Goal: Task Accomplishment & Management: Manage account settings

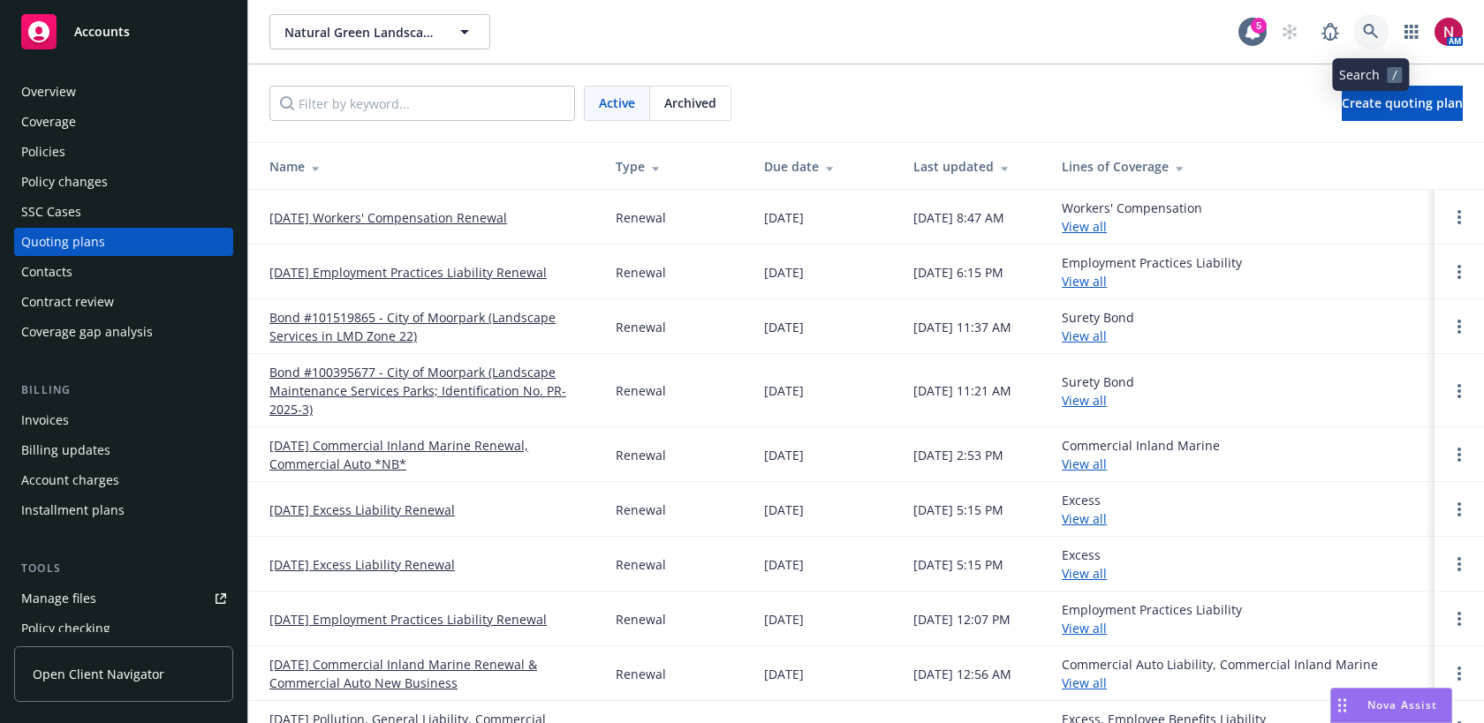
click at [1371, 24] on icon at bounding box center [1371, 32] width 16 height 16
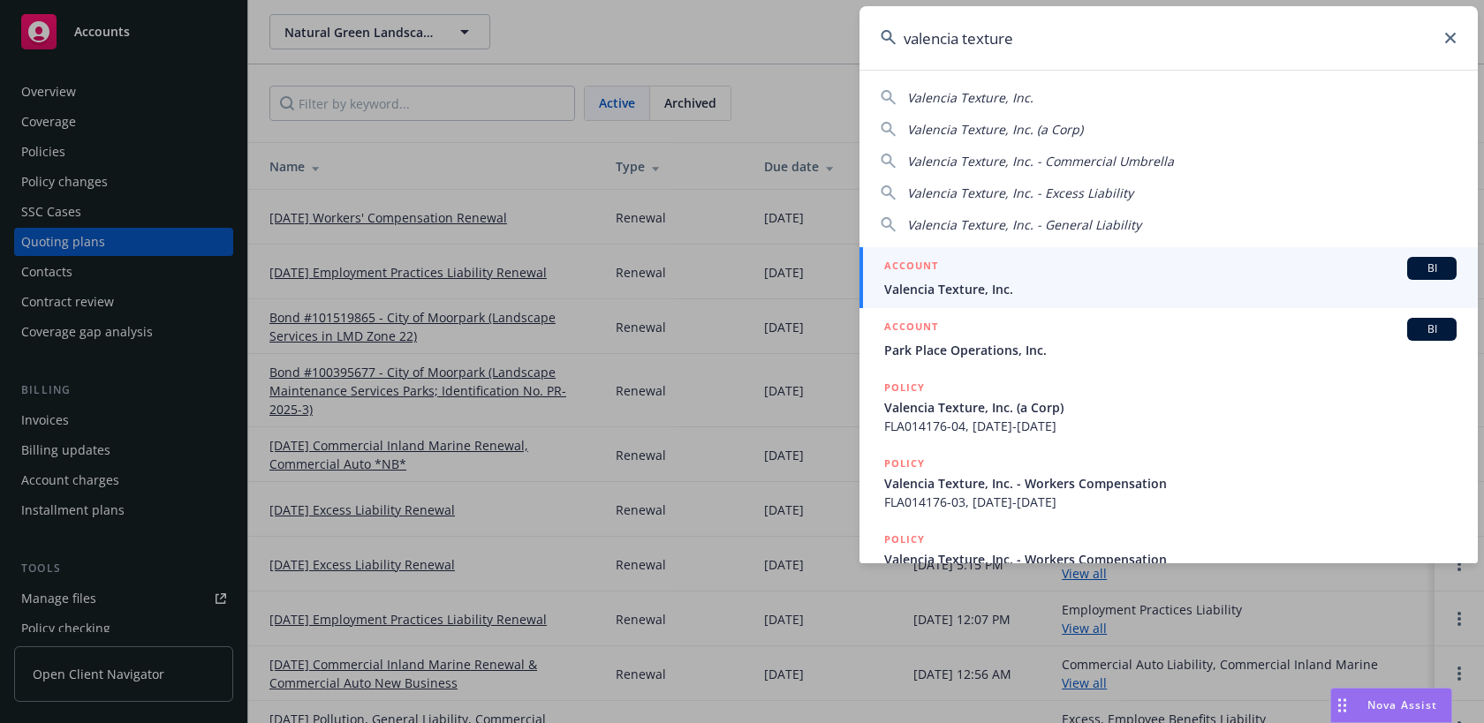
drag, startPoint x: 1041, startPoint y: 42, endPoint x: 831, endPoint y: 21, distance: 211.3
click at [831, 21] on div "valencia texture Valencia Texture, Inc. Valencia Texture, Inc. (a Corp) Valenci…" at bounding box center [742, 361] width 1484 height 723
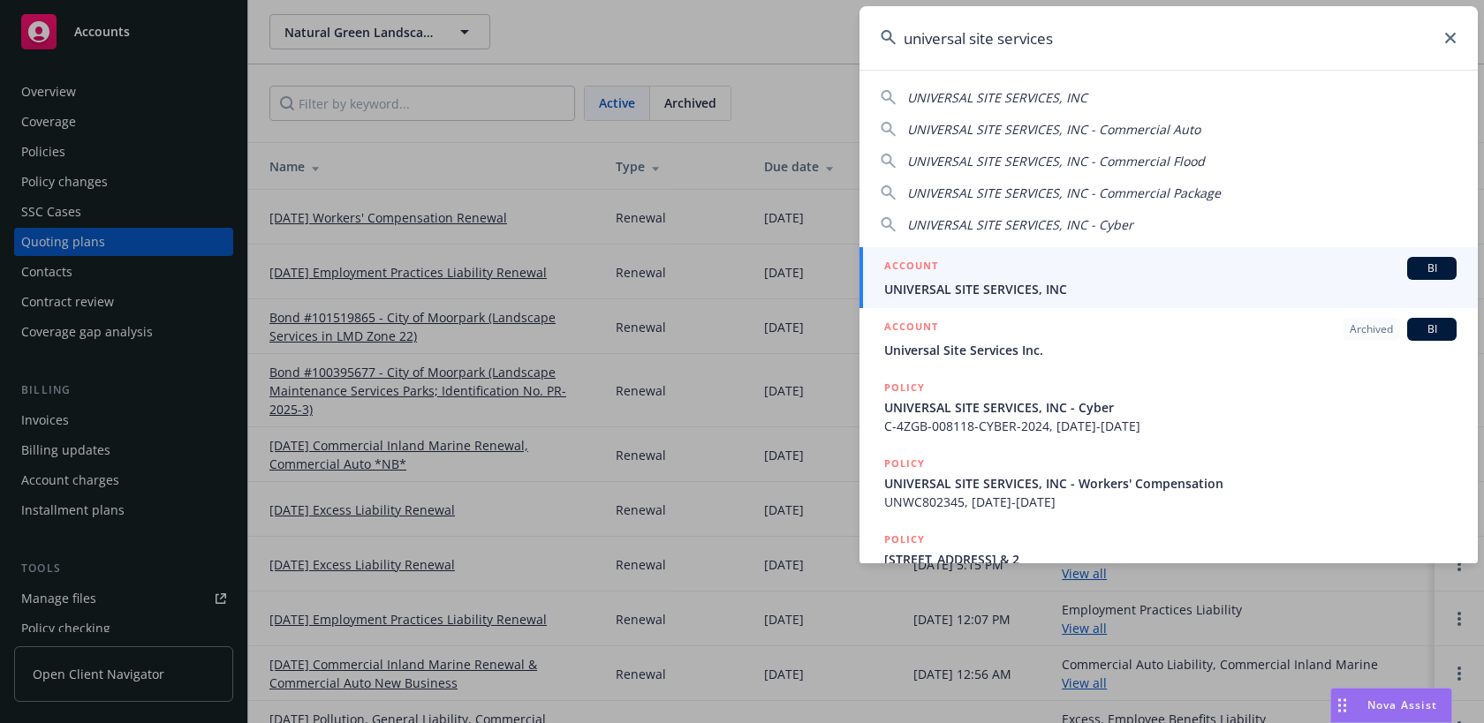
type input "universal site services"
click at [951, 287] on span "UNIVERSAL SITE SERVICES, INC" at bounding box center [1170, 289] width 572 height 19
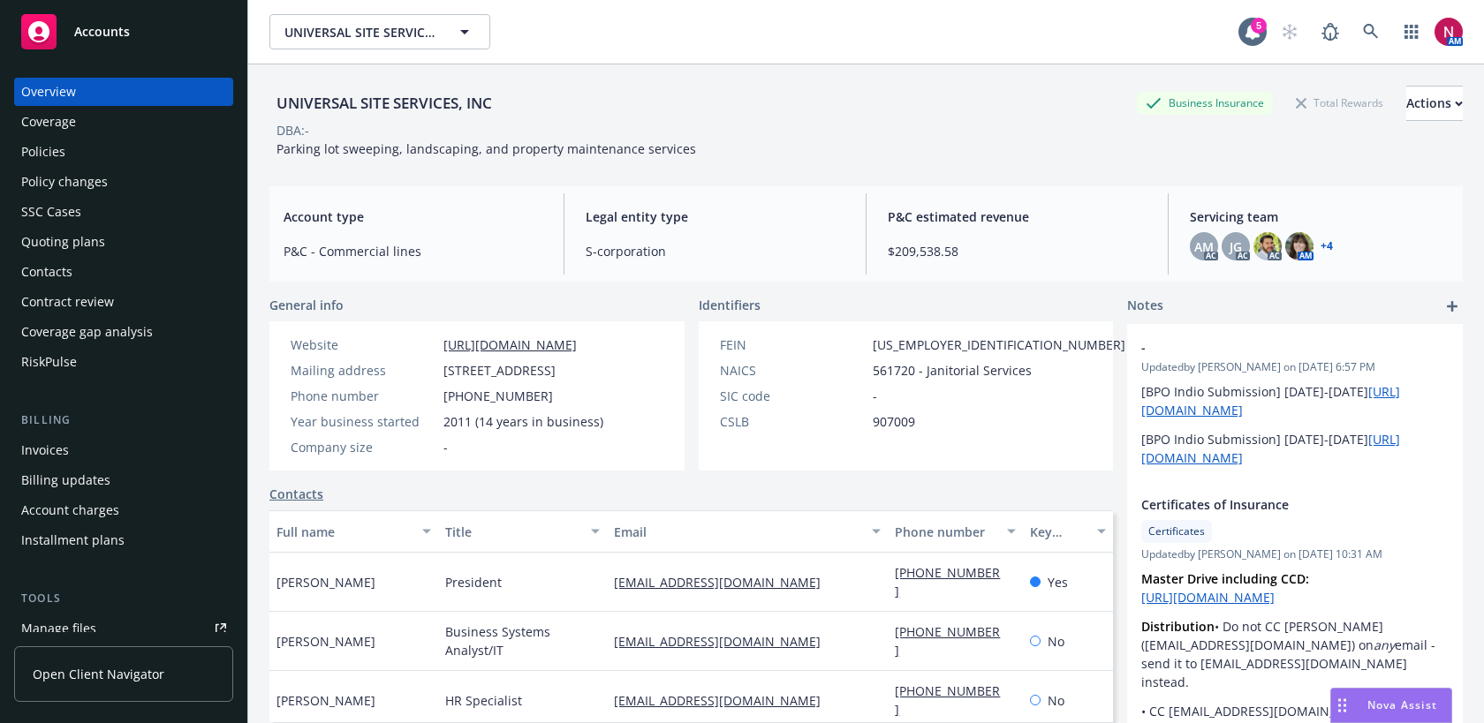
click at [98, 158] on div "Policies" at bounding box center [123, 152] width 205 height 28
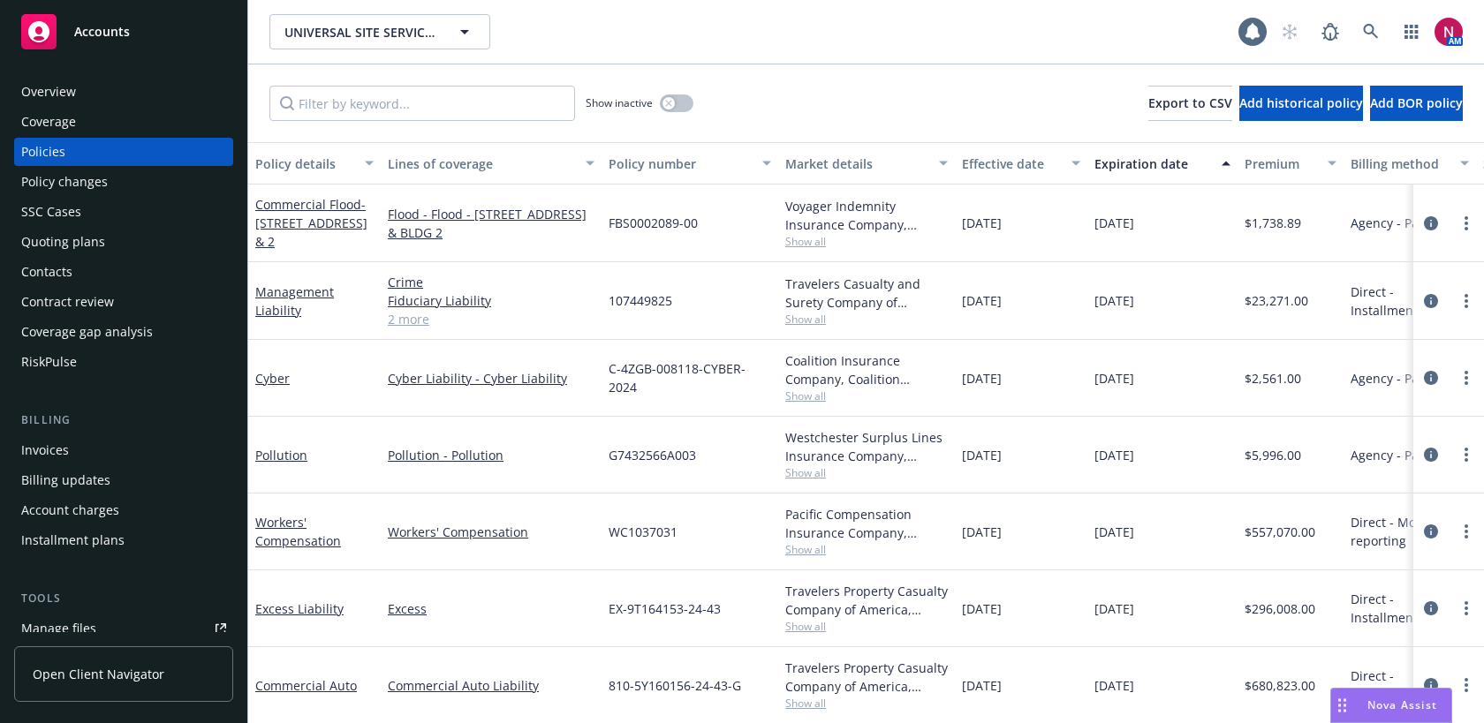
click at [102, 249] on div "Quoting plans" at bounding box center [63, 242] width 84 height 28
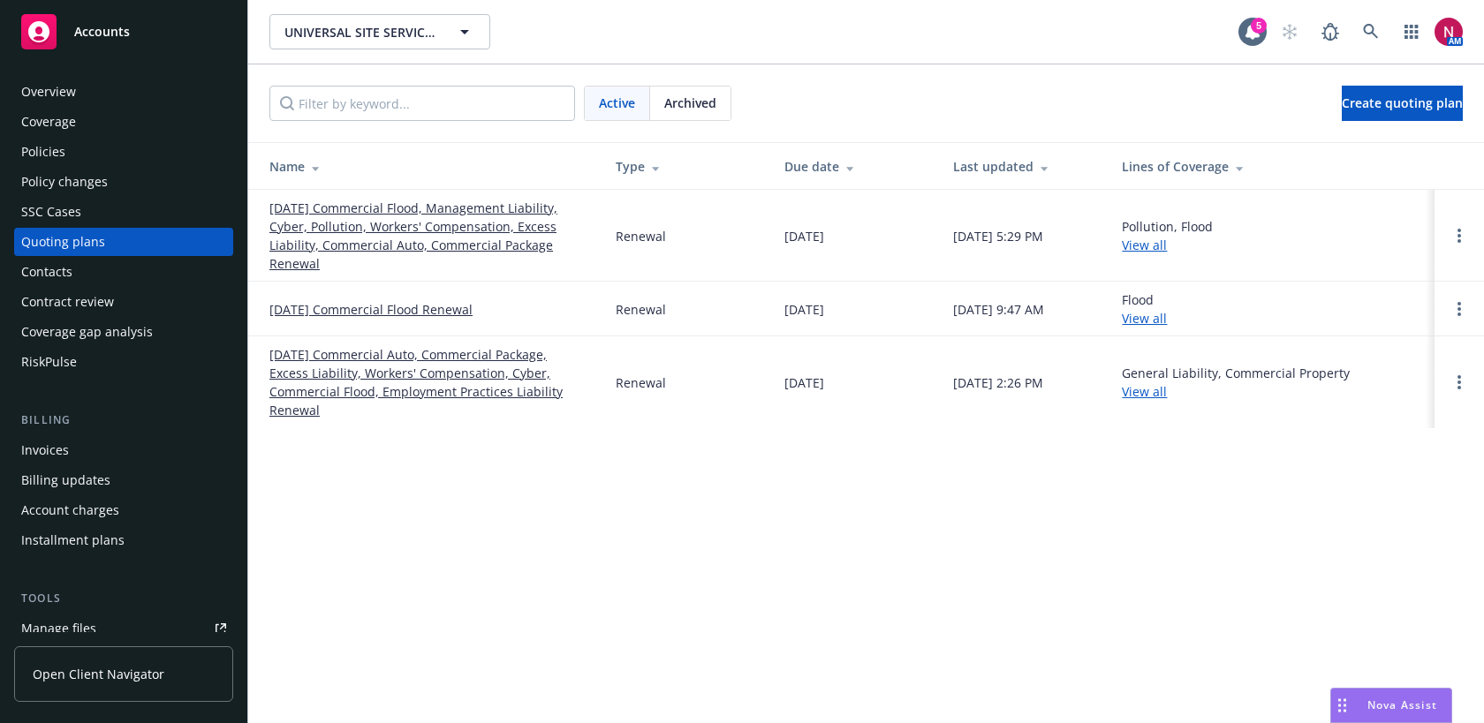
click at [305, 226] on link "[DATE] Commercial Flood, Management Liability, Cyber, Pollution, Workers' Compe…" at bounding box center [428, 236] width 318 height 74
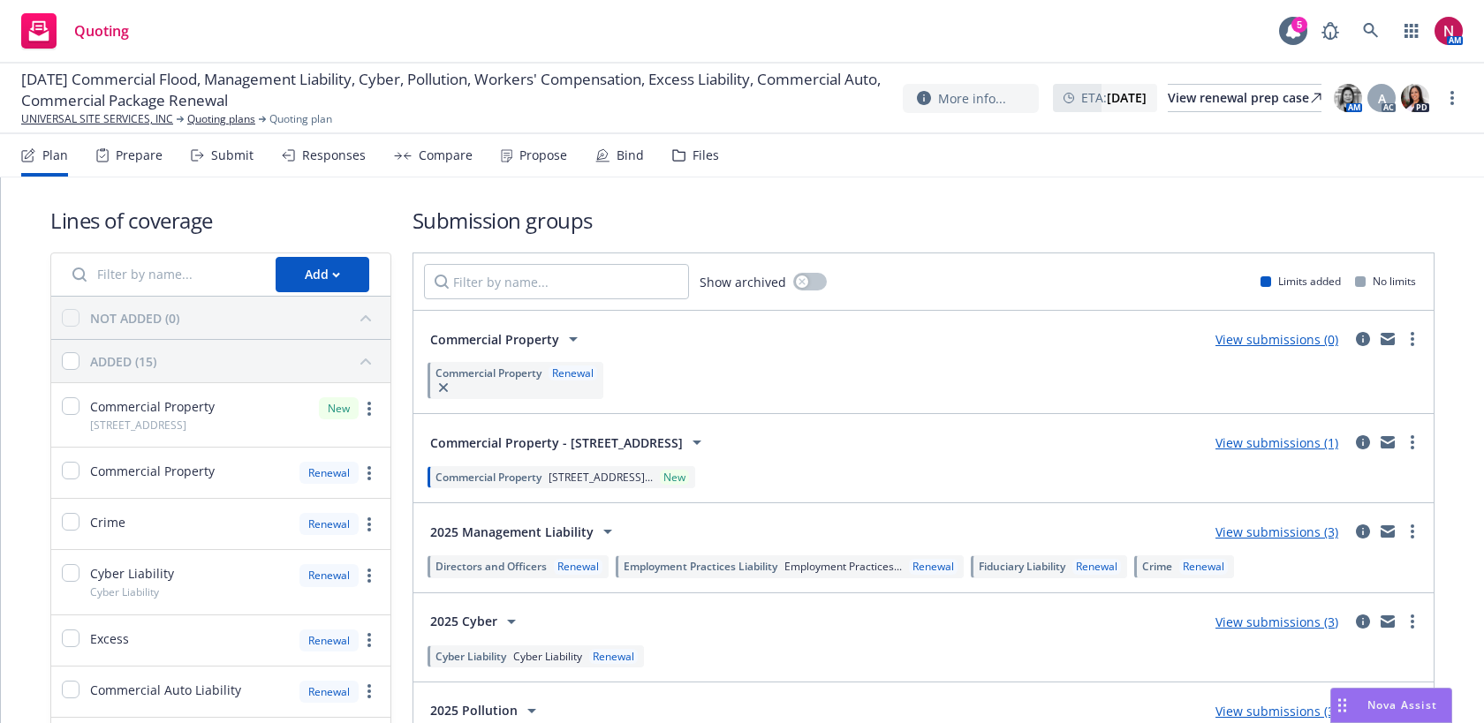
click at [354, 157] on div "Responses" at bounding box center [334, 155] width 64 height 14
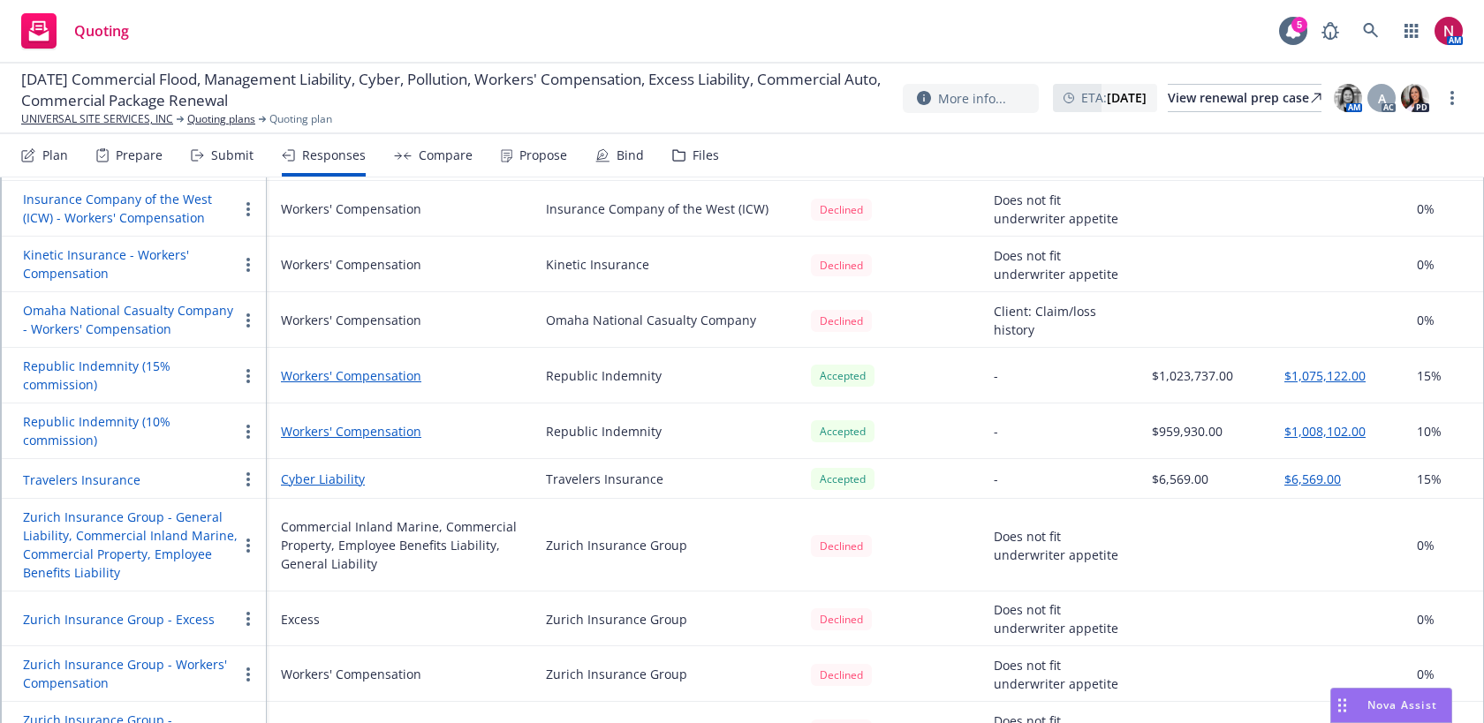
scroll to position [905, 0]
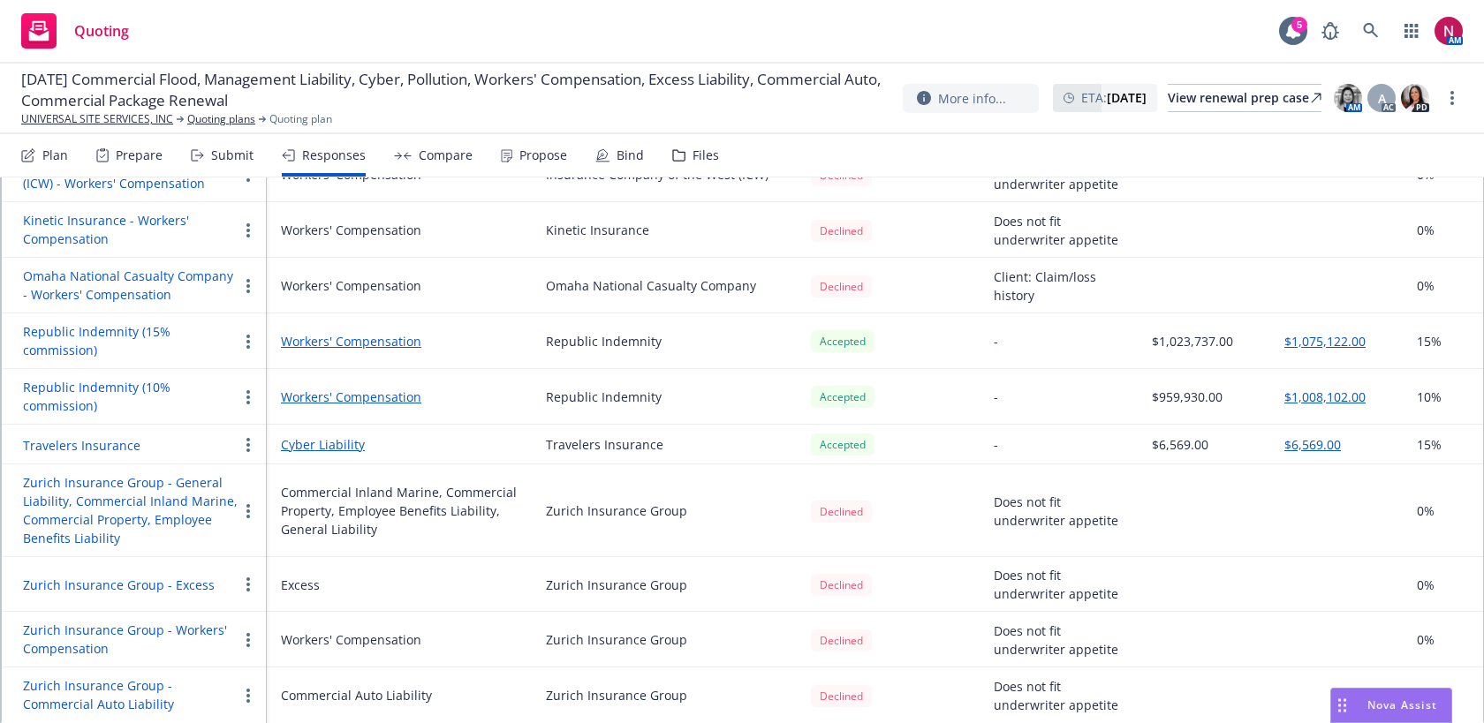
click at [87, 383] on button "Republic Indemnity (10% commission)" at bounding box center [130, 396] width 215 height 37
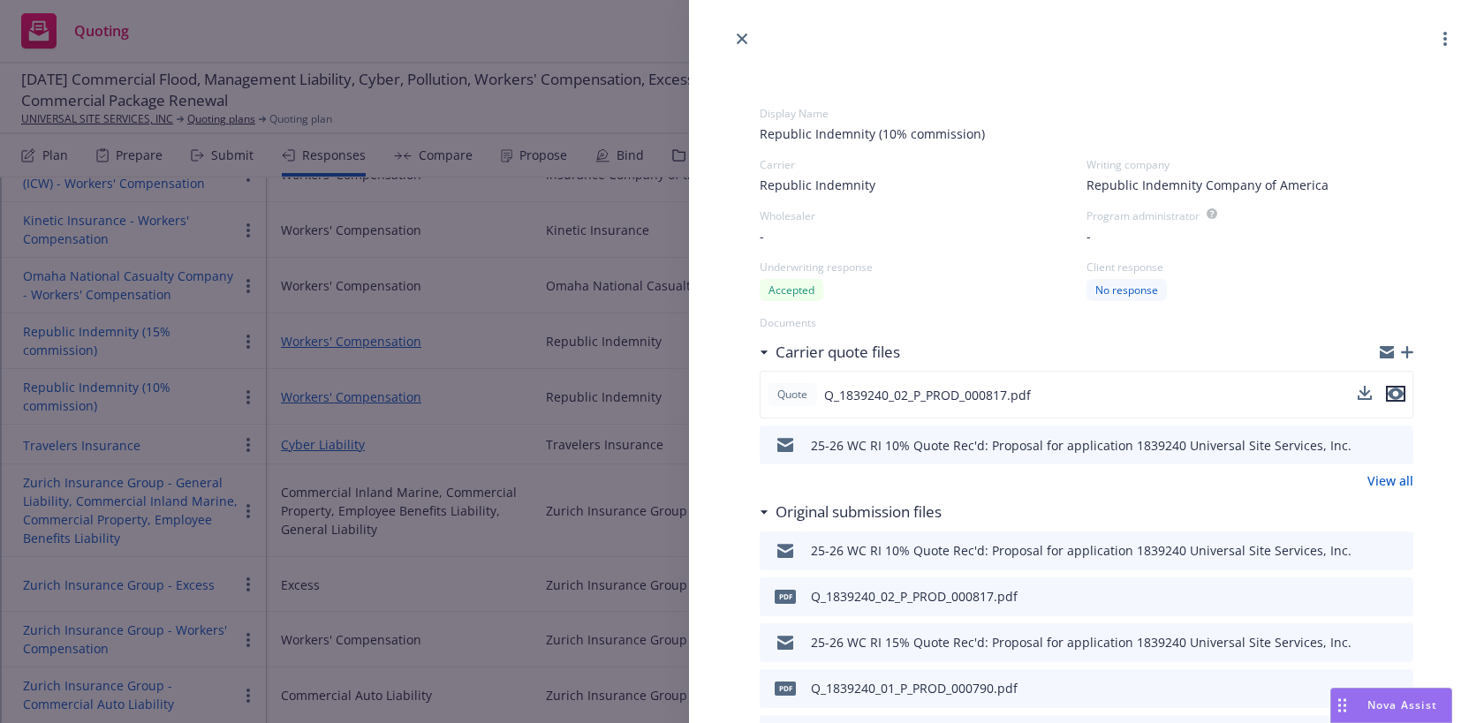
click at [1401, 389] on icon "preview file" at bounding box center [1395, 394] width 16 height 12
click at [745, 38] on icon "close" at bounding box center [742, 39] width 11 height 11
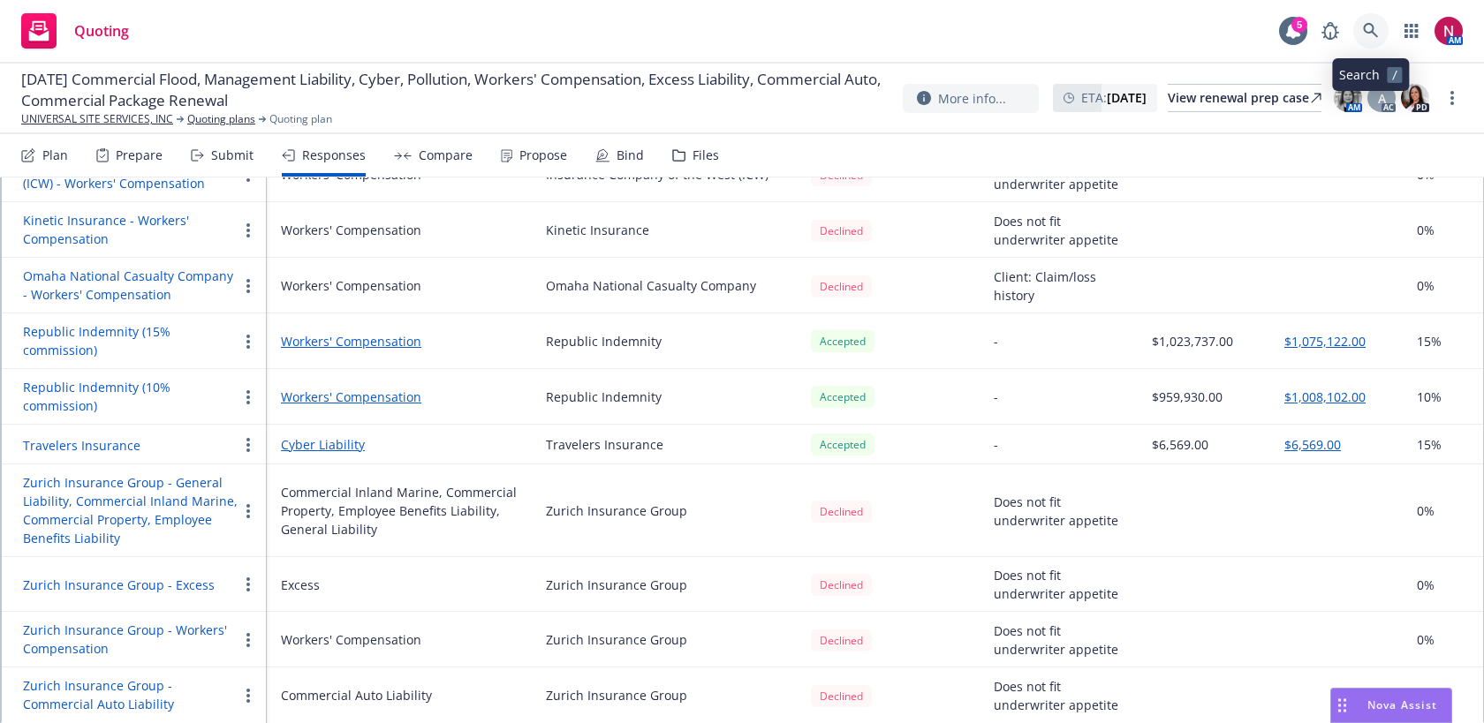
click at [1371, 19] on link at bounding box center [1370, 30] width 35 height 35
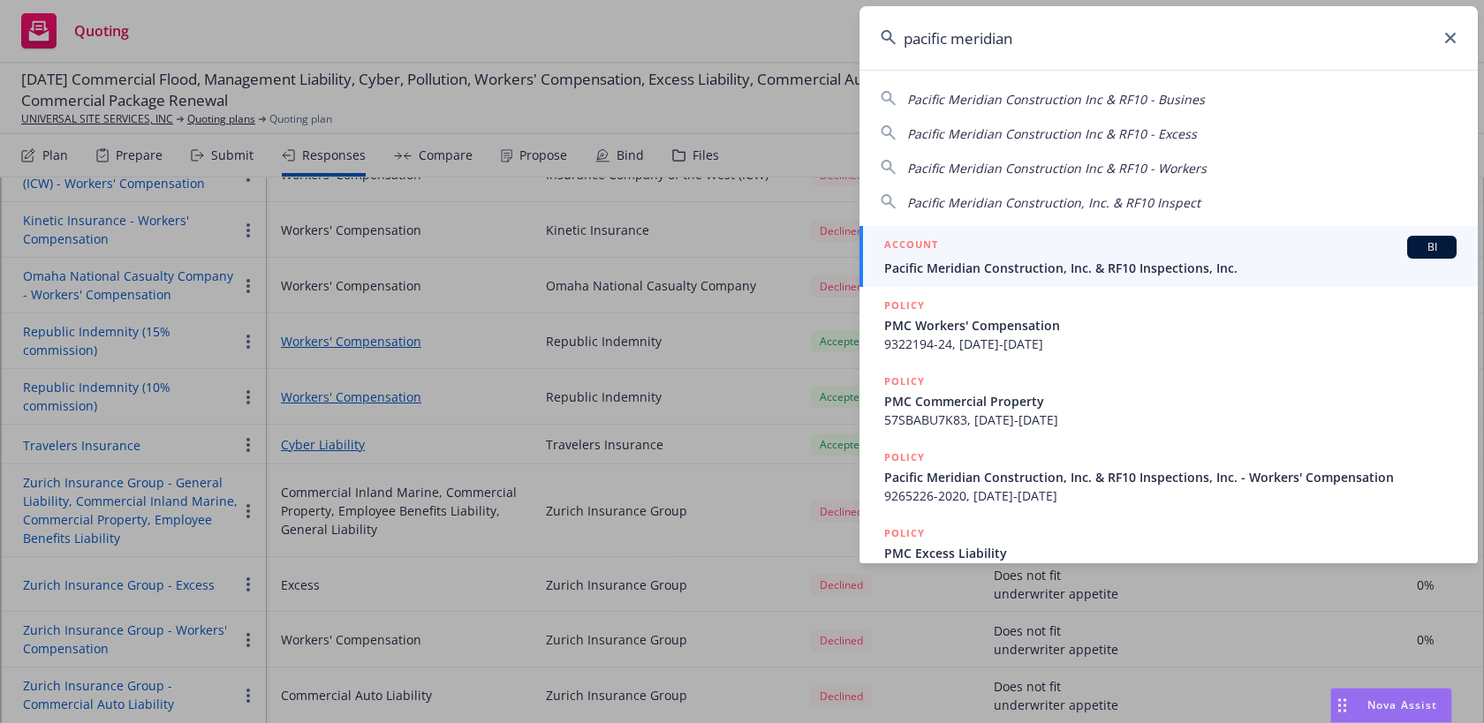
type input "pacific meridian"
click at [1137, 239] on div "ACCOUNT BI" at bounding box center [1170, 247] width 572 height 23
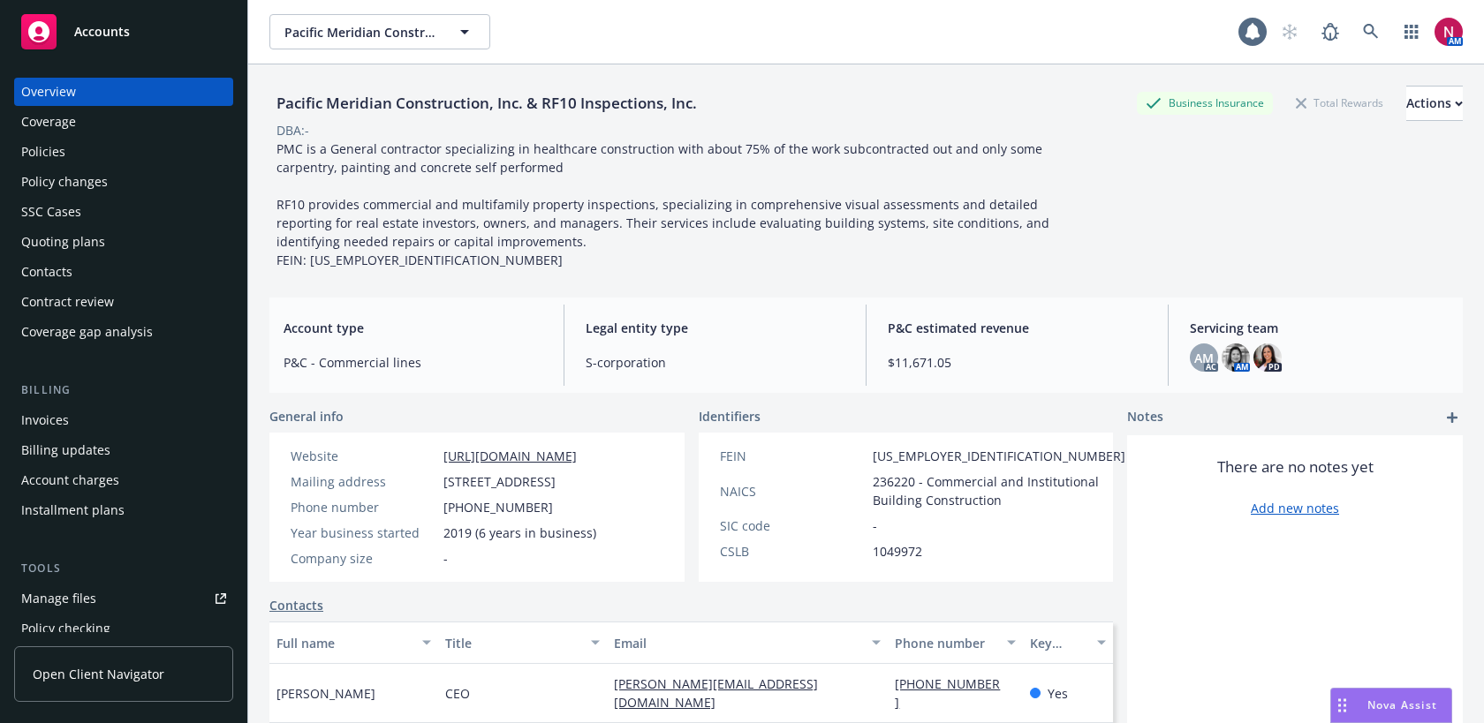
click at [85, 155] on div "Policies" at bounding box center [123, 152] width 205 height 28
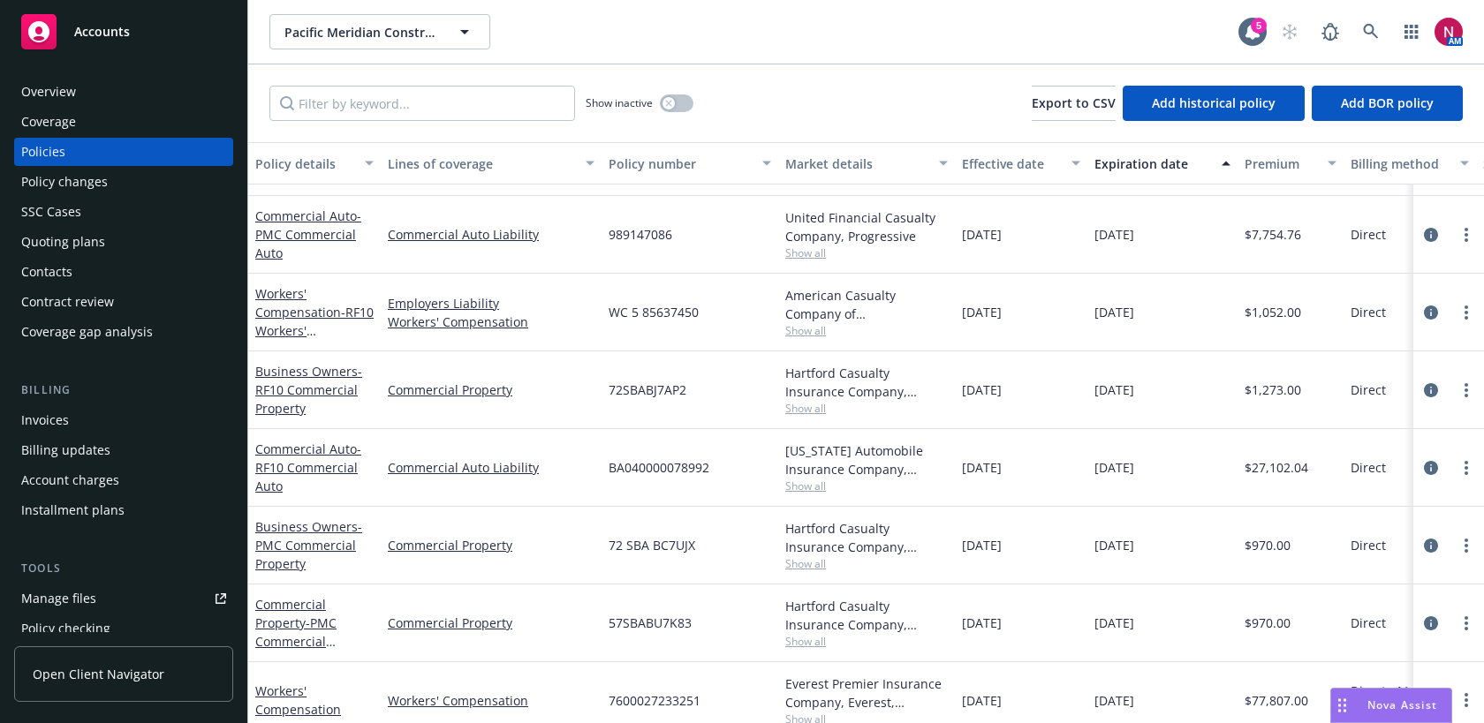
scroll to position [220, 0]
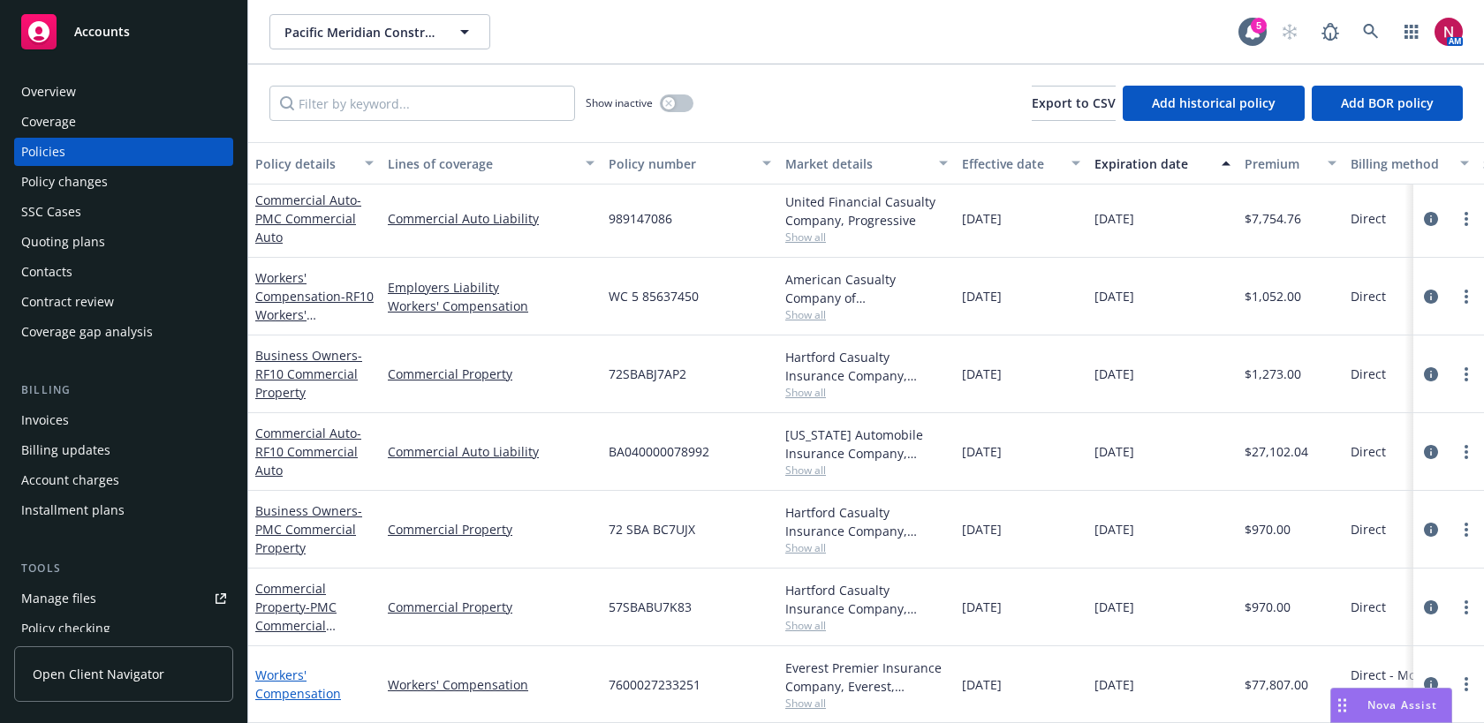
click at [303, 692] on link "Workers' Compensation" at bounding box center [298, 684] width 86 height 35
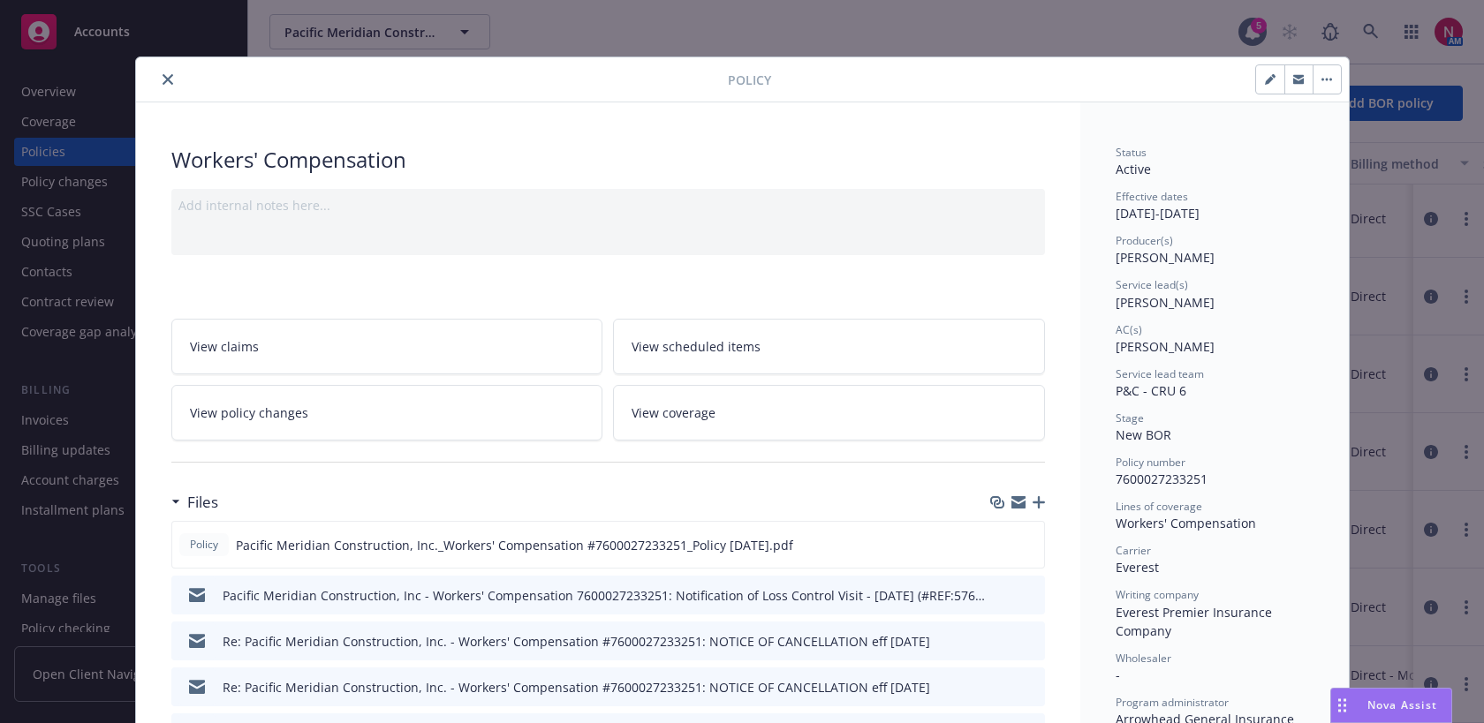
click at [472, 431] on link "View policy changes" at bounding box center [387, 413] width 432 height 56
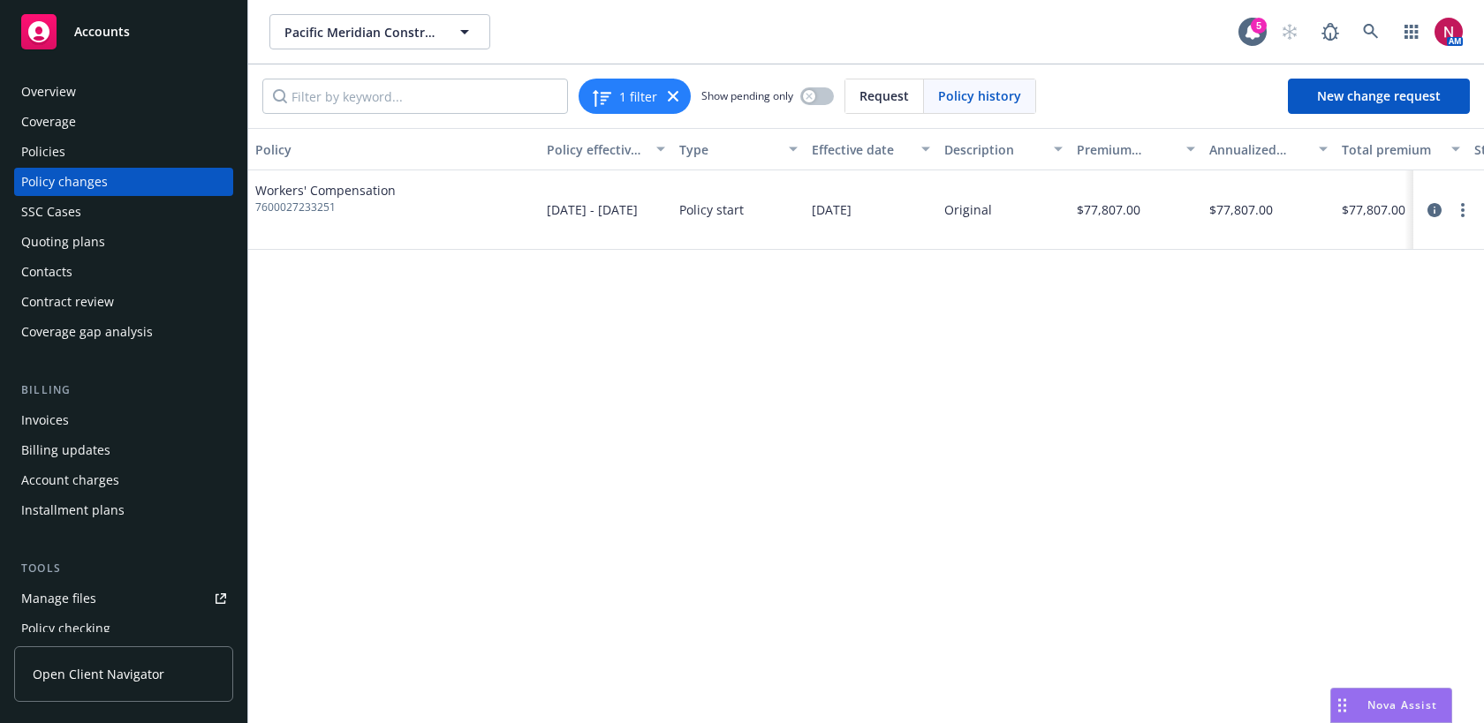
click at [149, 178] on div "Policy changes" at bounding box center [123, 182] width 205 height 28
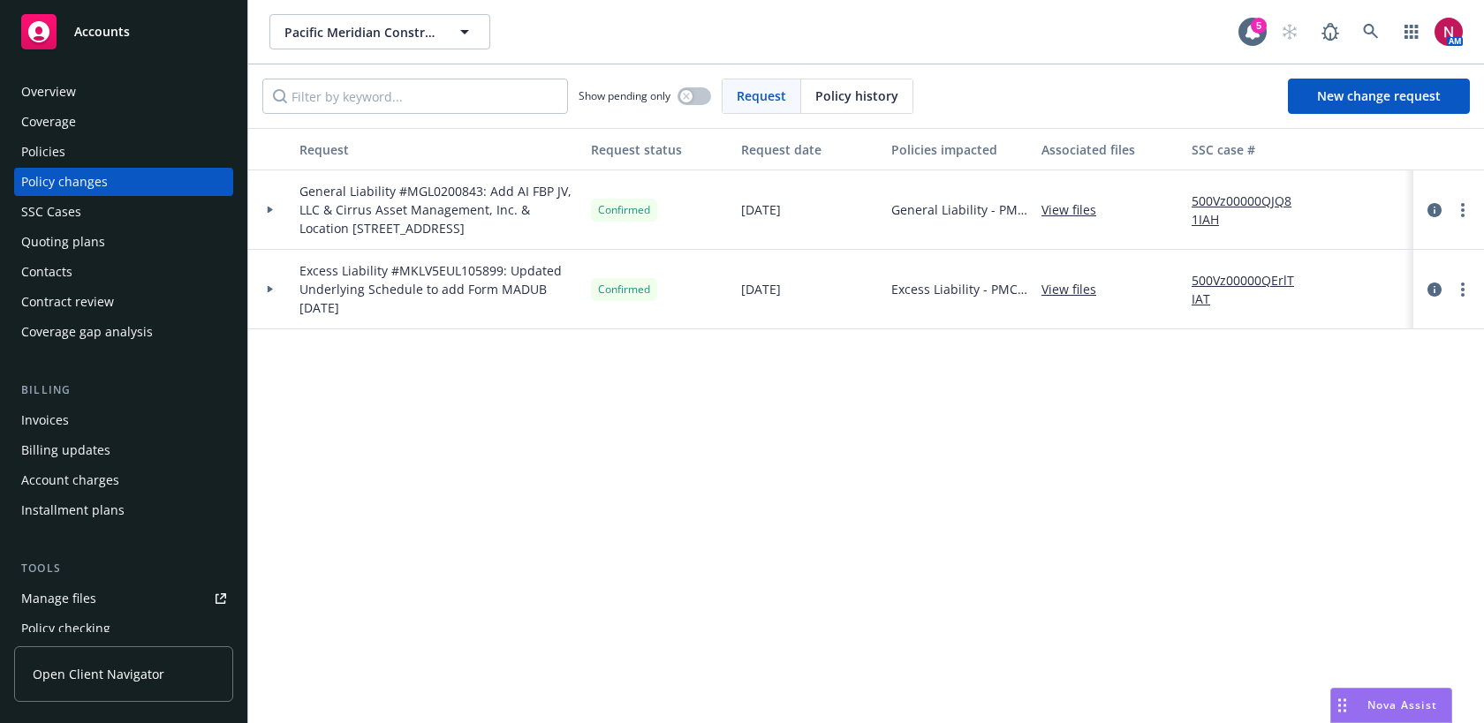
click at [77, 149] on div "Policies" at bounding box center [123, 152] width 205 height 28
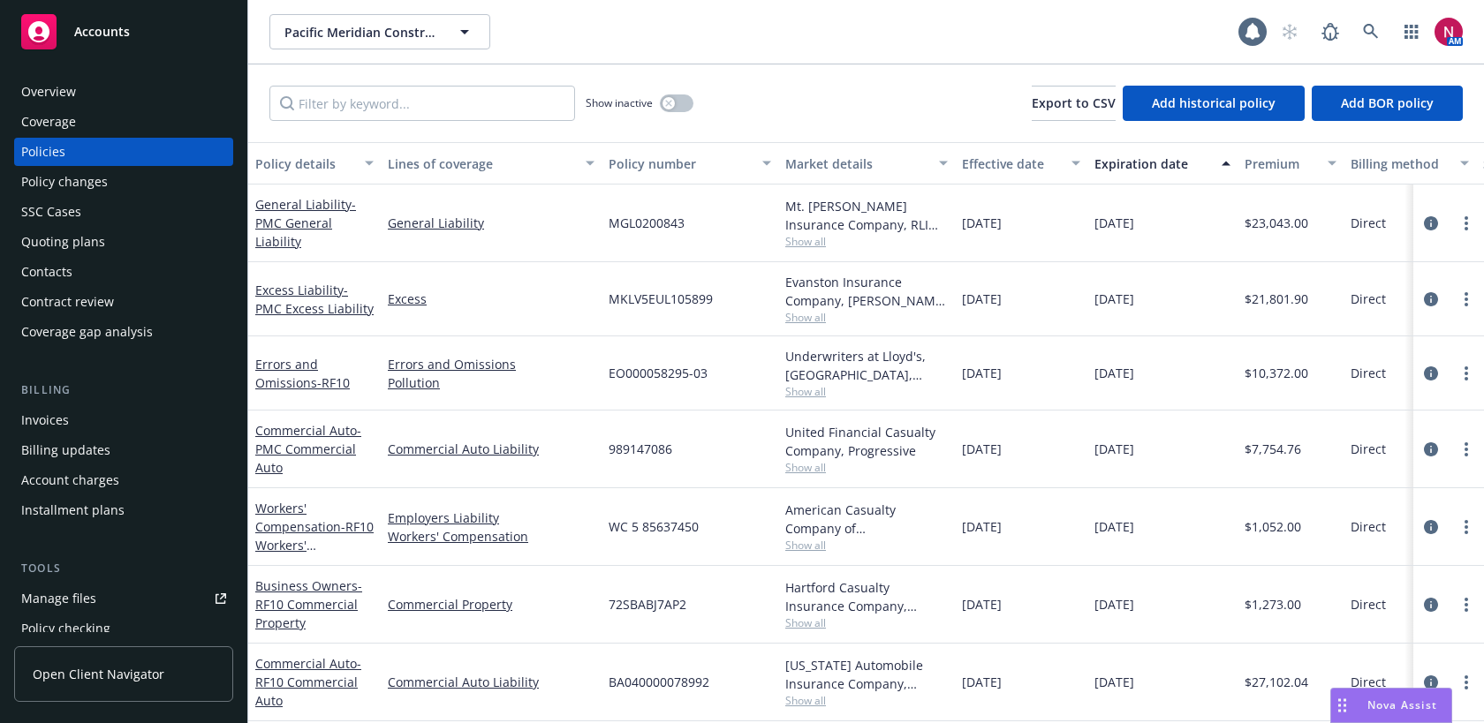
scroll to position [220, 0]
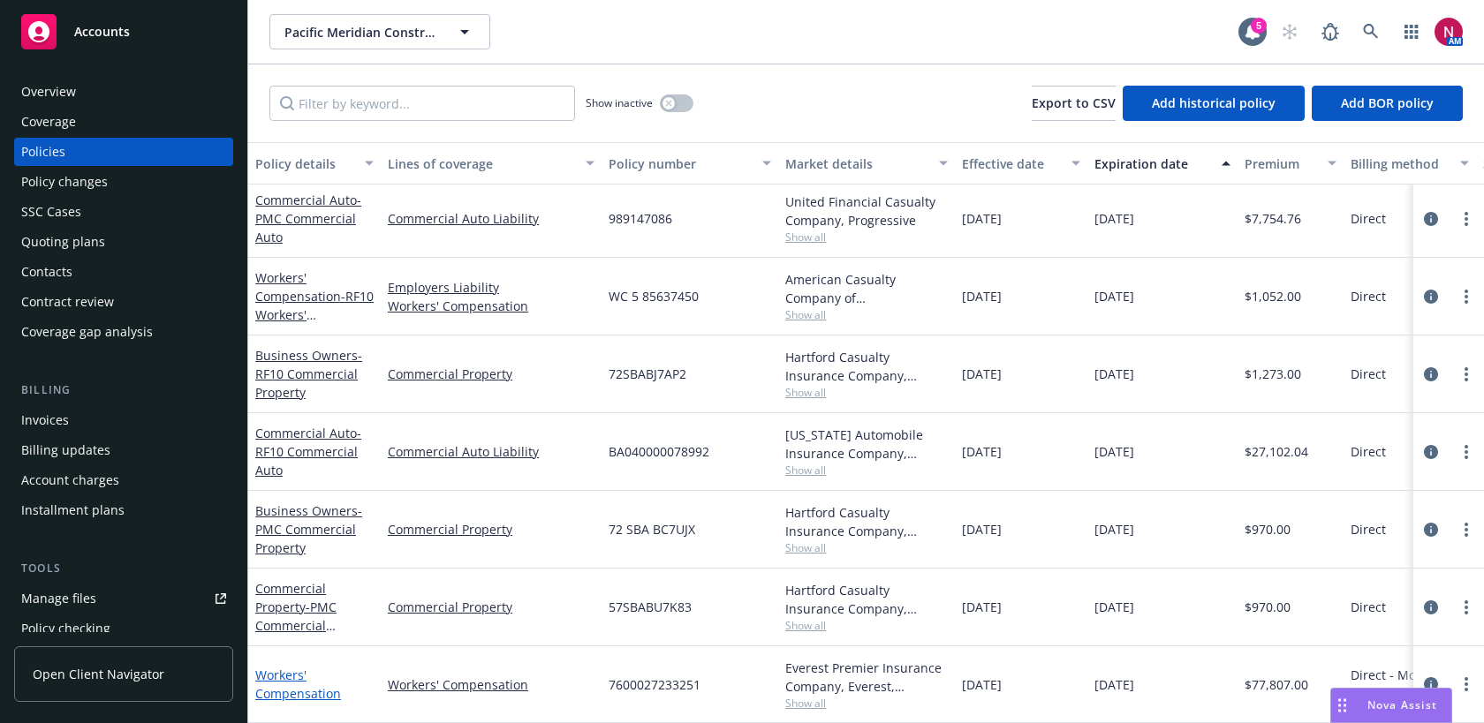
click at [299, 674] on link "Workers' Compensation" at bounding box center [298, 684] width 86 height 35
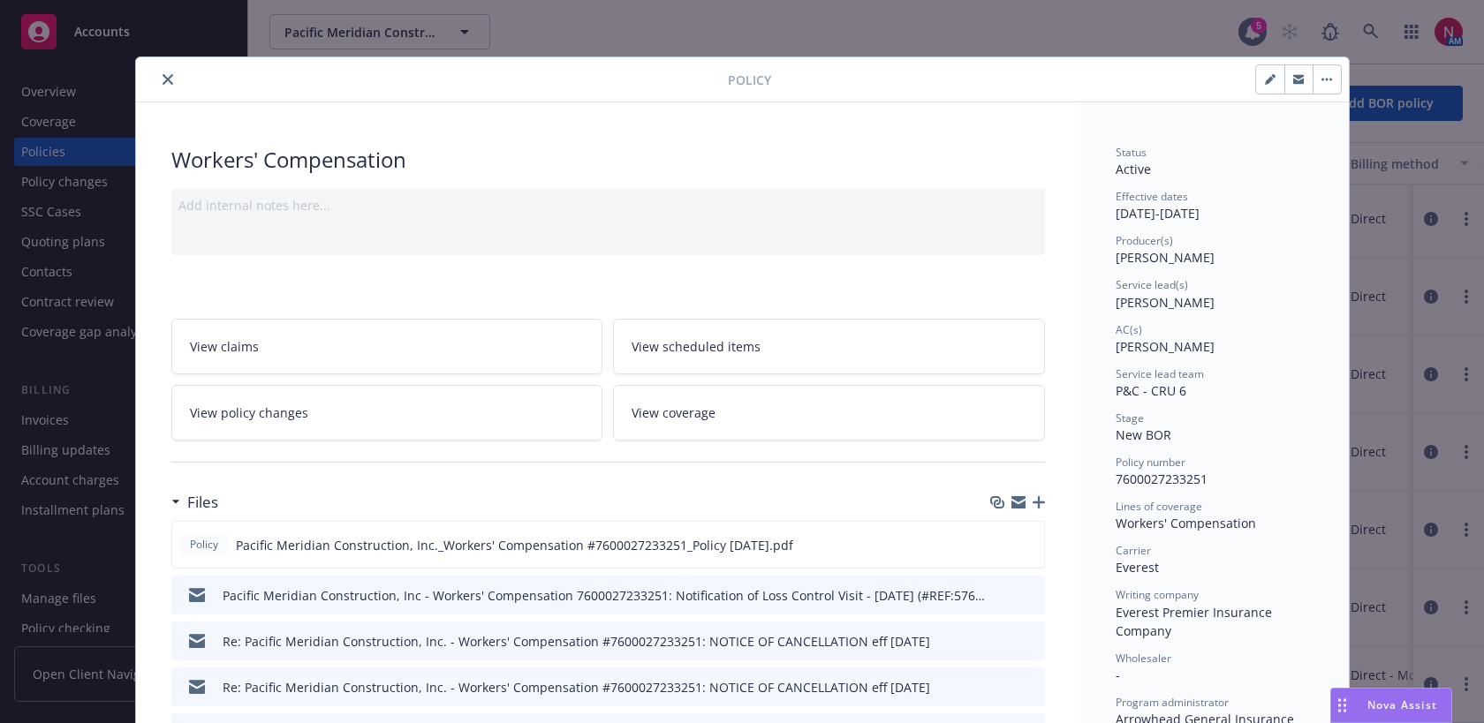
scroll to position [53, 0]
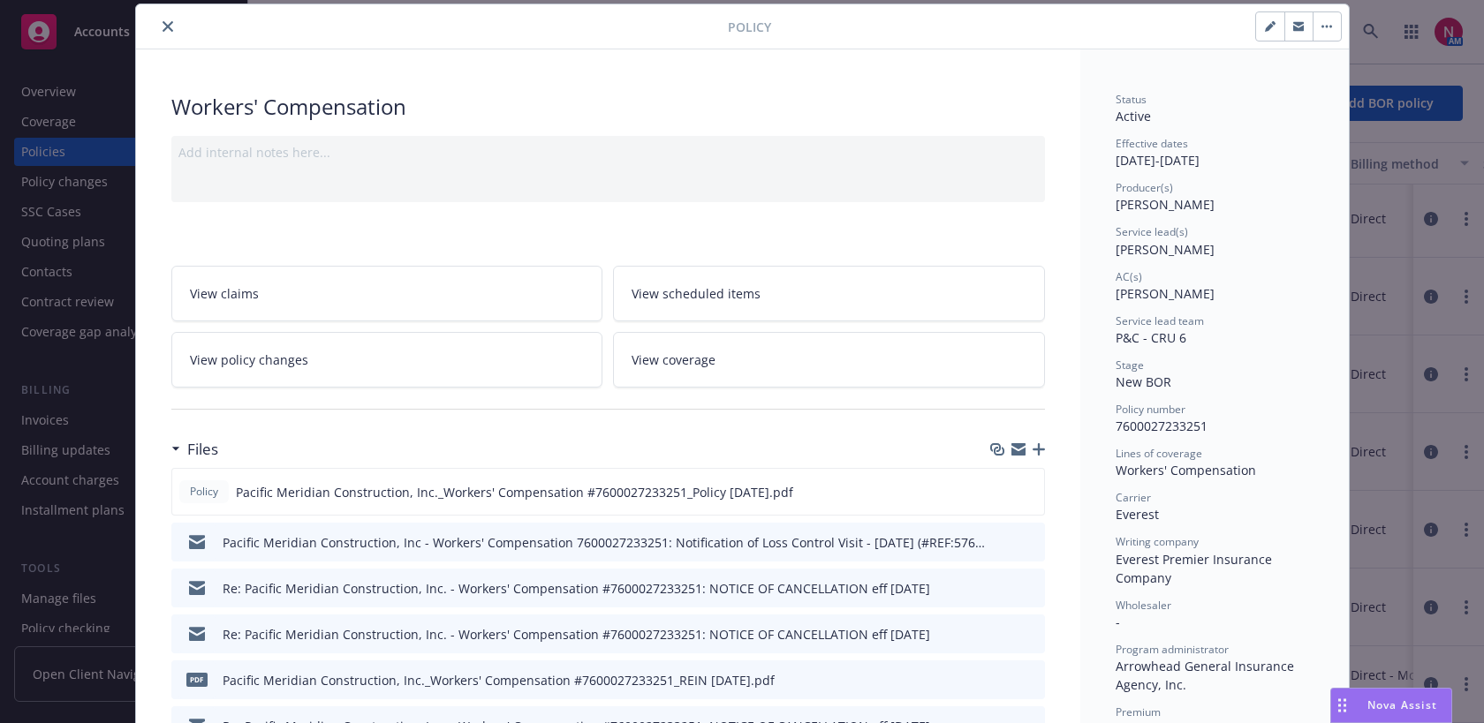
click at [1032, 586] on icon "preview file" at bounding box center [1028, 587] width 16 height 12
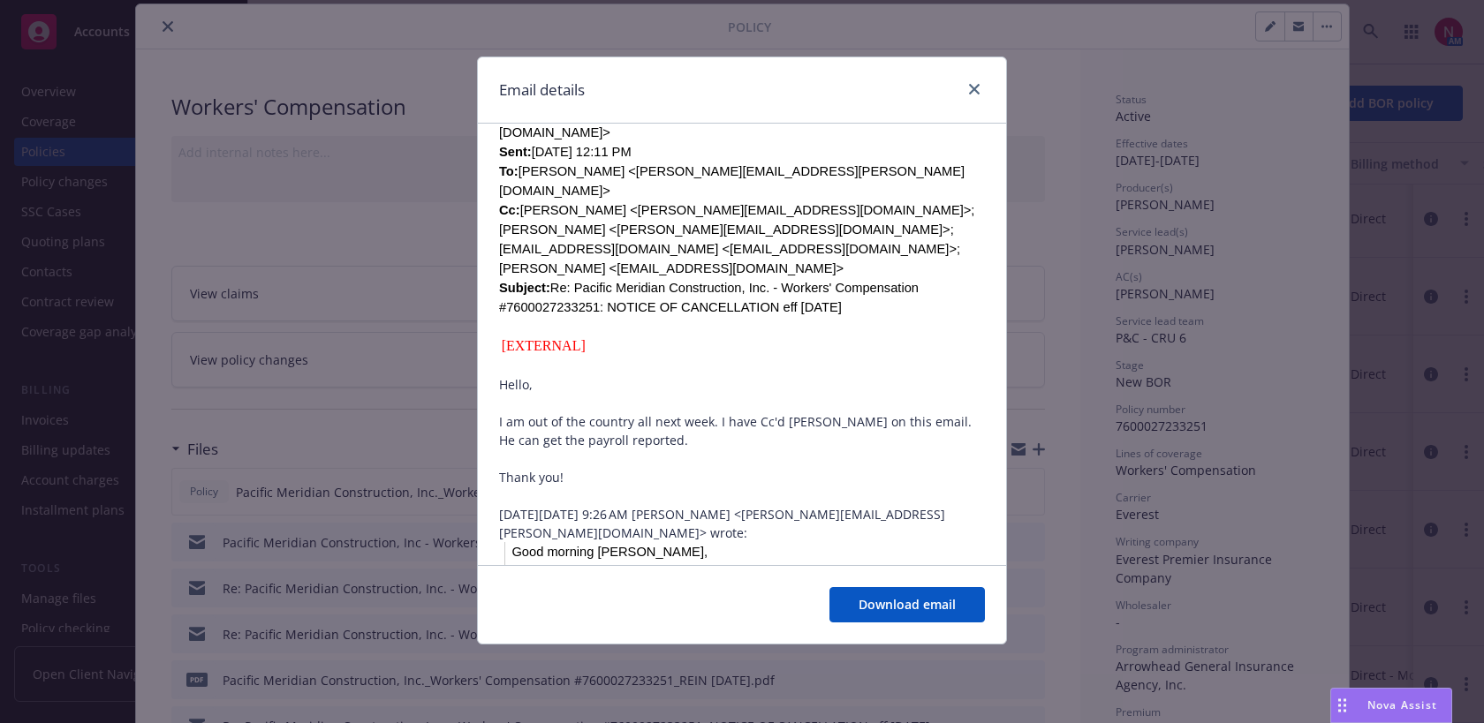
scroll to position [0, 0]
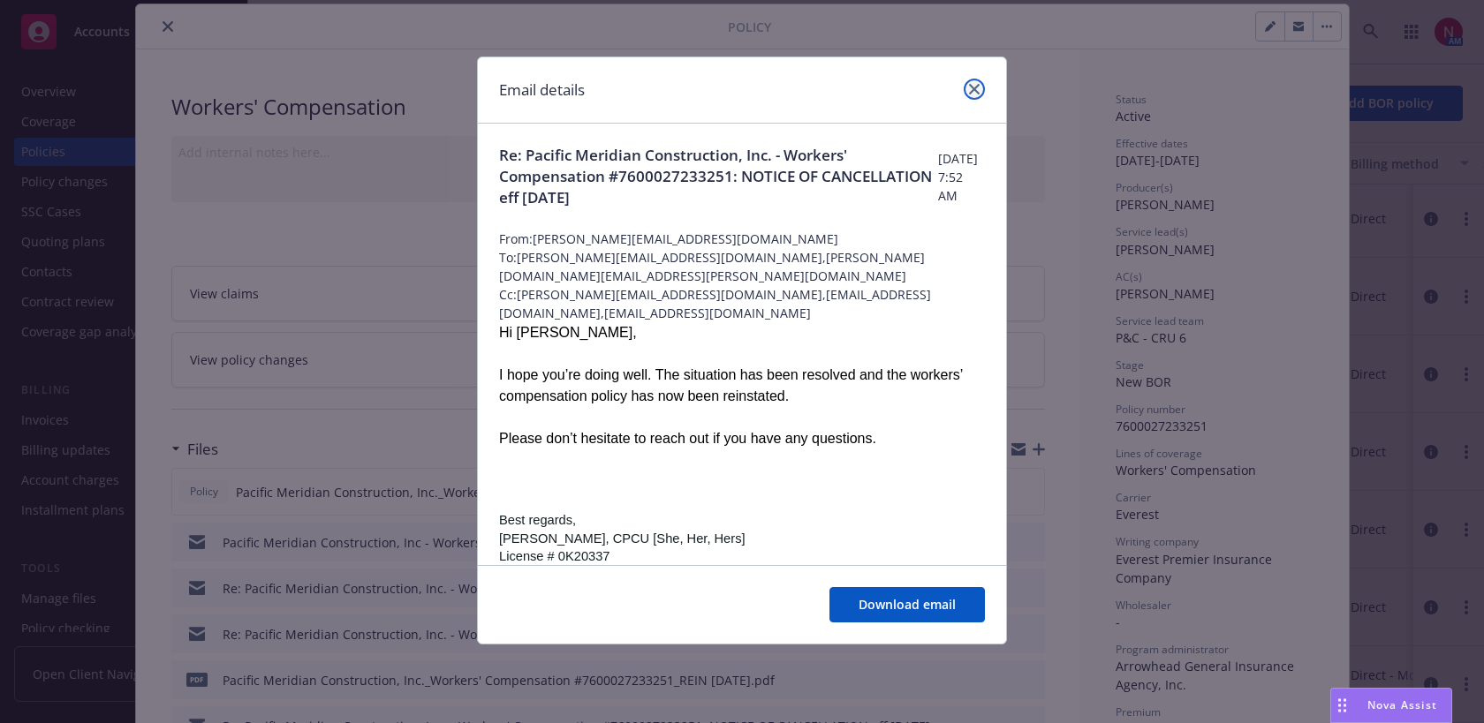
click at [972, 87] on icon "close" at bounding box center [974, 89] width 11 height 11
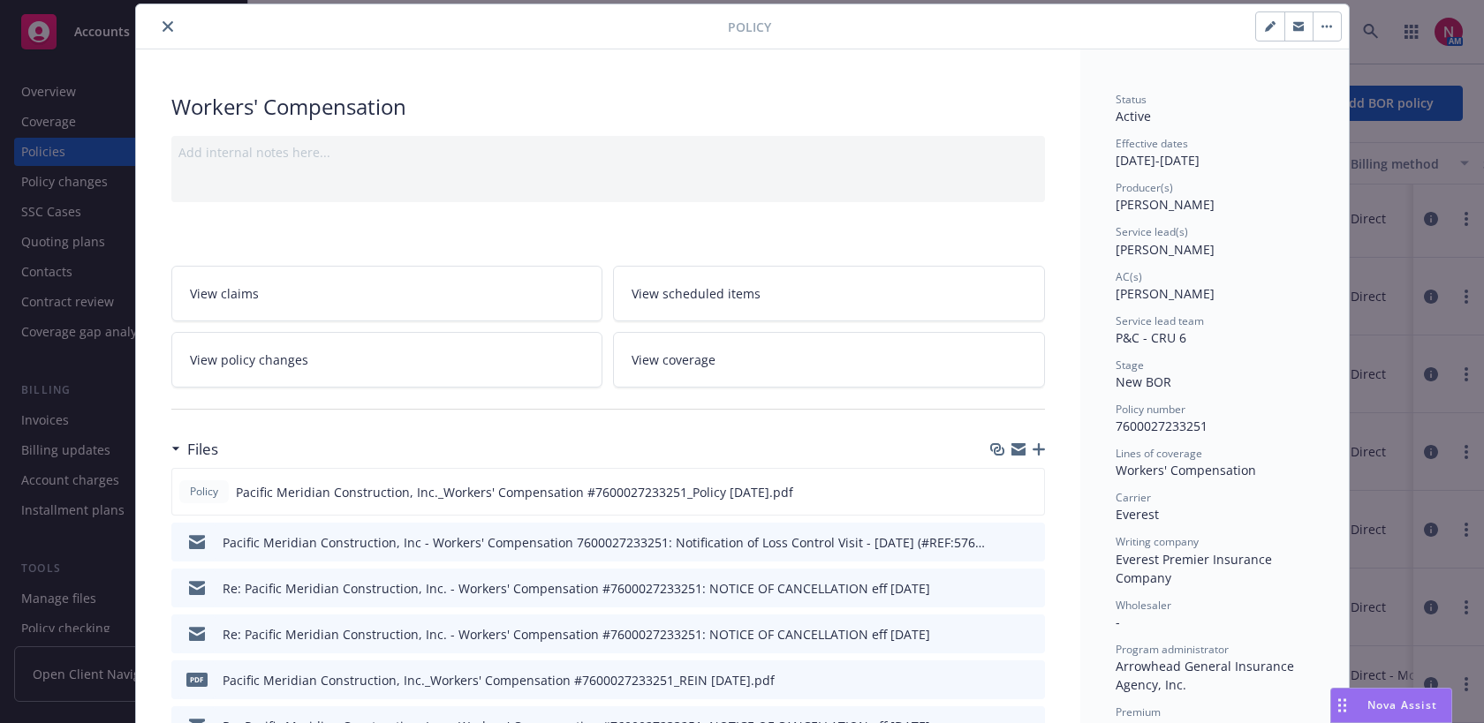
click at [171, 29] on icon "close" at bounding box center [168, 26] width 11 height 11
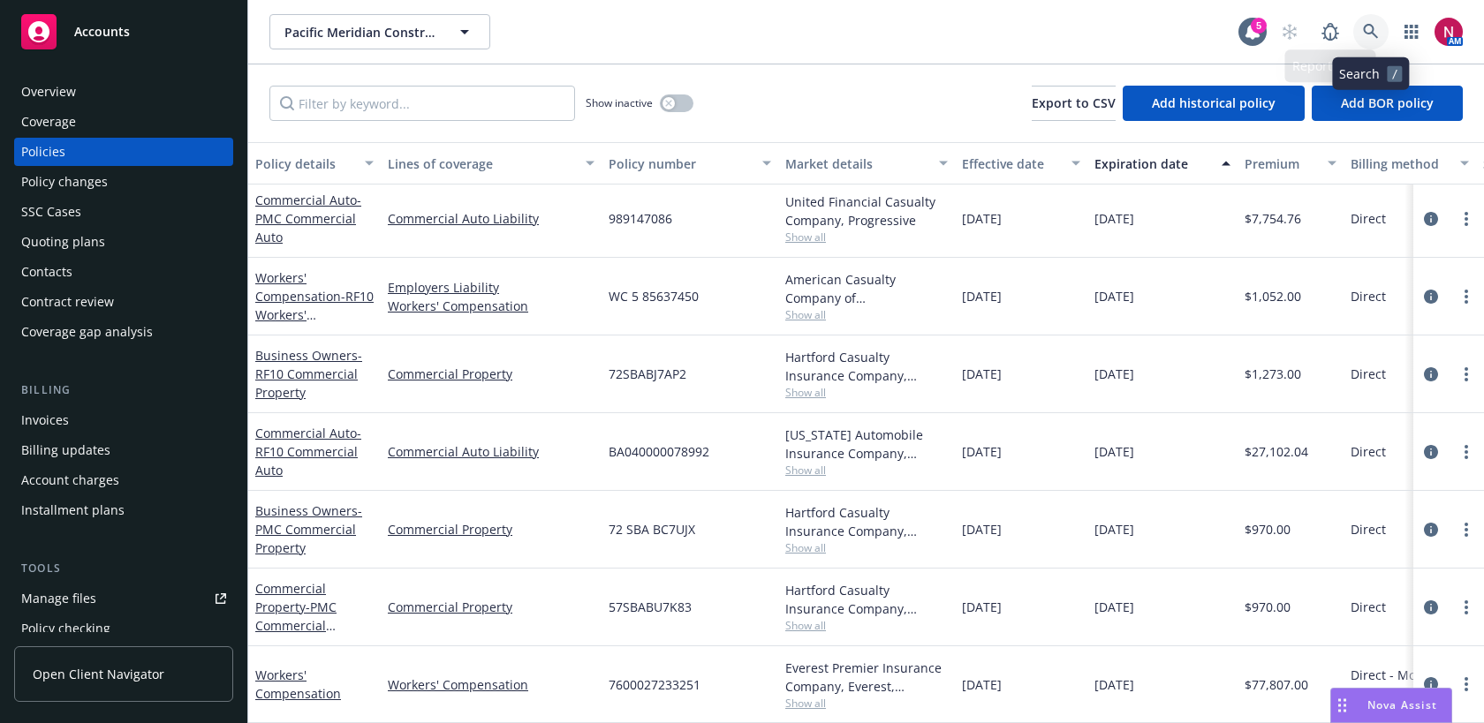
click at [1359, 26] on link at bounding box center [1370, 31] width 35 height 35
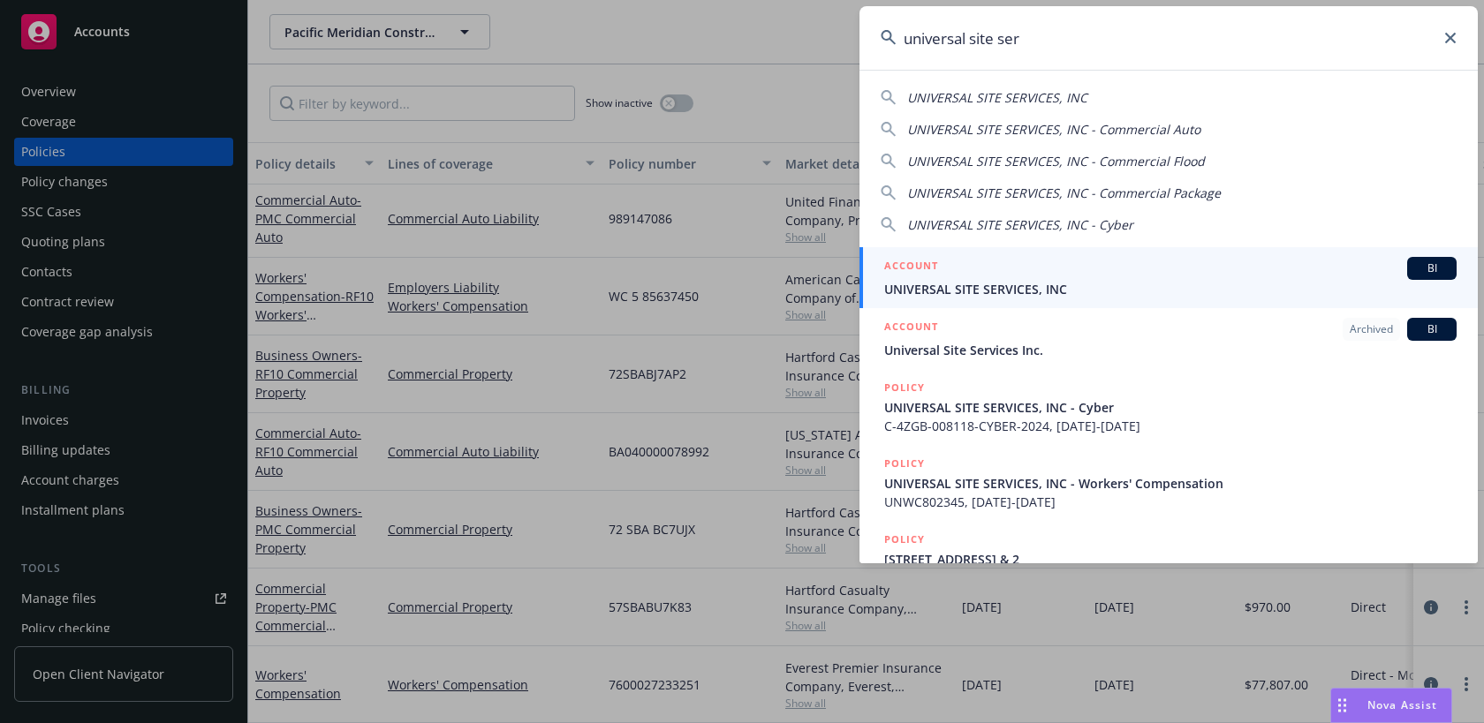
type input "universal site ser"
click at [1046, 292] on span "UNIVERSAL SITE SERVICES, INC" at bounding box center [1170, 289] width 572 height 19
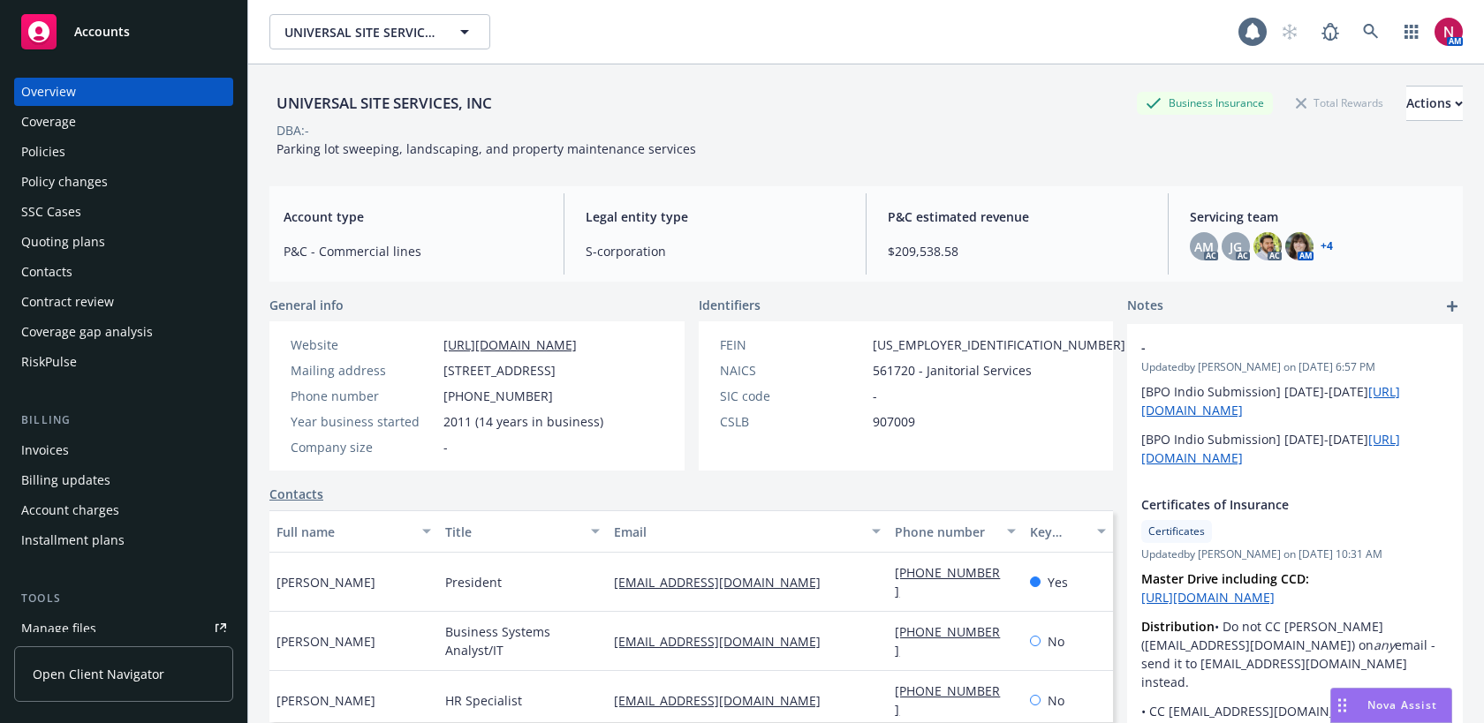
click at [59, 240] on div "Quoting plans" at bounding box center [63, 242] width 84 height 28
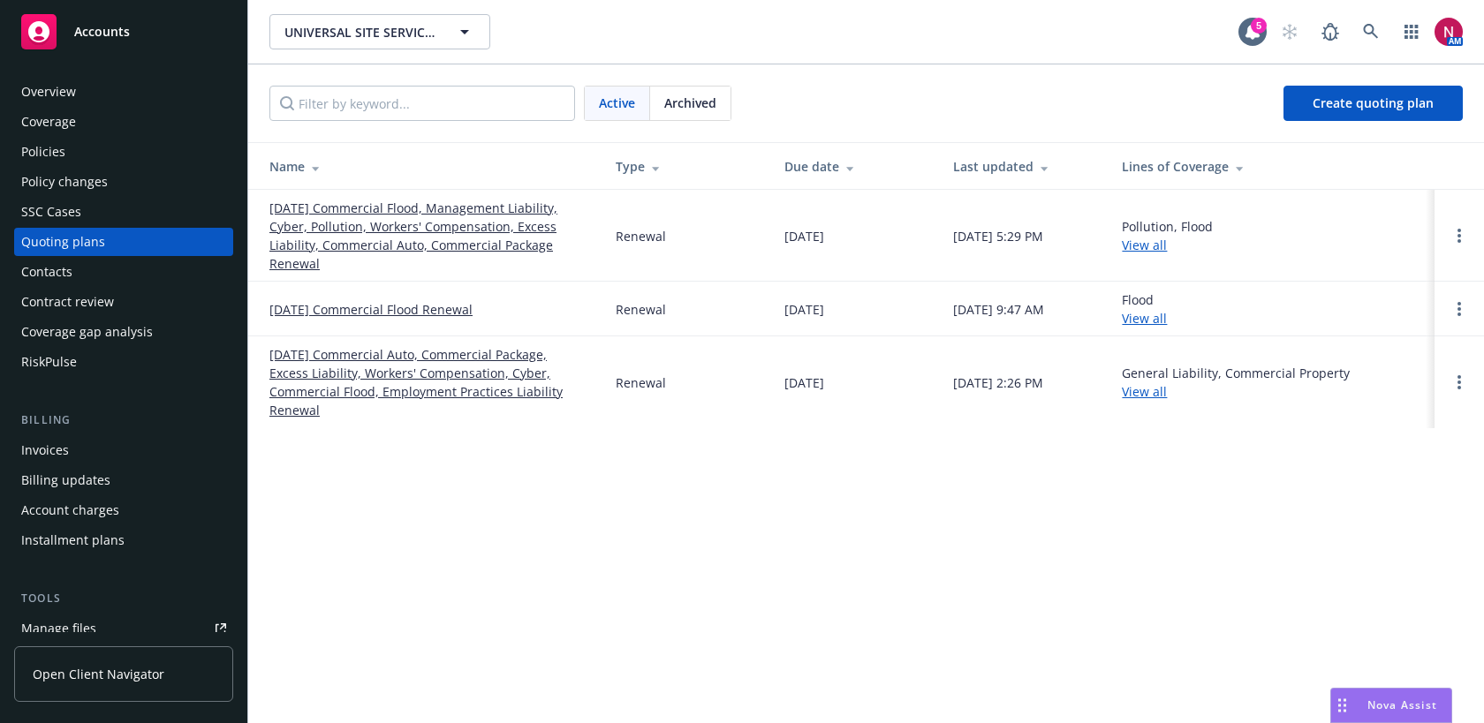
click at [366, 214] on link "10/01/25 Commercial Flood, Management Liability, Cyber, Pollution, Workers' Com…" at bounding box center [428, 236] width 318 height 74
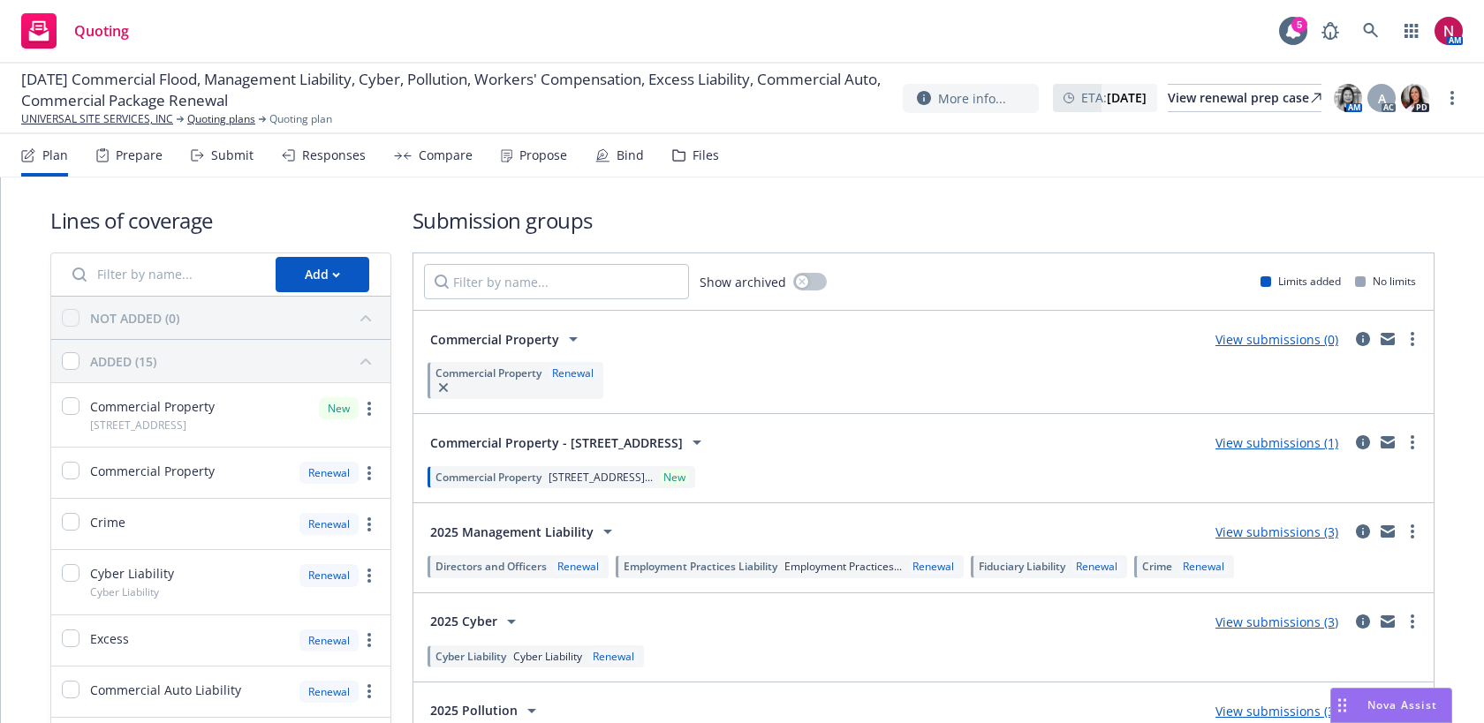
click at [243, 150] on div "Submit" at bounding box center [232, 155] width 42 height 14
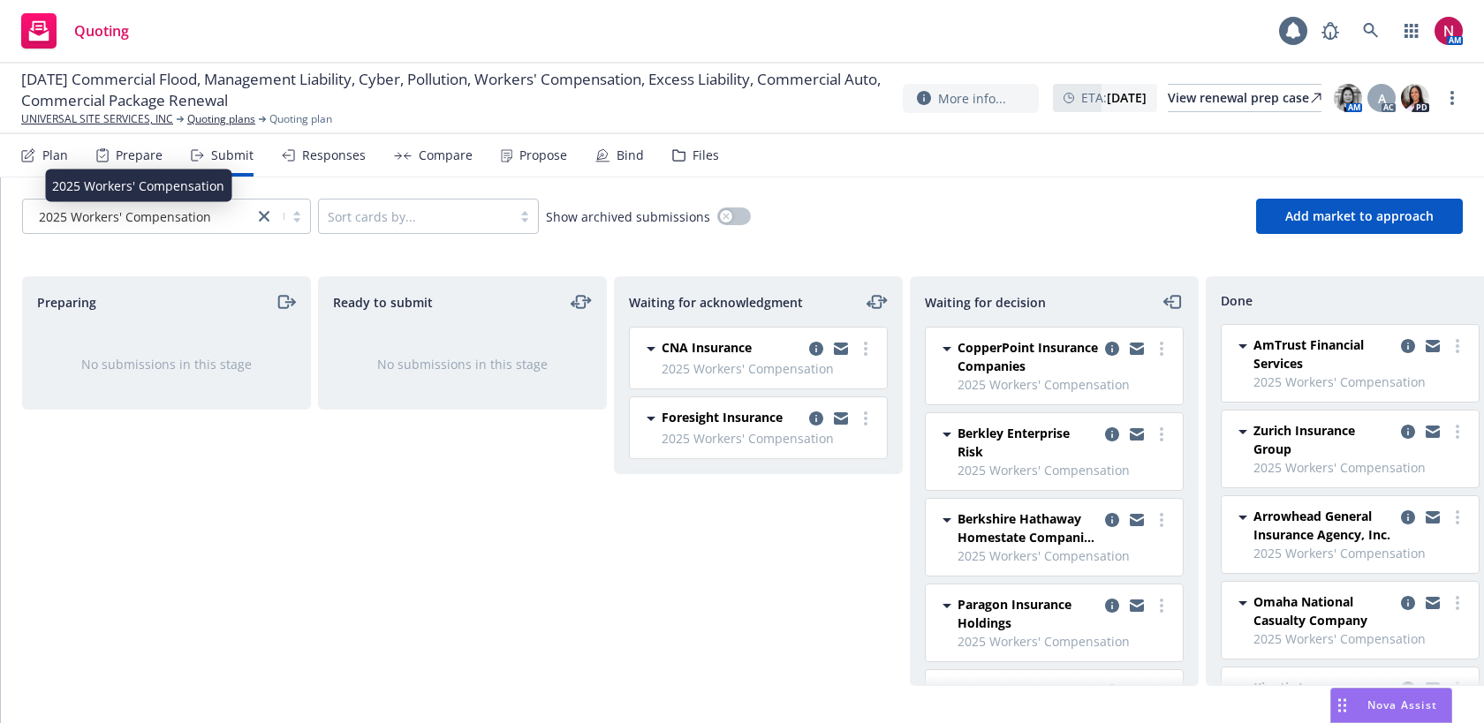
click at [165, 224] on span "2025 Workers' Compensation" at bounding box center [125, 217] width 172 height 19
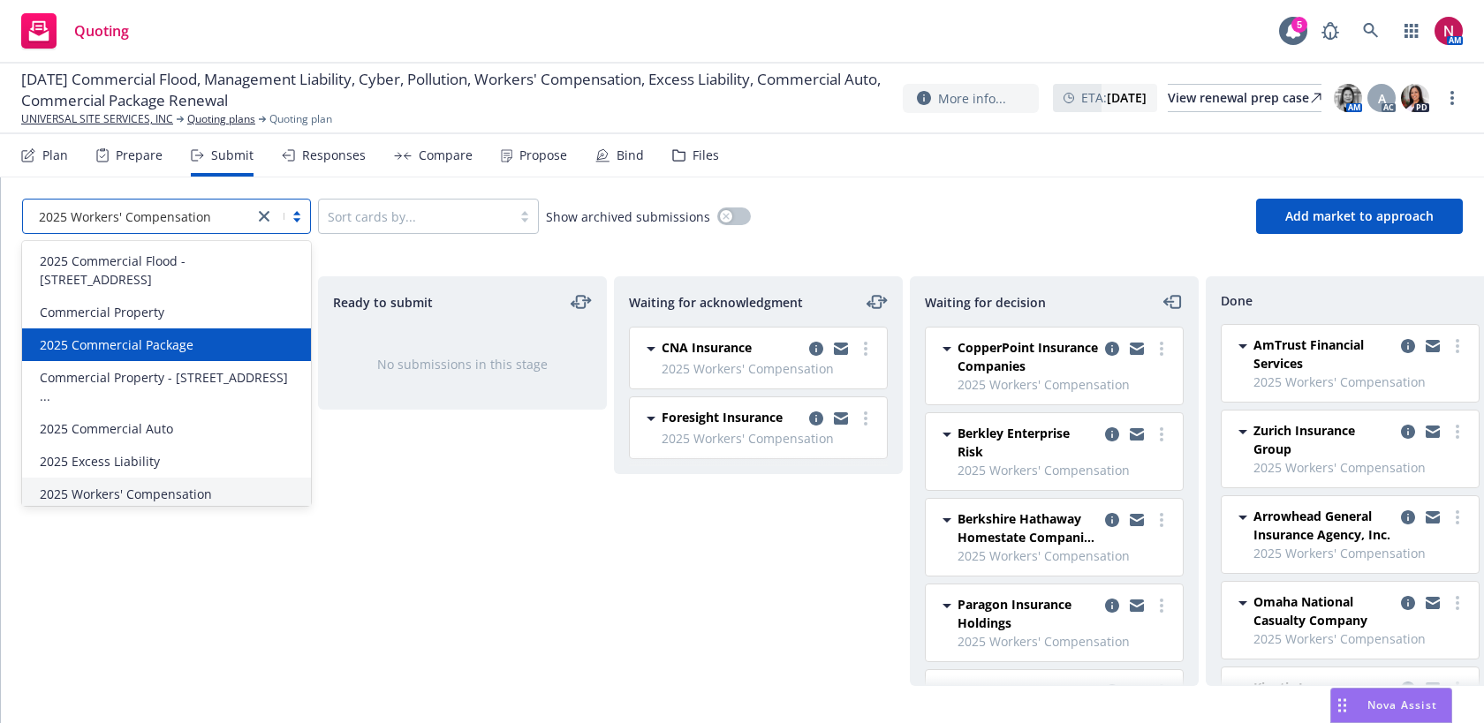
click at [139, 336] on span "2025 Commercial Package" at bounding box center [117, 345] width 154 height 19
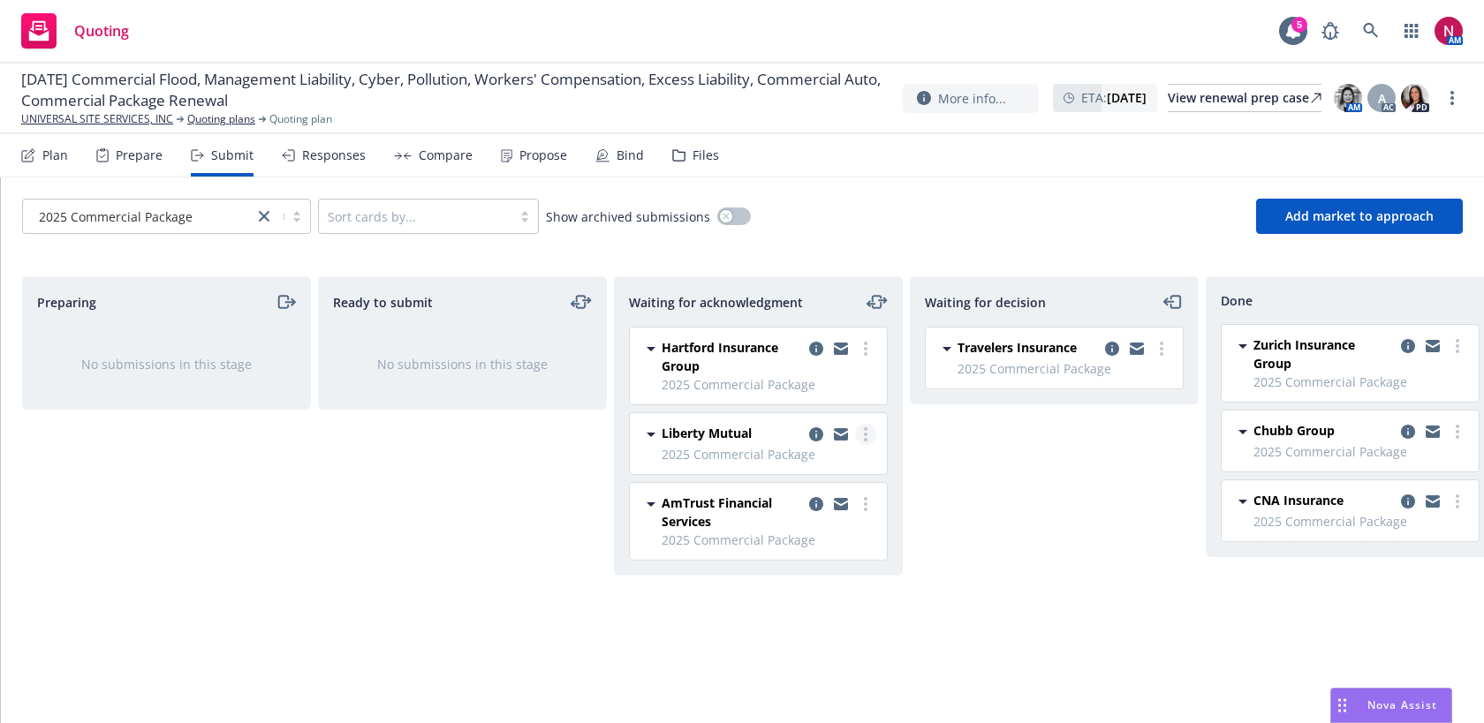
click at [863, 435] on link "more" at bounding box center [865, 434] width 21 height 21
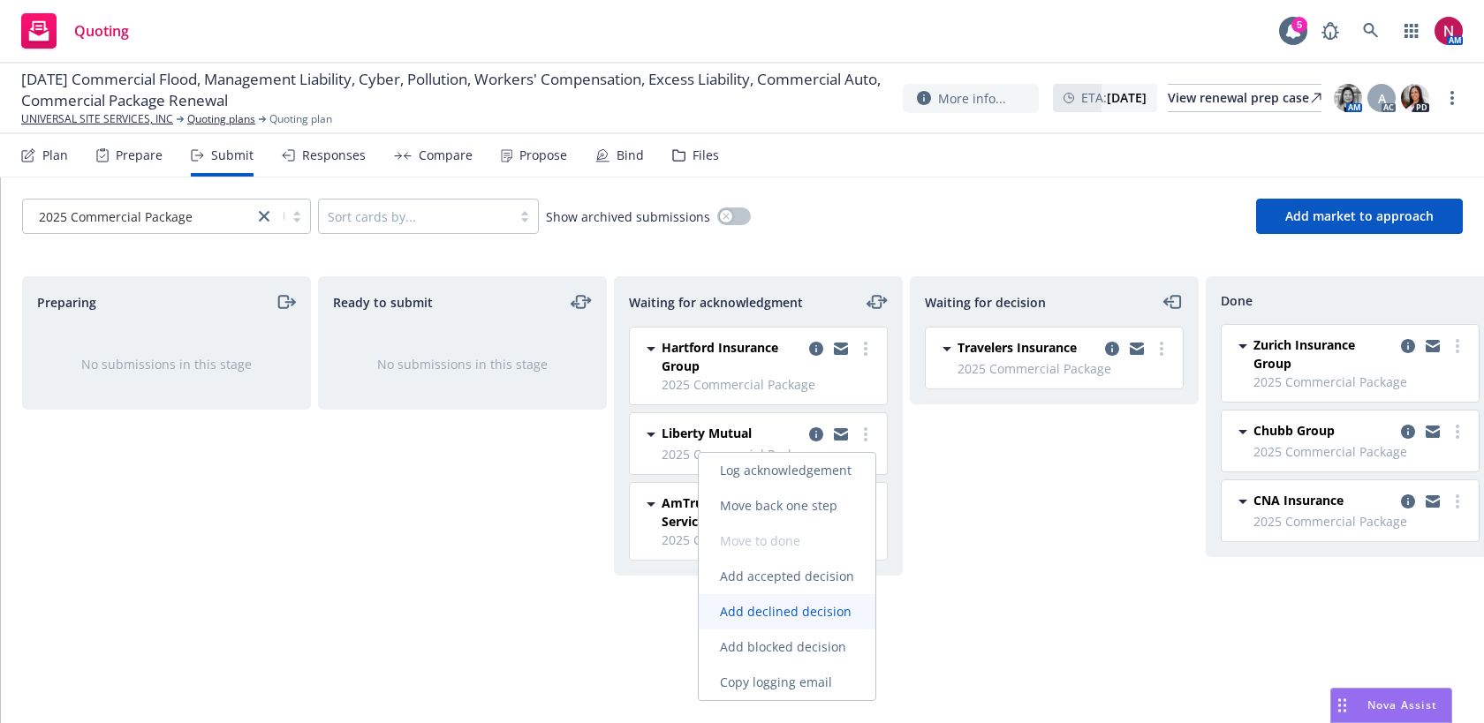
click at [812, 611] on span "Add declined decision" at bounding box center [786, 611] width 174 height 17
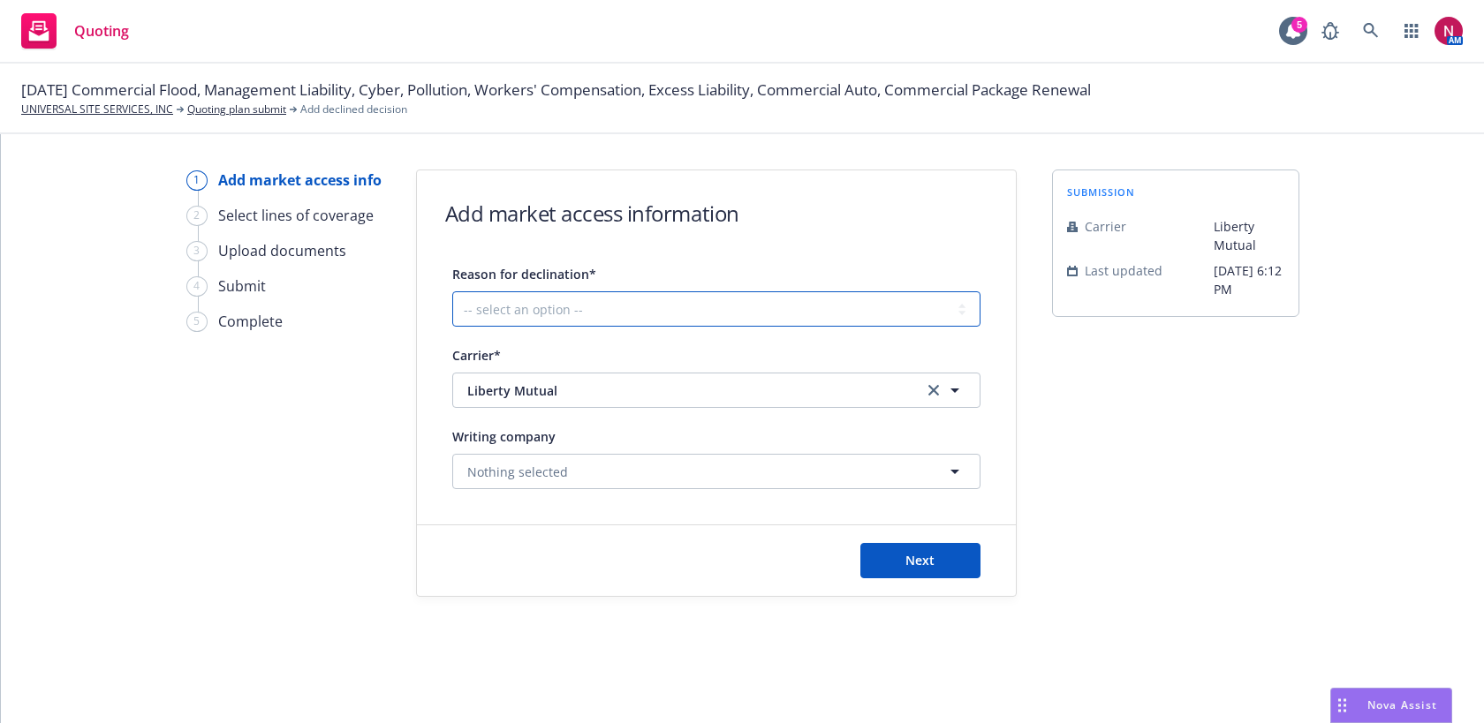
click at [611, 299] on select "-- select an option -- Cannot compete with other markets Carrier non-renewed Ca…" at bounding box center [716, 308] width 528 height 35
select select "DOES_NOT_FIT_UNDERWRITER_APPETITE"
click at [452, 291] on select "-- select an option -- Cannot compete with other markets Carrier non-renewed Ca…" at bounding box center [716, 308] width 528 height 35
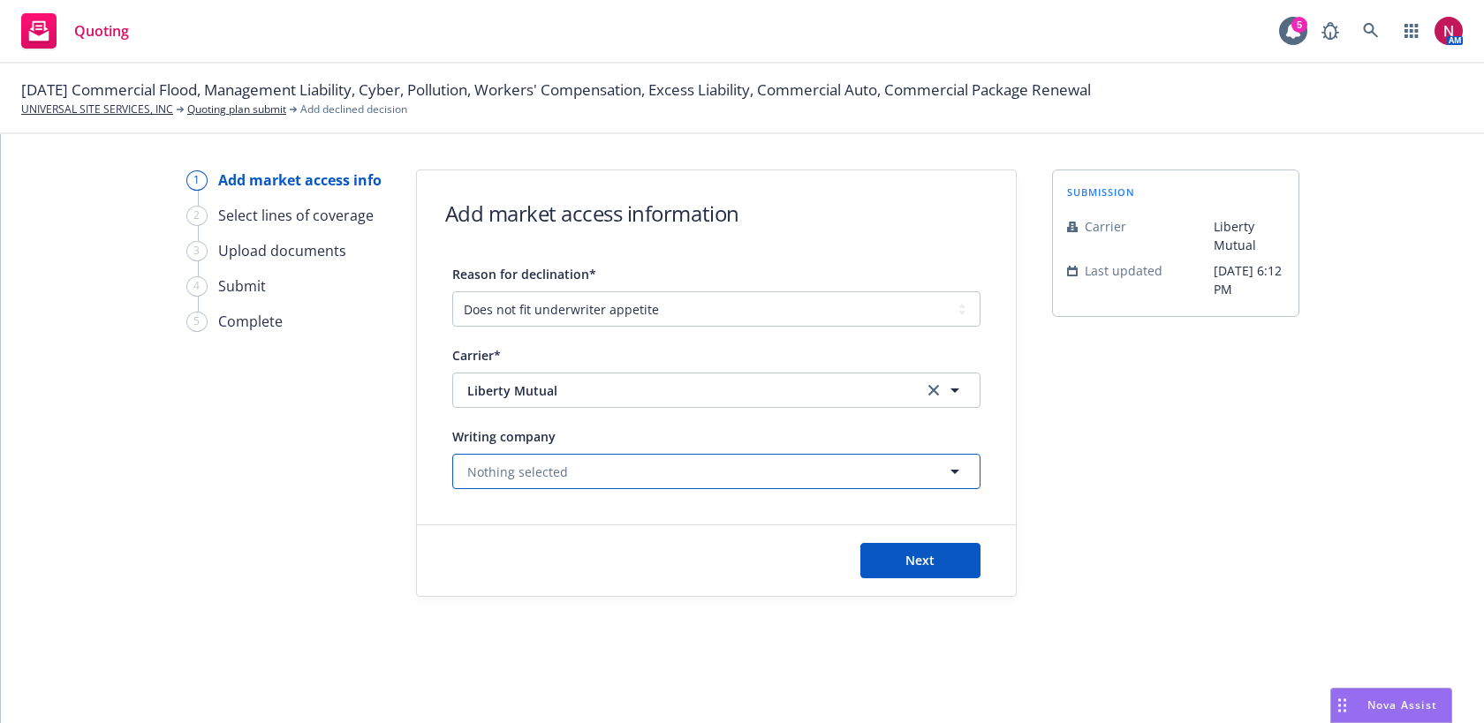
click at [710, 474] on button "Nothing selected" at bounding box center [716, 471] width 528 height 35
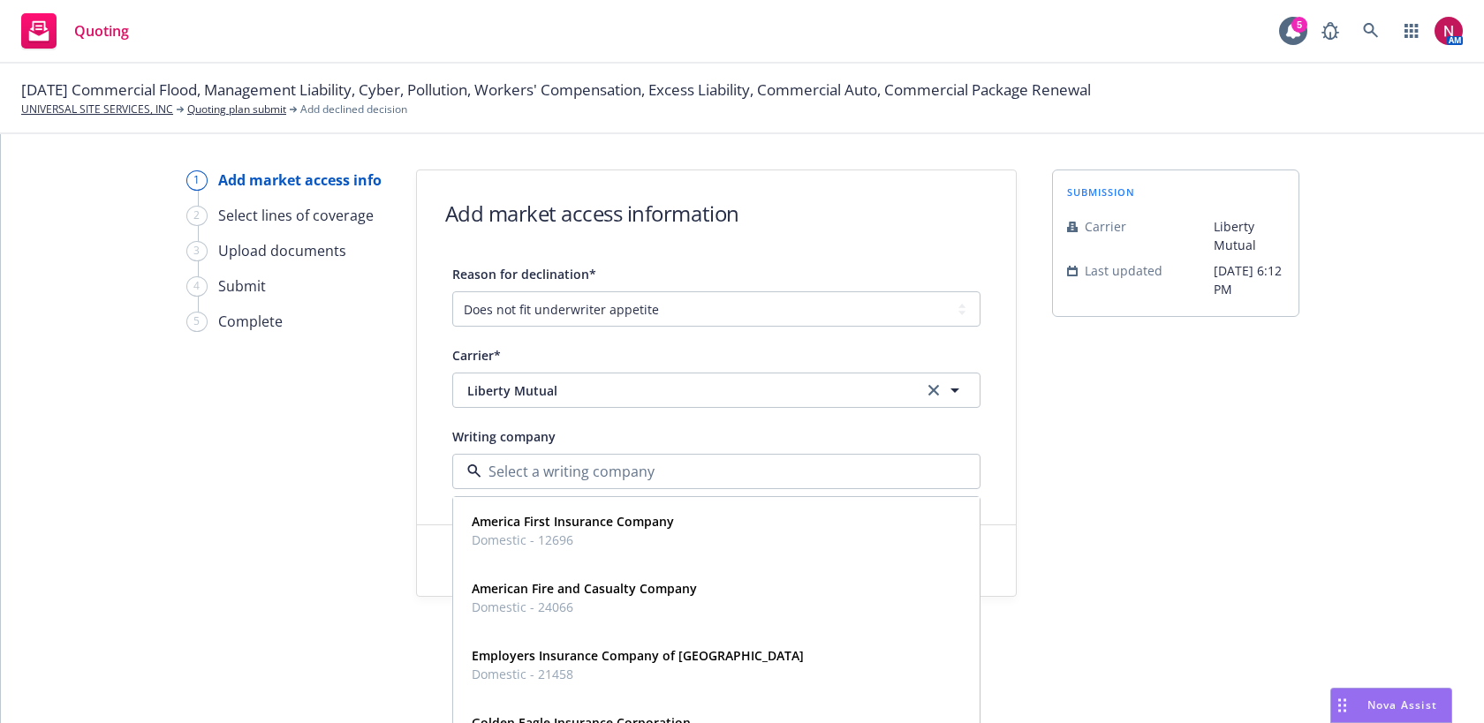
click at [866, 259] on form "Add market access information Reason for declination* -- select an option -- Ca…" at bounding box center [716, 383] width 599 height 426
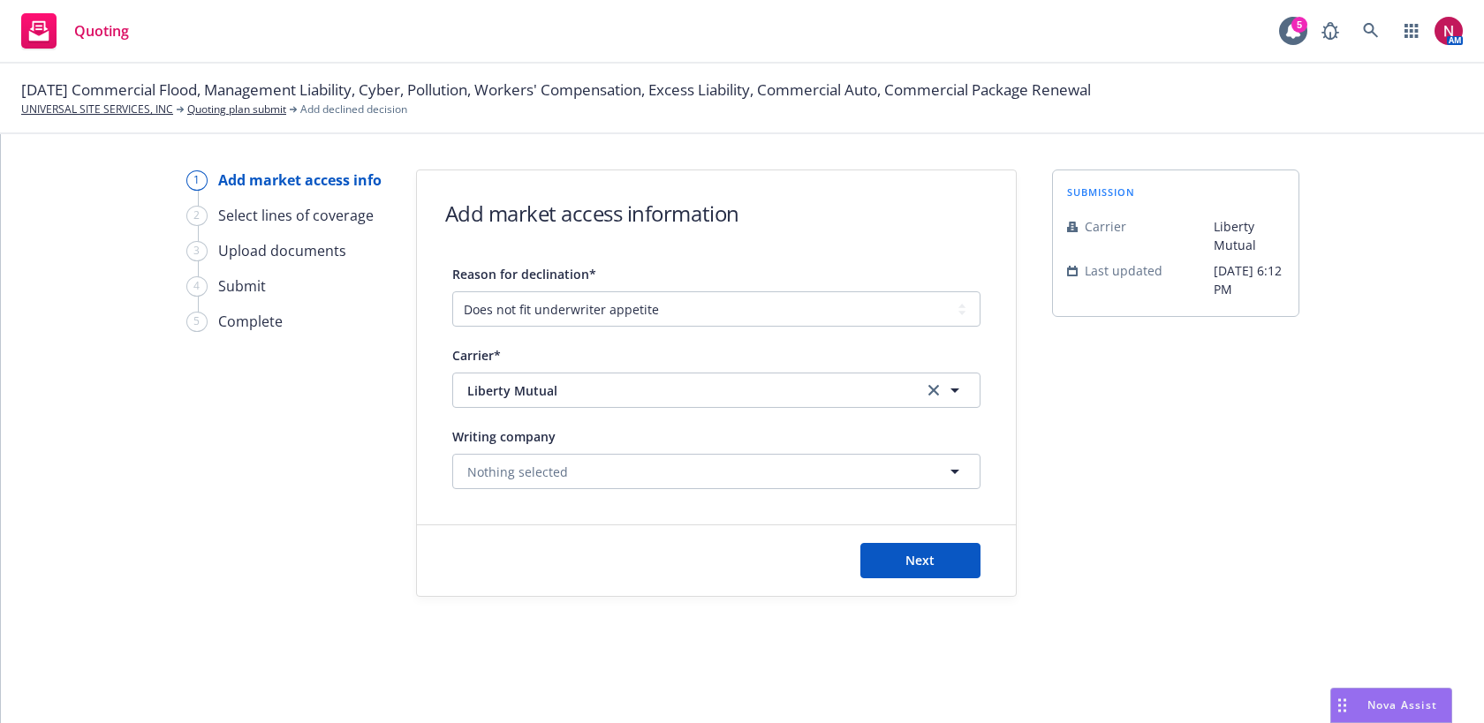
click at [909, 586] on div "Next" at bounding box center [716, 560] width 599 height 71
click at [908, 580] on div "Next" at bounding box center [716, 560] width 599 height 71
click at [903, 569] on button "Next" at bounding box center [920, 560] width 120 height 35
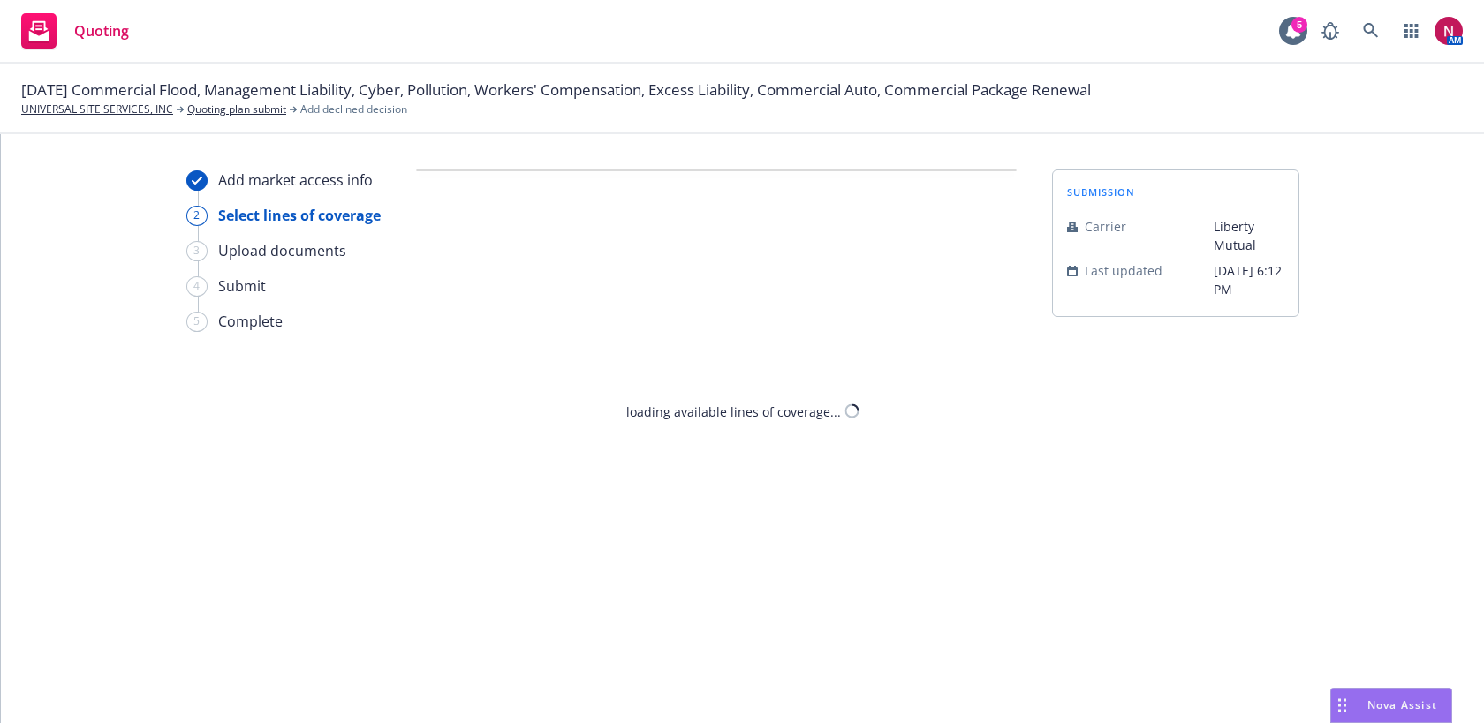
select select "DOES_NOT_FIT_UNDERWRITER_APPETITE"
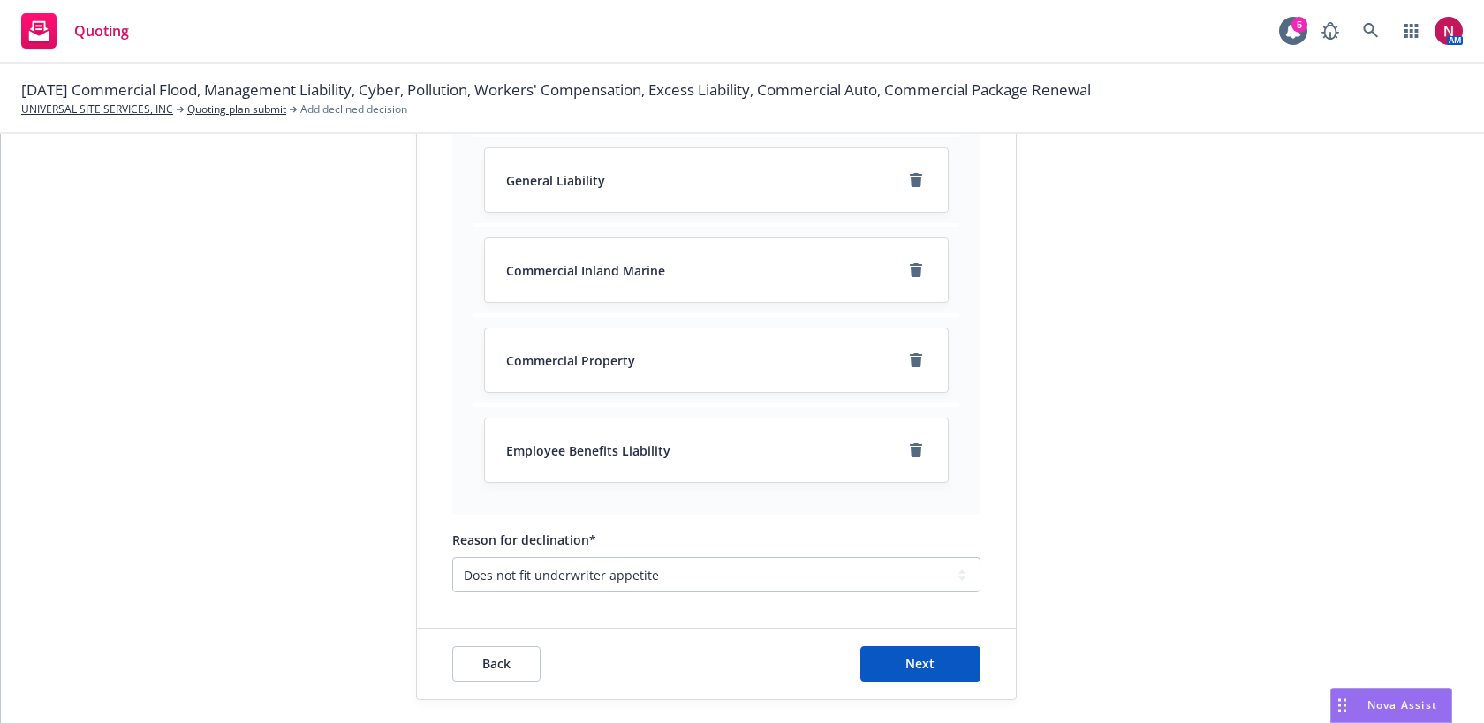
scroll to position [230, 0]
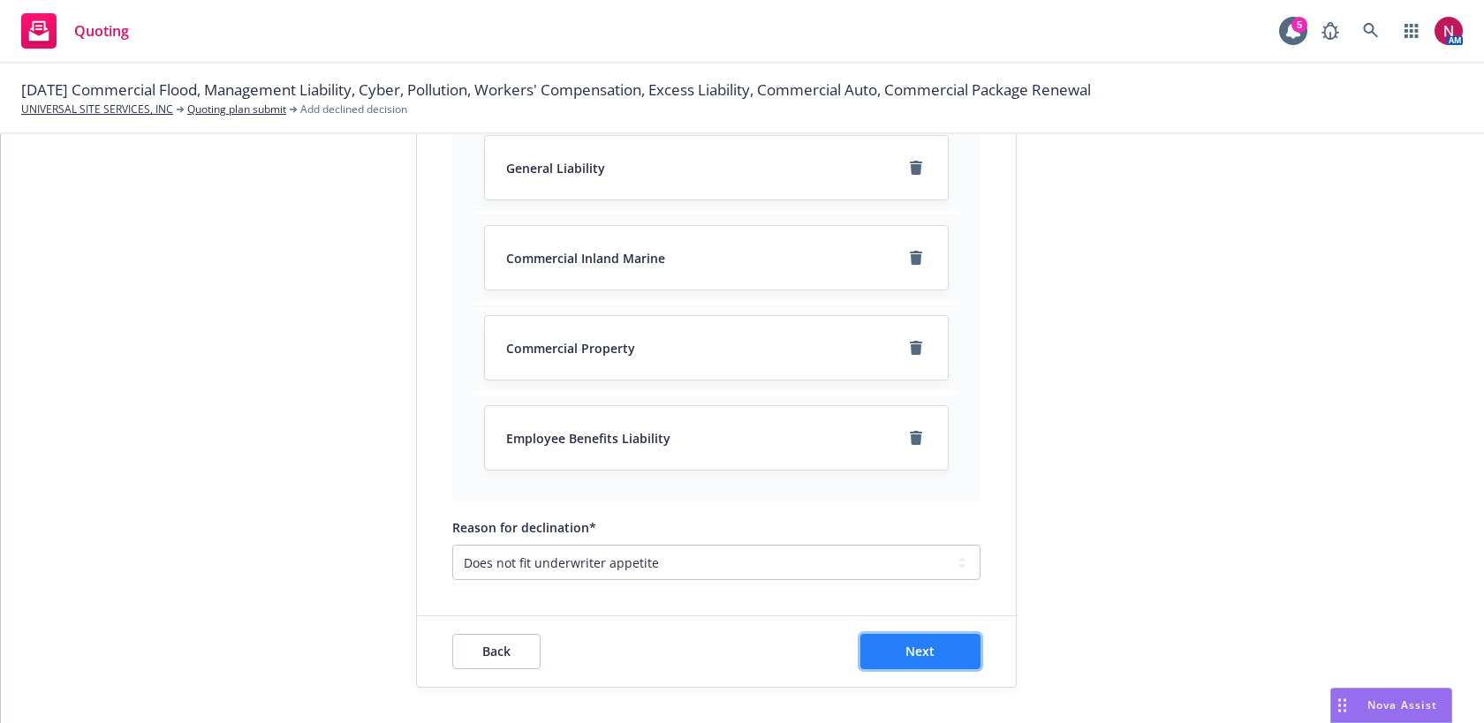
click at [907, 660] on span "Next" at bounding box center [919, 651] width 29 height 17
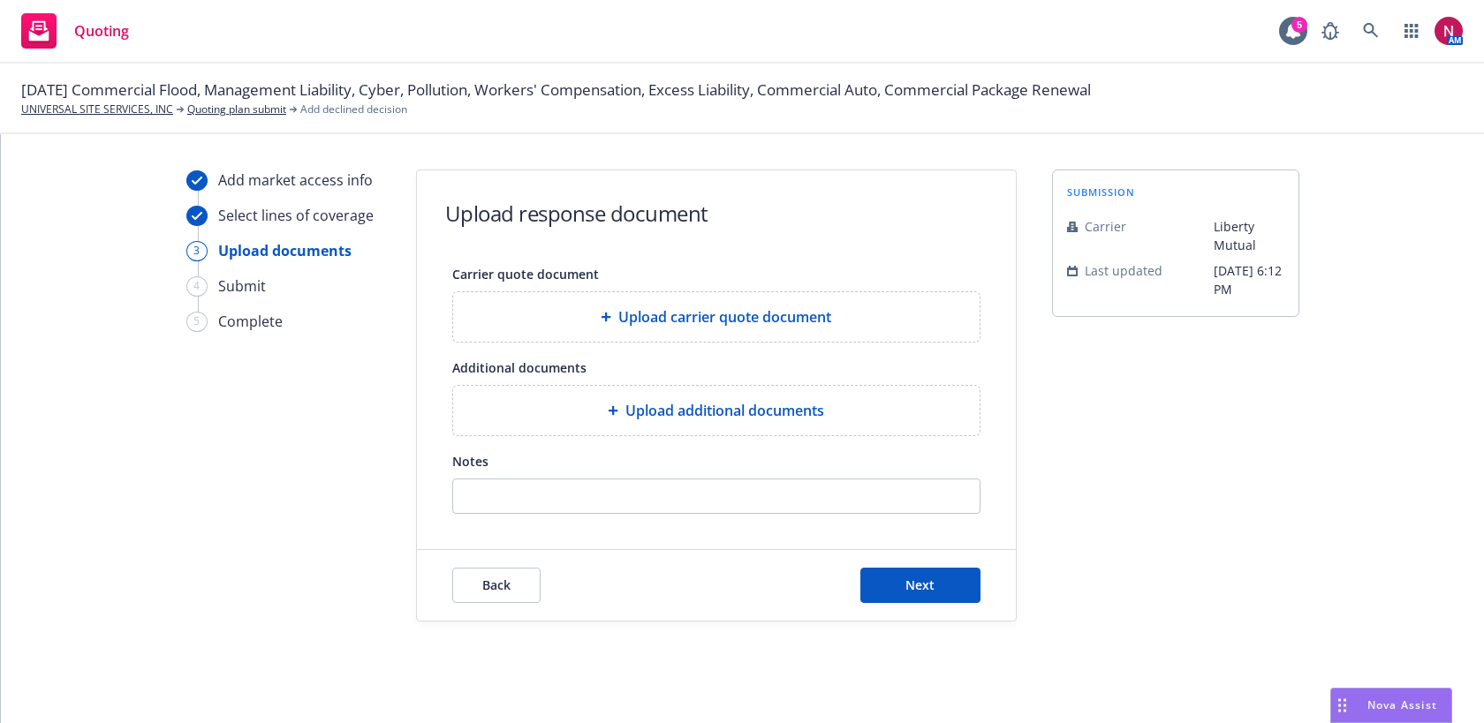
scroll to position [0, 0]
click at [822, 490] on input "Notes" at bounding box center [716, 497] width 526 height 34
paste input "Thank you for the submission. Unfortunately, this is not a class of business we…"
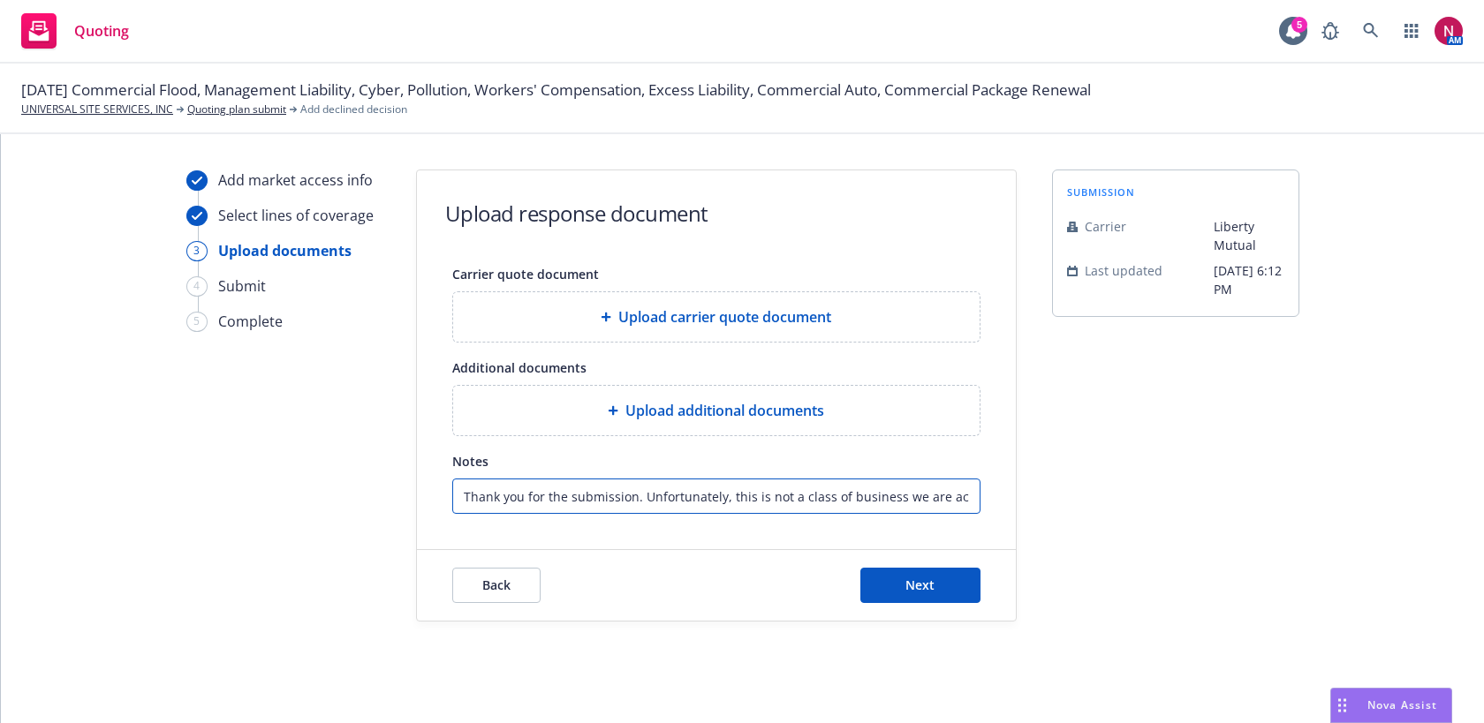
scroll to position [0, 178]
type input "Thank you for the submission. Unfortunately, this is not a class of business we…"
click at [920, 582] on span "Next" at bounding box center [919, 585] width 29 height 17
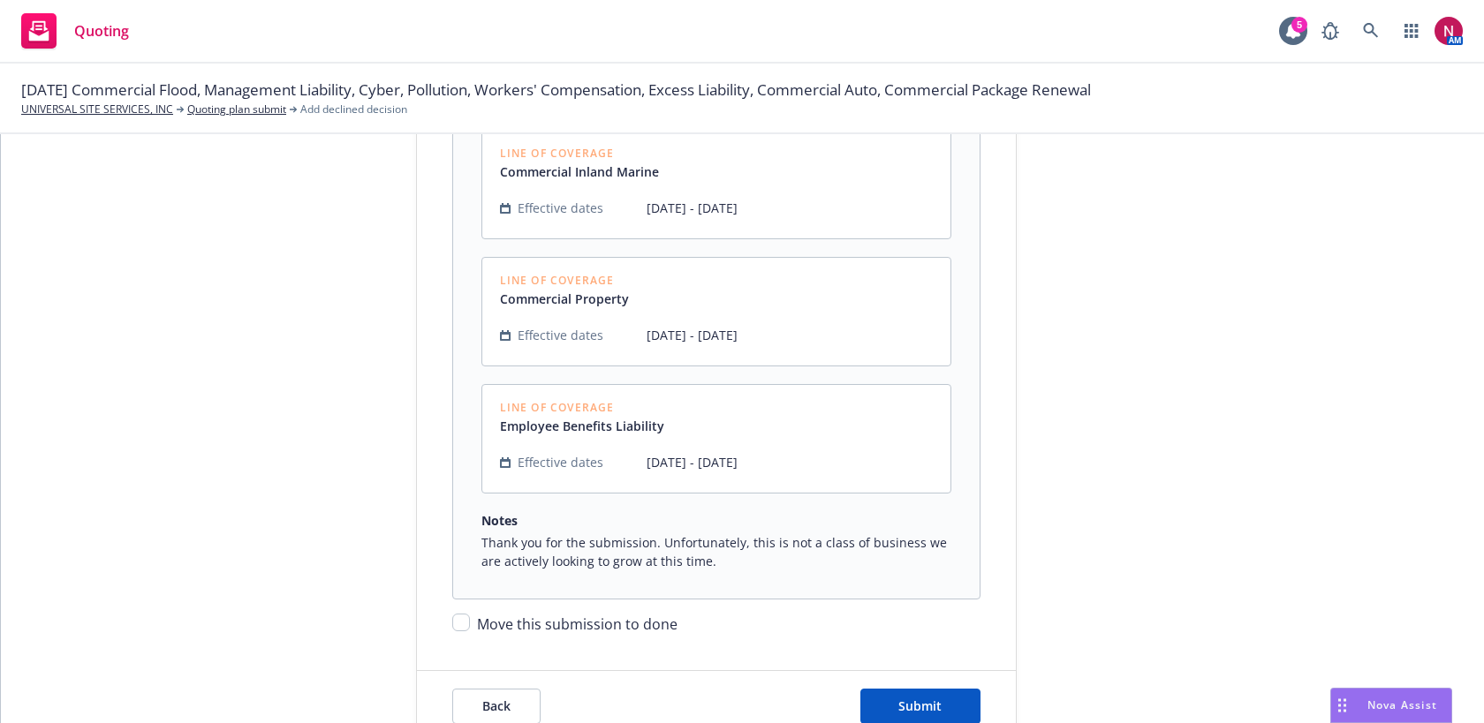
scroll to position [575, 0]
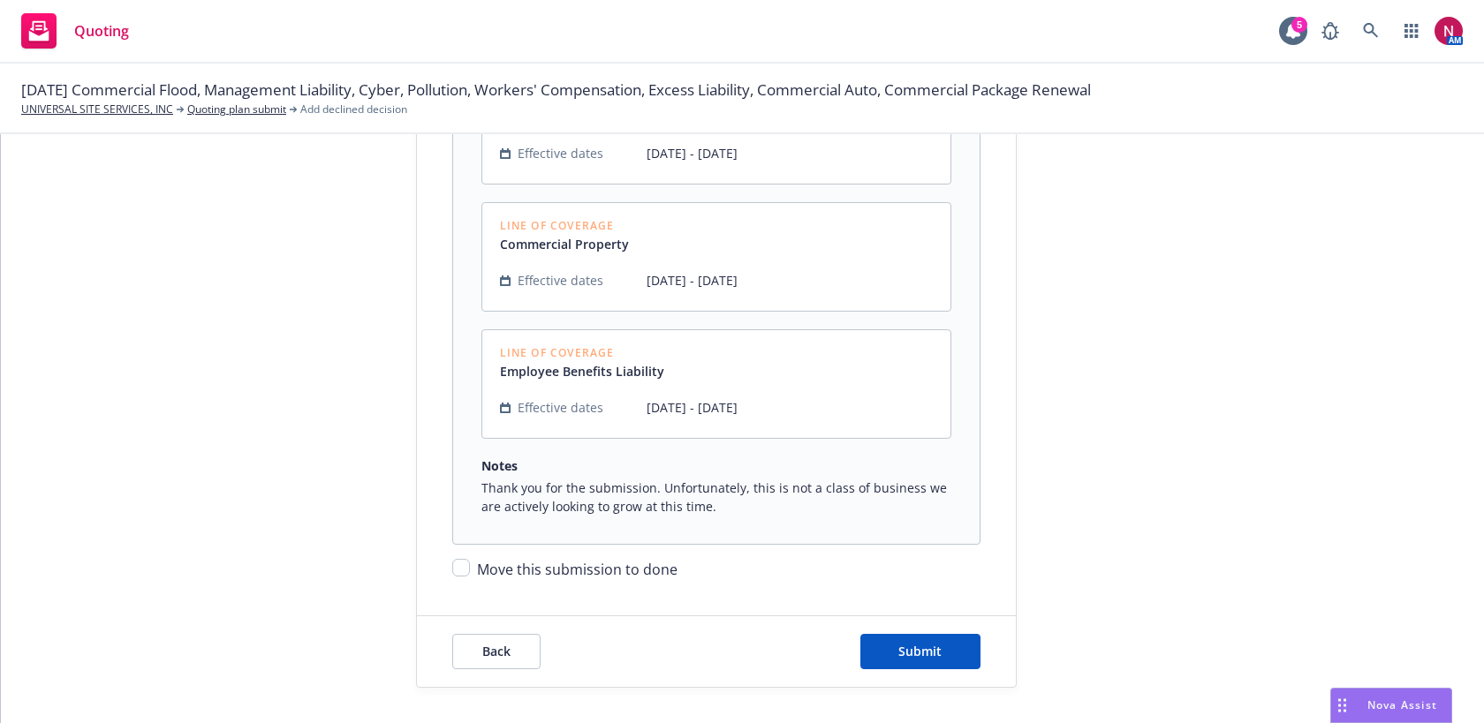
click at [595, 568] on span "Move this submission to done" at bounding box center [577, 569] width 200 height 19
click at [470, 568] on input "Move this submission to done" at bounding box center [461, 568] width 18 height 18
checkbox input "true"
click at [924, 644] on span "Submit" at bounding box center [919, 651] width 43 height 17
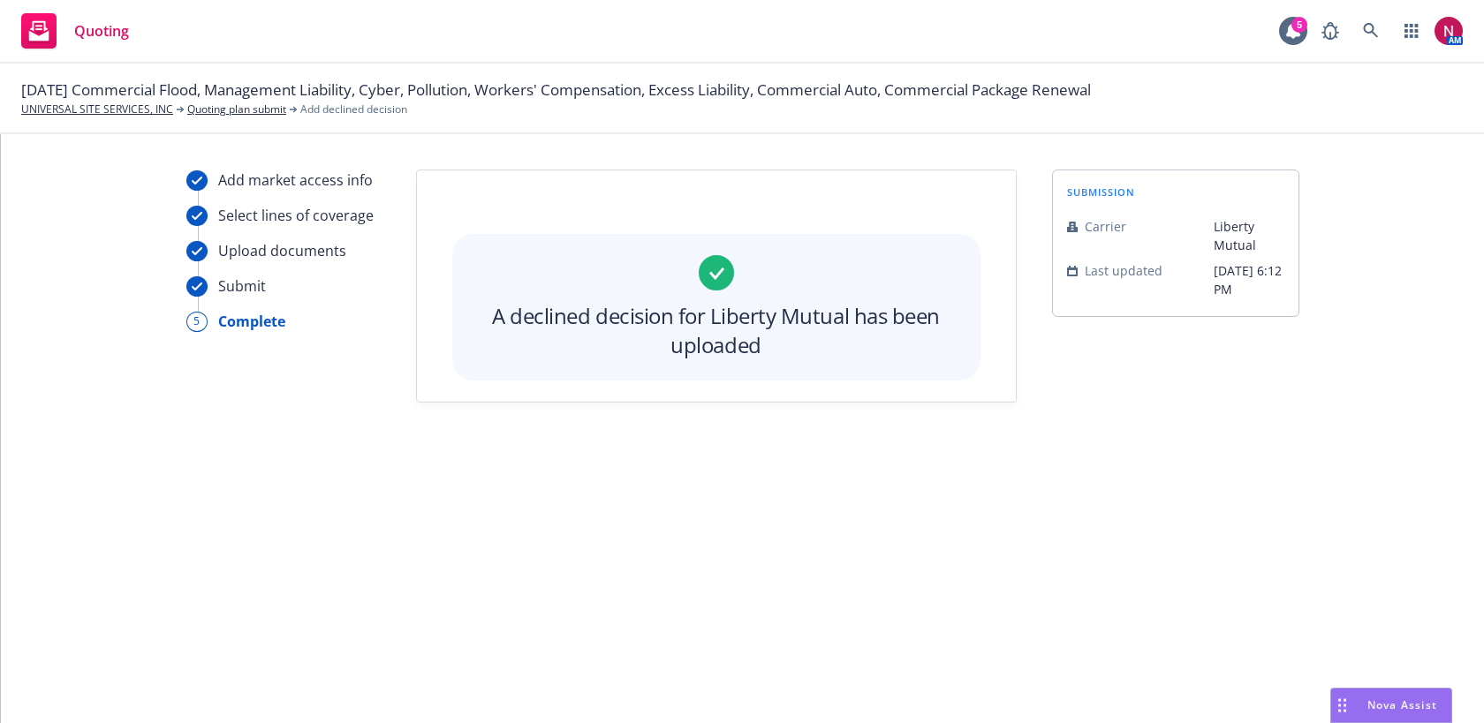
scroll to position [0, 0]
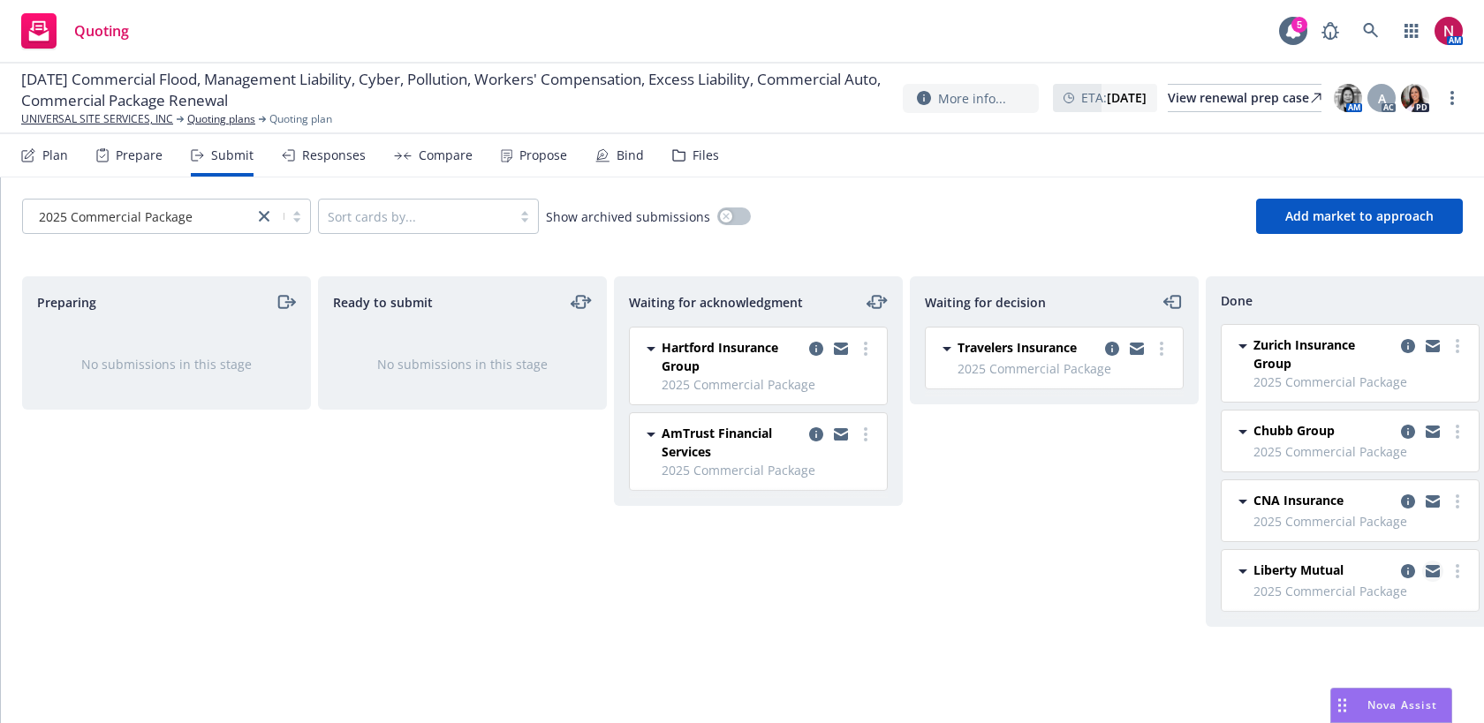
click at [1430, 575] on icon "copy logging email" at bounding box center [1432, 574] width 14 height 8
click at [1373, 23] on icon at bounding box center [1371, 31] width 16 height 16
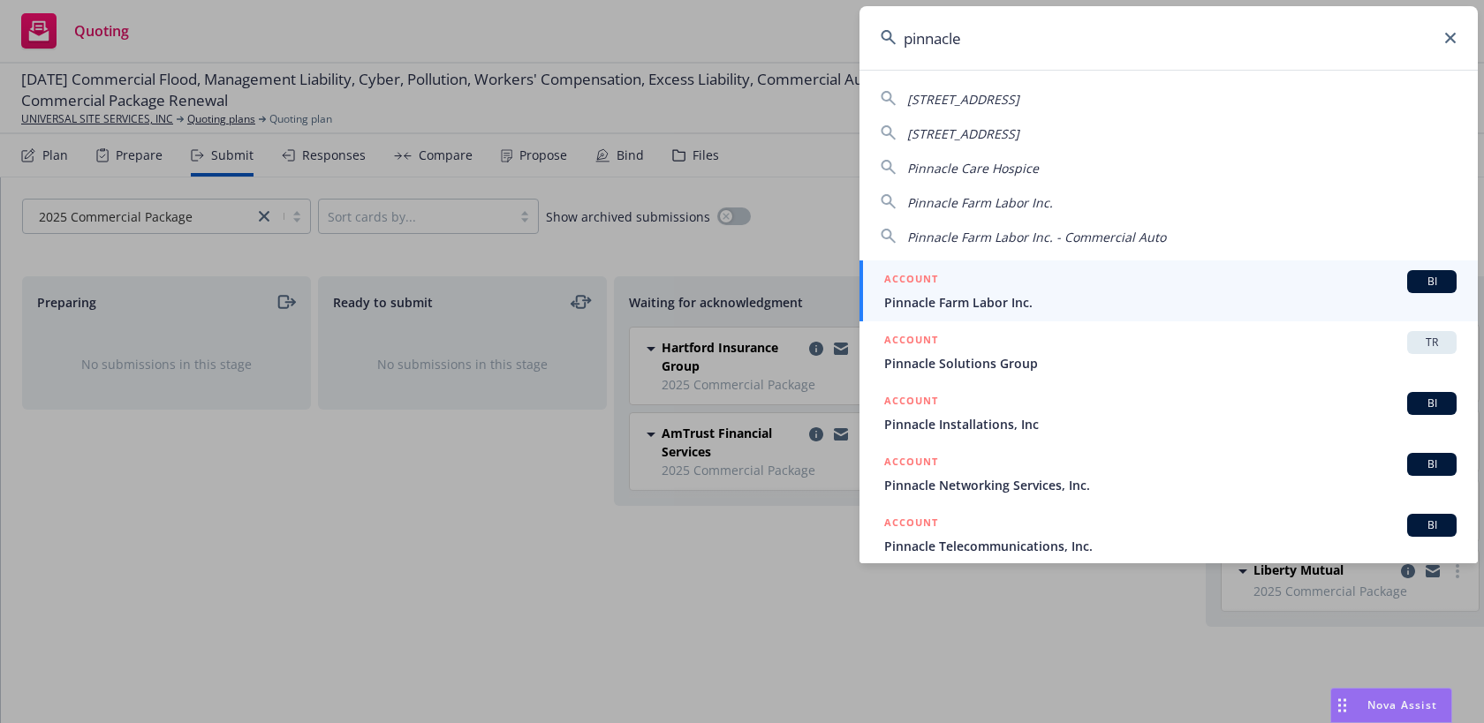
type input "pinnacle"
click at [1090, 276] on div "ACCOUNT BI" at bounding box center [1170, 281] width 572 height 23
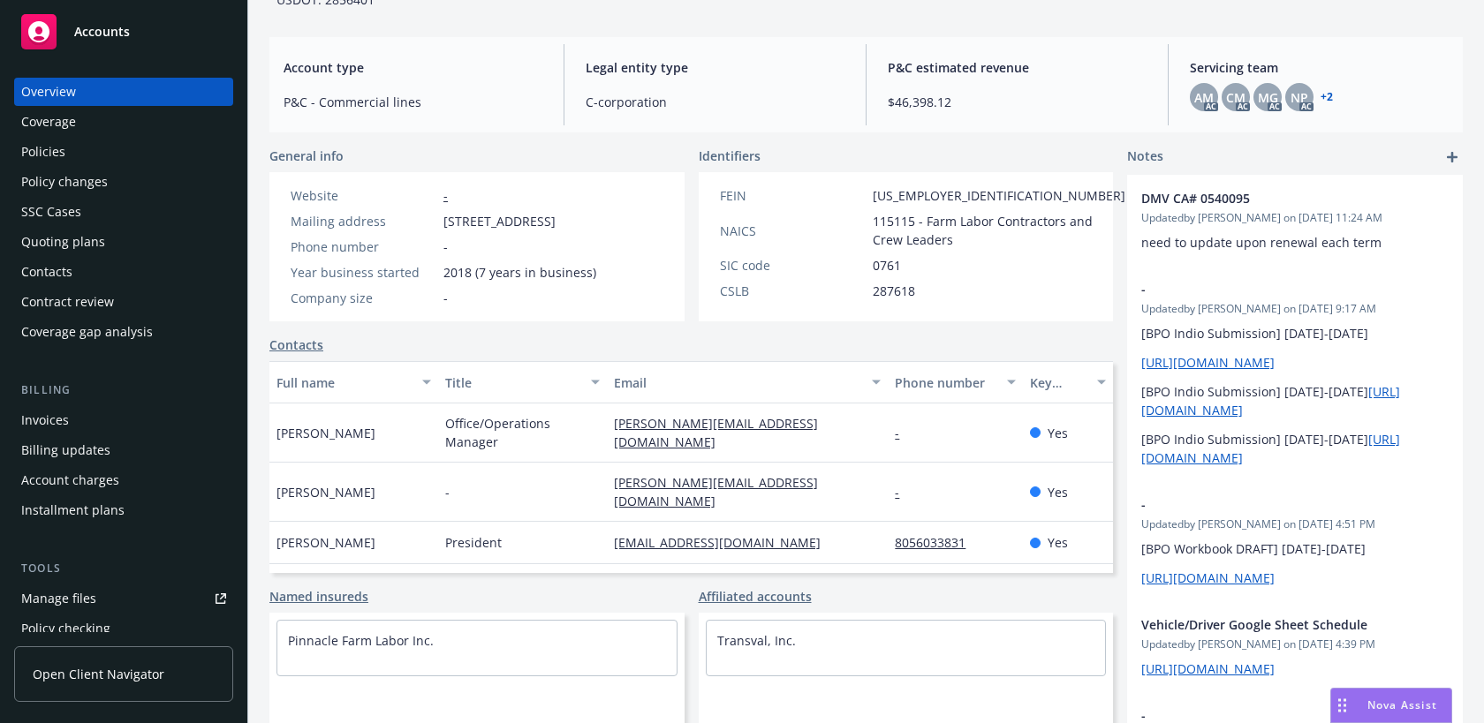
scroll to position [219, 0]
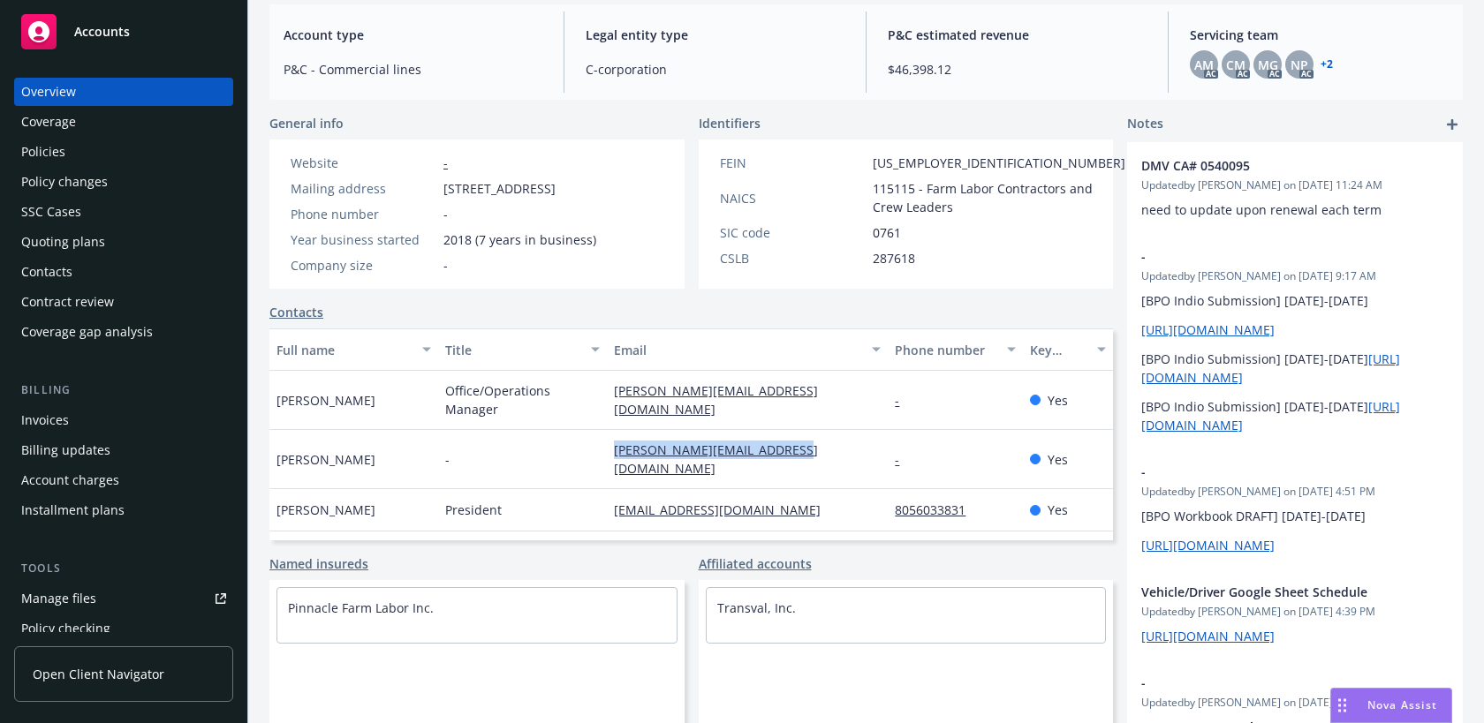
drag, startPoint x: 813, startPoint y: 449, endPoint x: 604, endPoint y: 449, distance: 209.3
click at [604, 449] on div "[PERSON_NAME] - [PERSON_NAME][EMAIL_ADDRESS][DOMAIN_NAME] - Yes" at bounding box center [690, 459] width 843 height 59
copy div "[PERSON_NAME][EMAIL_ADDRESS][DOMAIN_NAME]"
click at [79, 154] on div "Policies" at bounding box center [123, 152] width 205 height 28
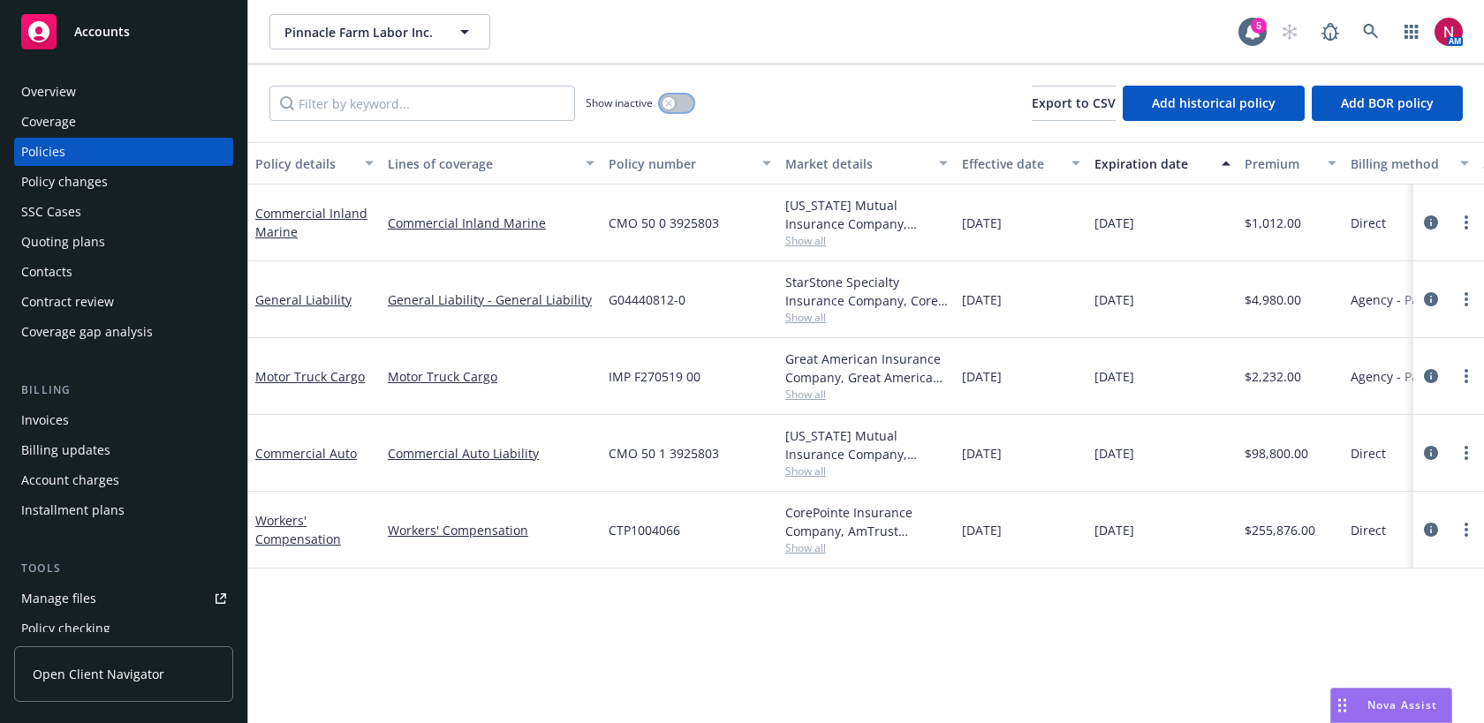
click at [679, 107] on button "button" at bounding box center [677, 103] width 34 height 18
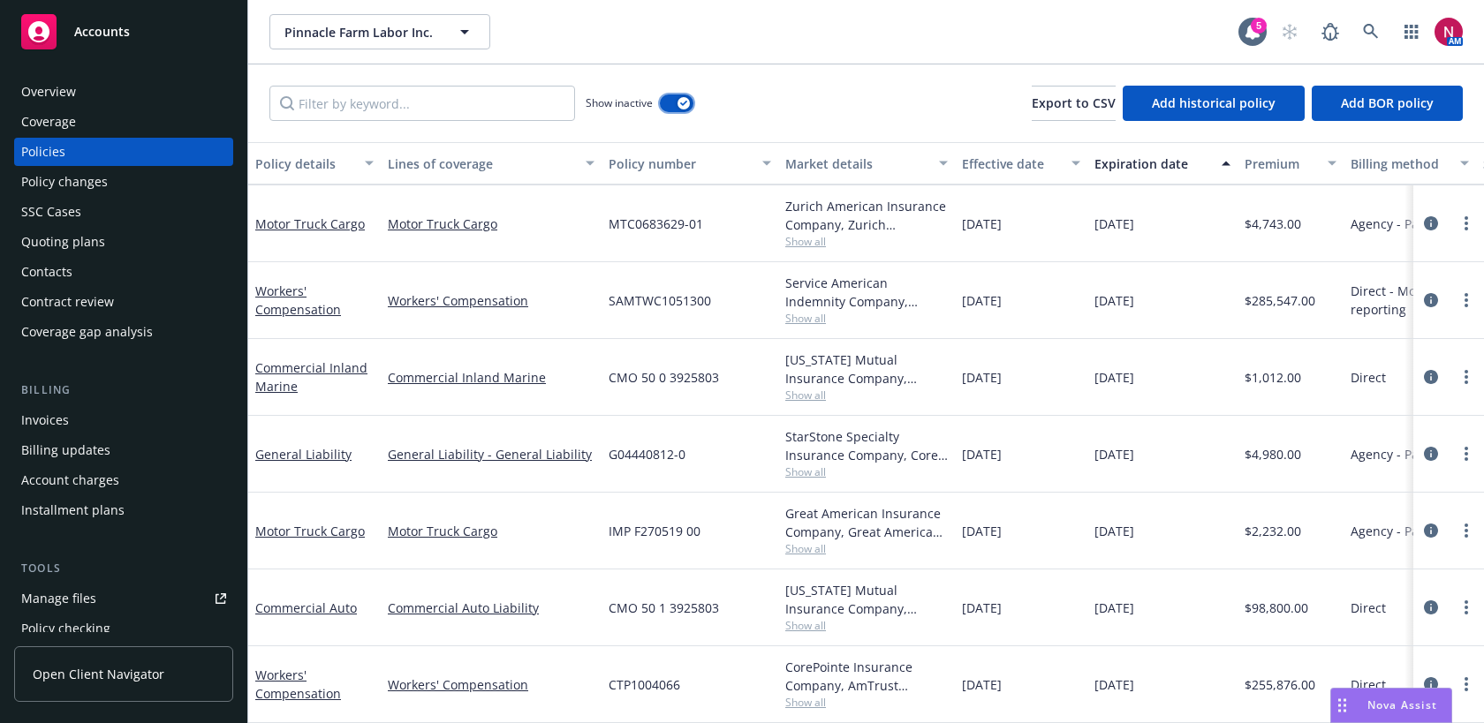
scroll to position [2101, 0]
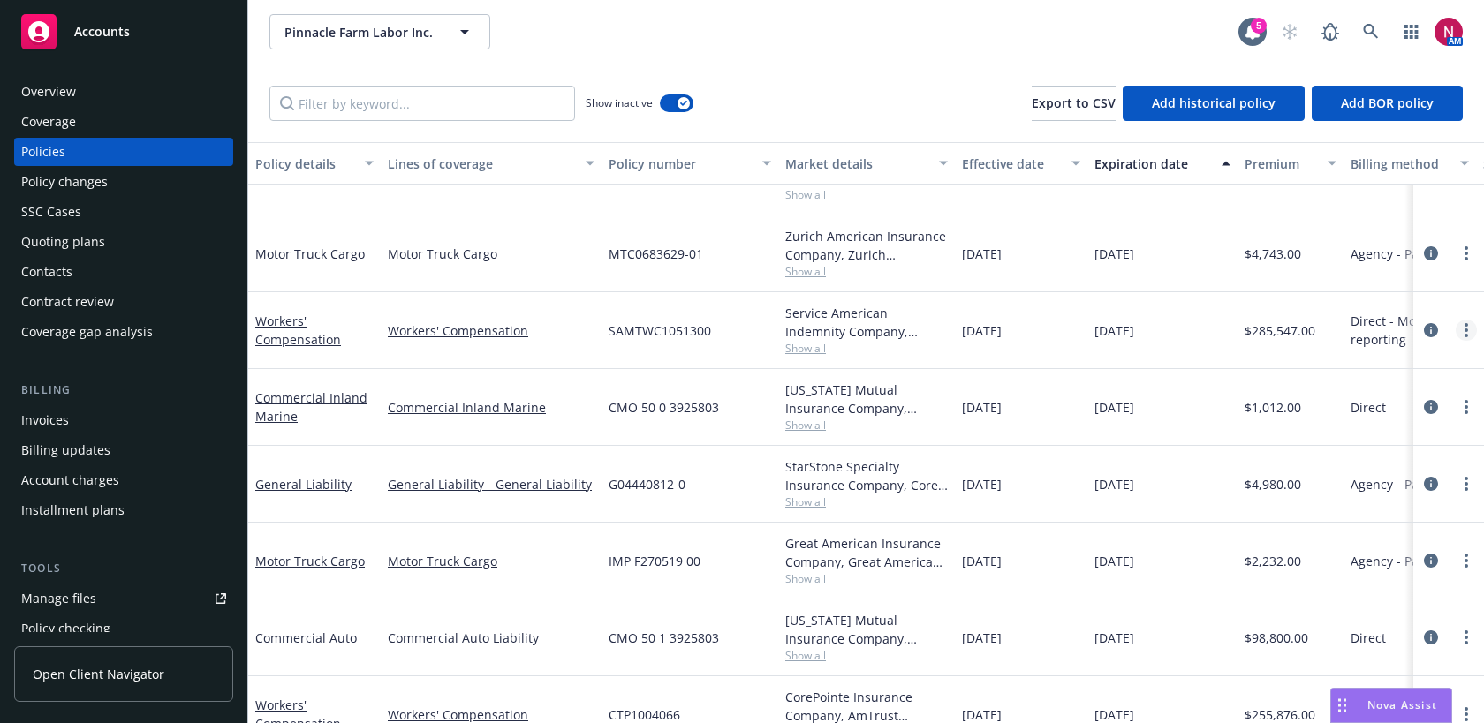
click at [1456, 324] on link "more" at bounding box center [1465, 330] width 21 height 21
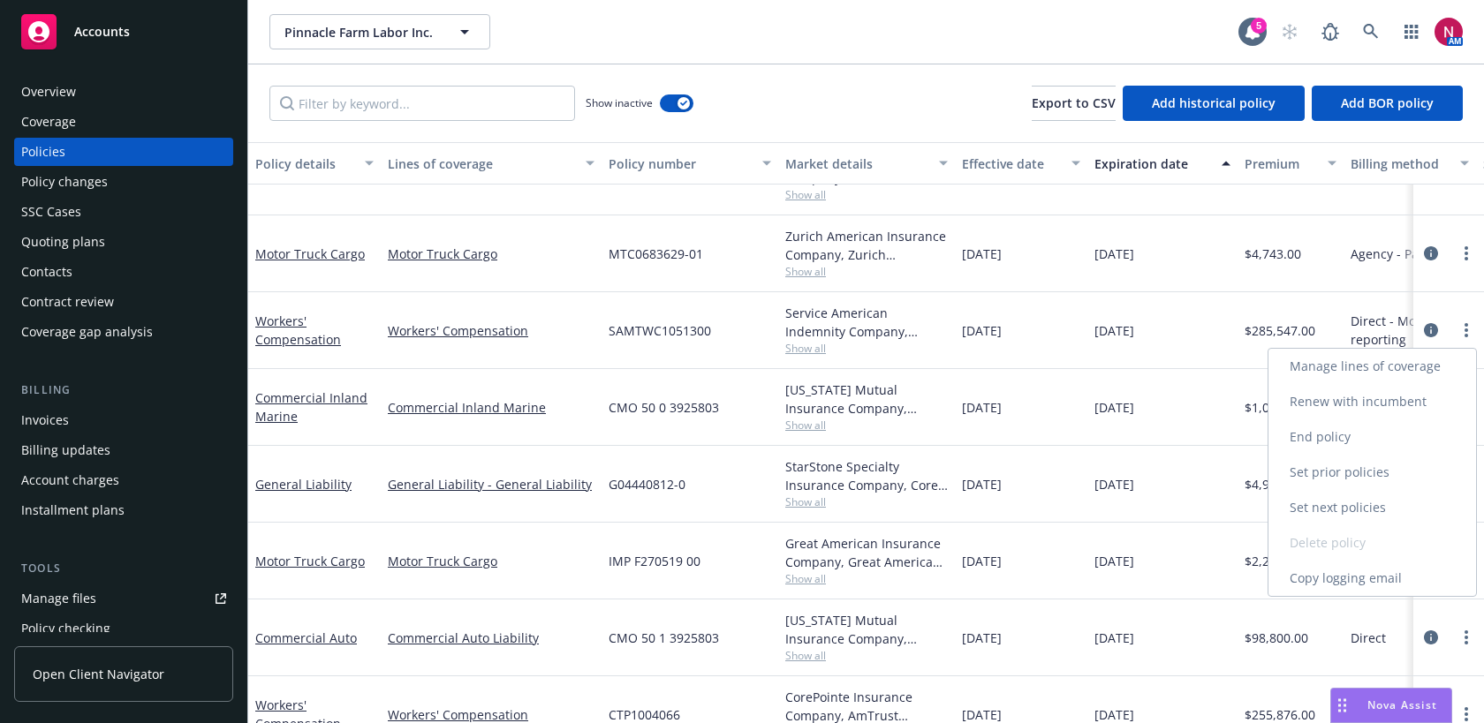
click at [1389, 571] on link "Copy logging email" at bounding box center [1372, 578] width 208 height 35
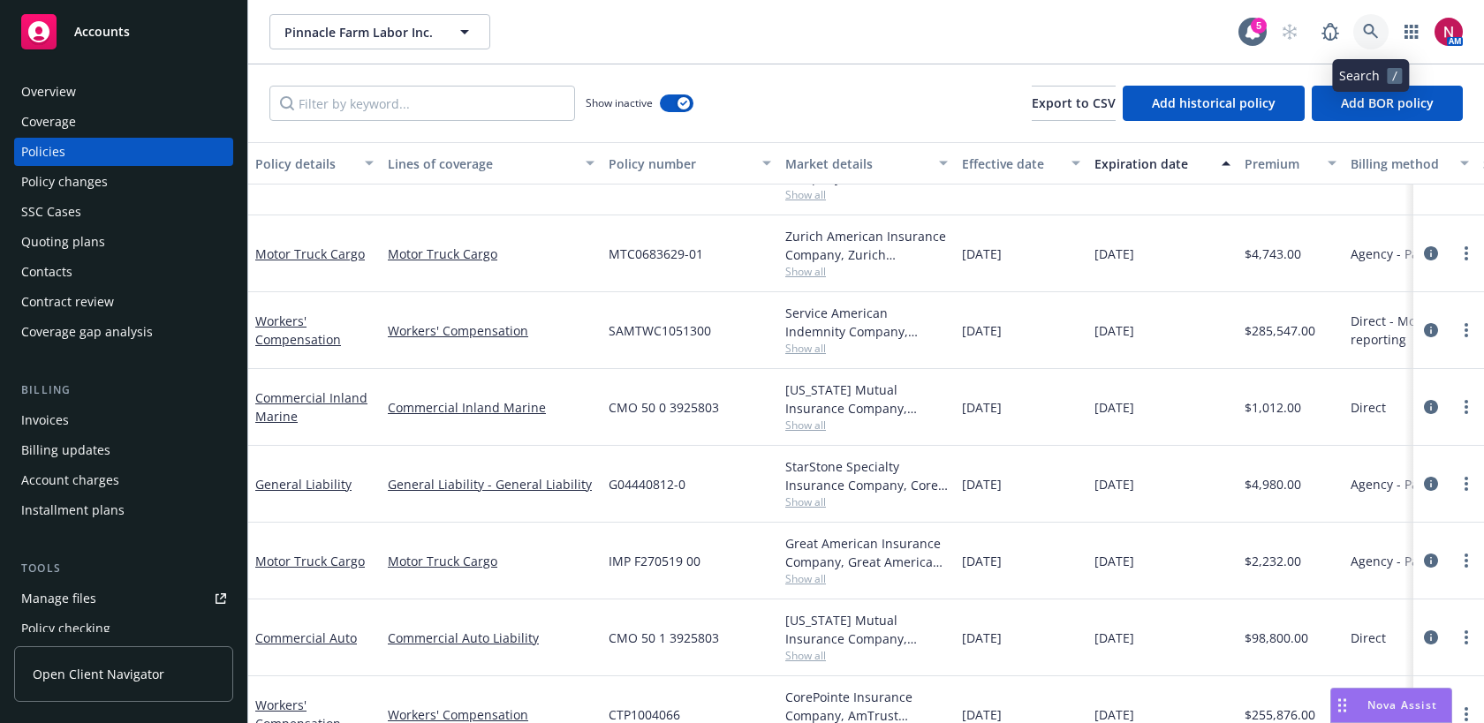
click at [1371, 24] on icon at bounding box center [1370, 31] width 15 height 15
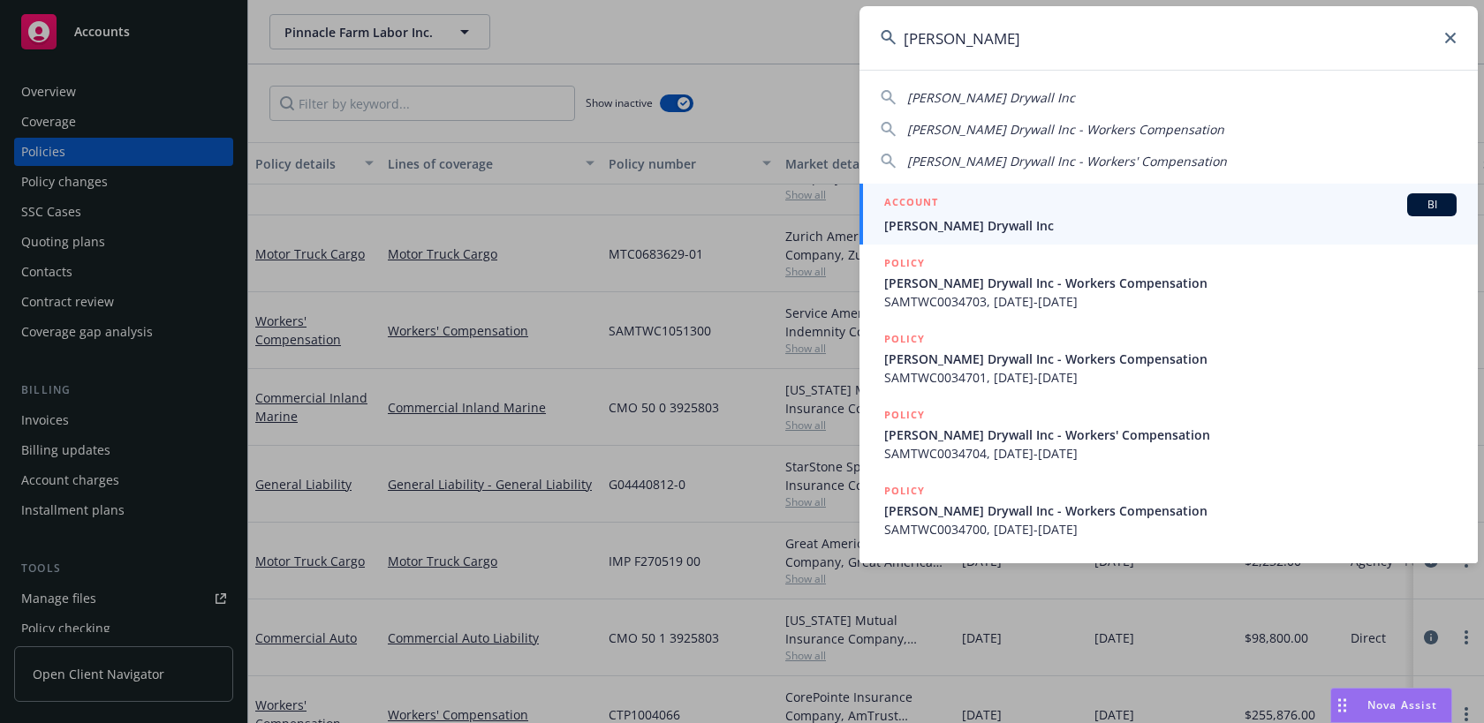
drag, startPoint x: 1061, startPoint y: 31, endPoint x: 774, endPoint y: 31, distance: 287.0
click at [774, 31] on div "maciel drywall Maciel Drywall Inc Maciel Drywall Inc - Workers Compensation Mac…" at bounding box center [742, 361] width 1484 height 723
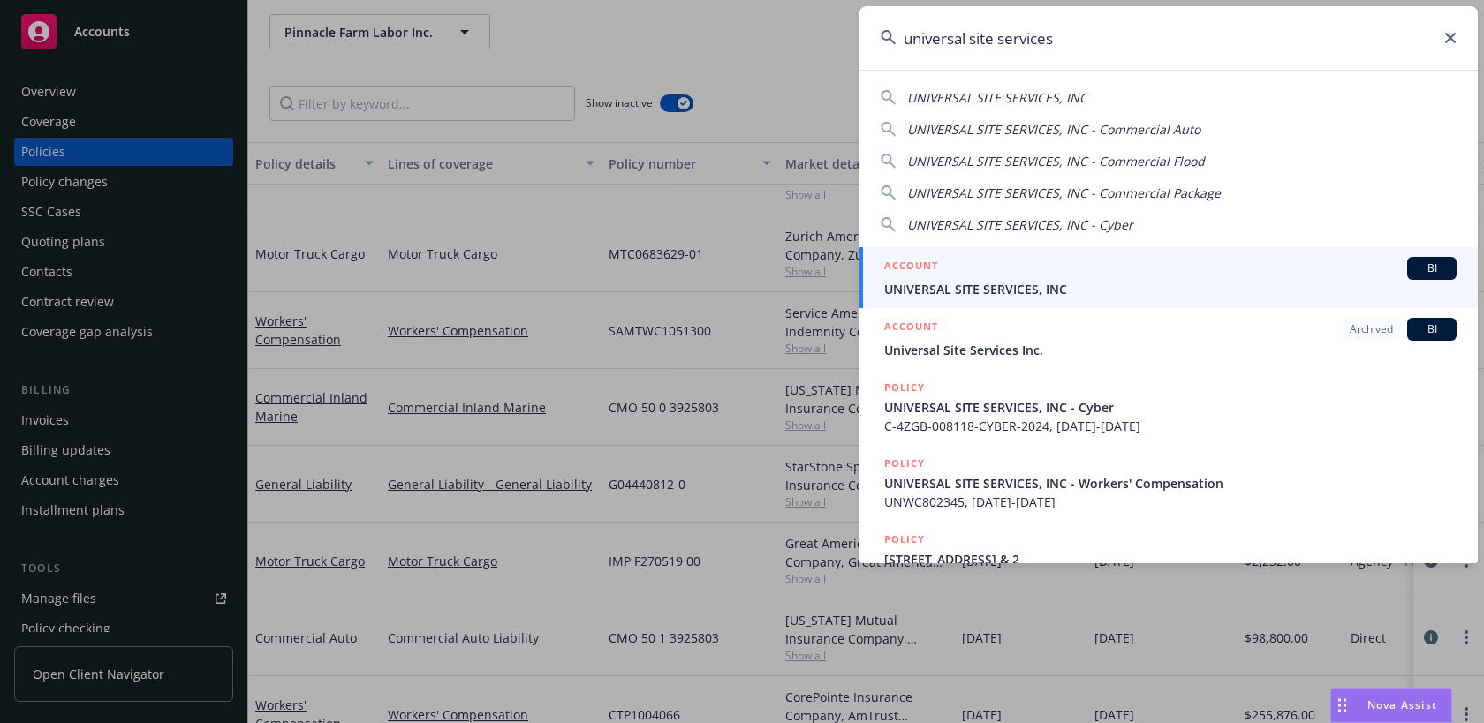
type input "universal site services"
click at [907, 286] on span "UNIVERSAL SITE SERVICES, INC" at bounding box center [1170, 289] width 572 height 19
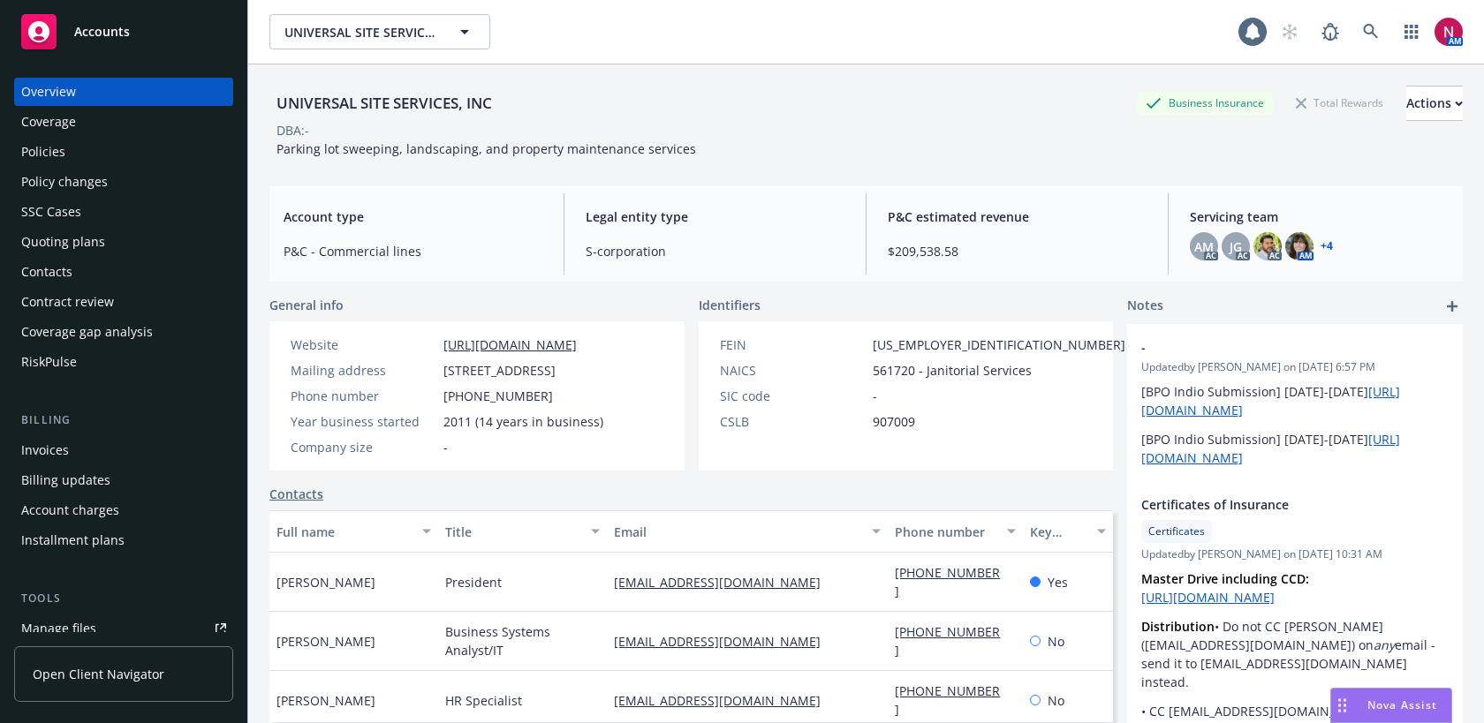
click at [122, 232] on div "Quoting plans" at bounding box center [123, 242] width 205 height 28
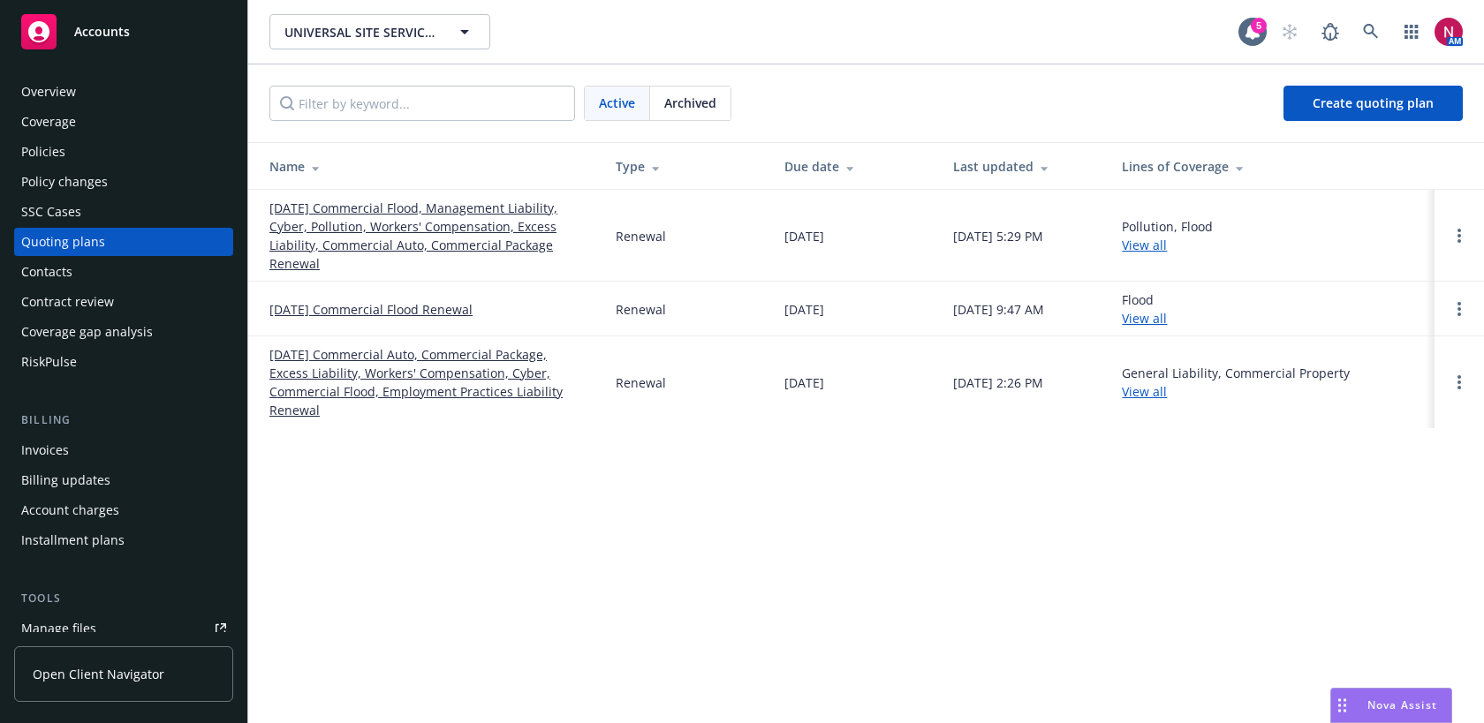
click at [413, 228] on link "10/01/25 Commercial Flood, Management Liability, Cyber, Pollution, Workers' Com…" at bounding box center [428, 236] width 318 height 74
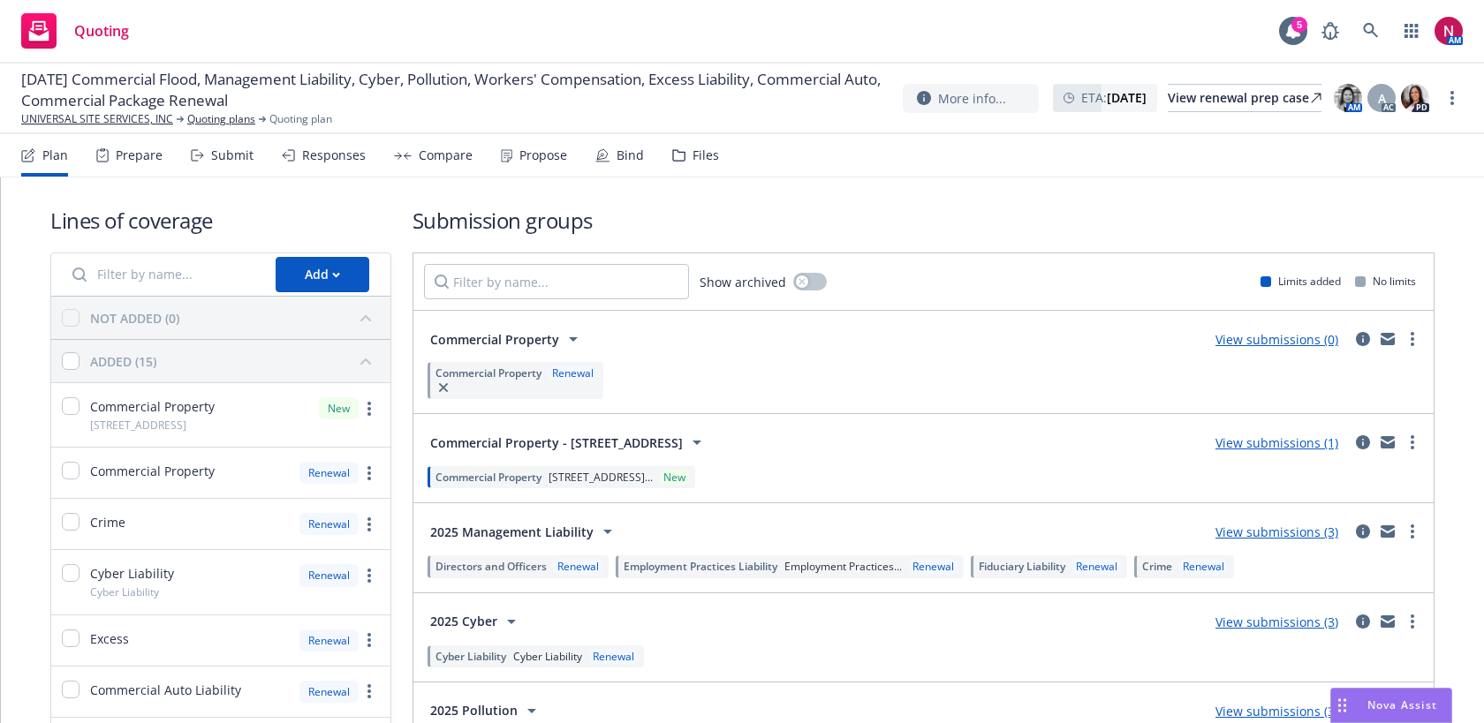
click at [211, 148] on div "Submit" at bounding box center [232, 155] width 42 height 14
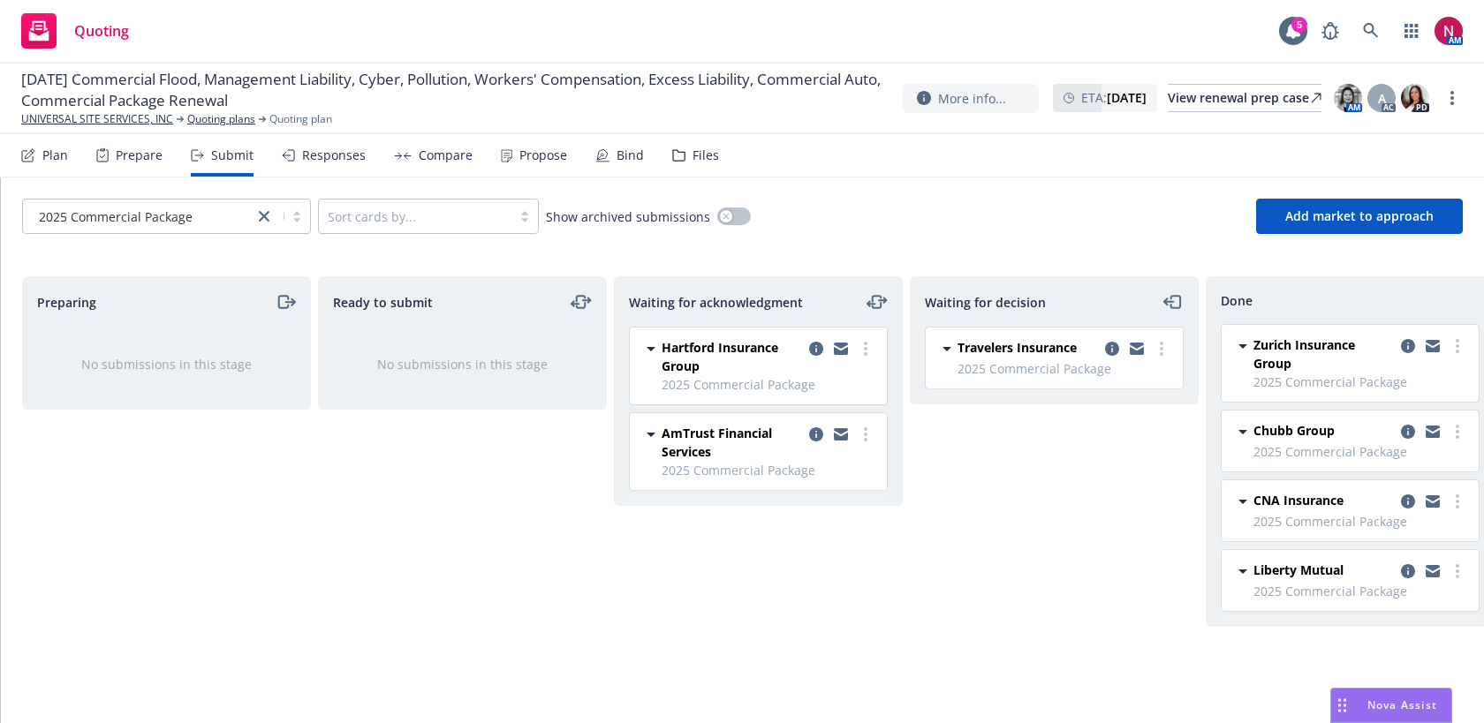
click at [163, 208] on span "2025 Commercial Package" at bounding box center [116, 217] width 154 height 19
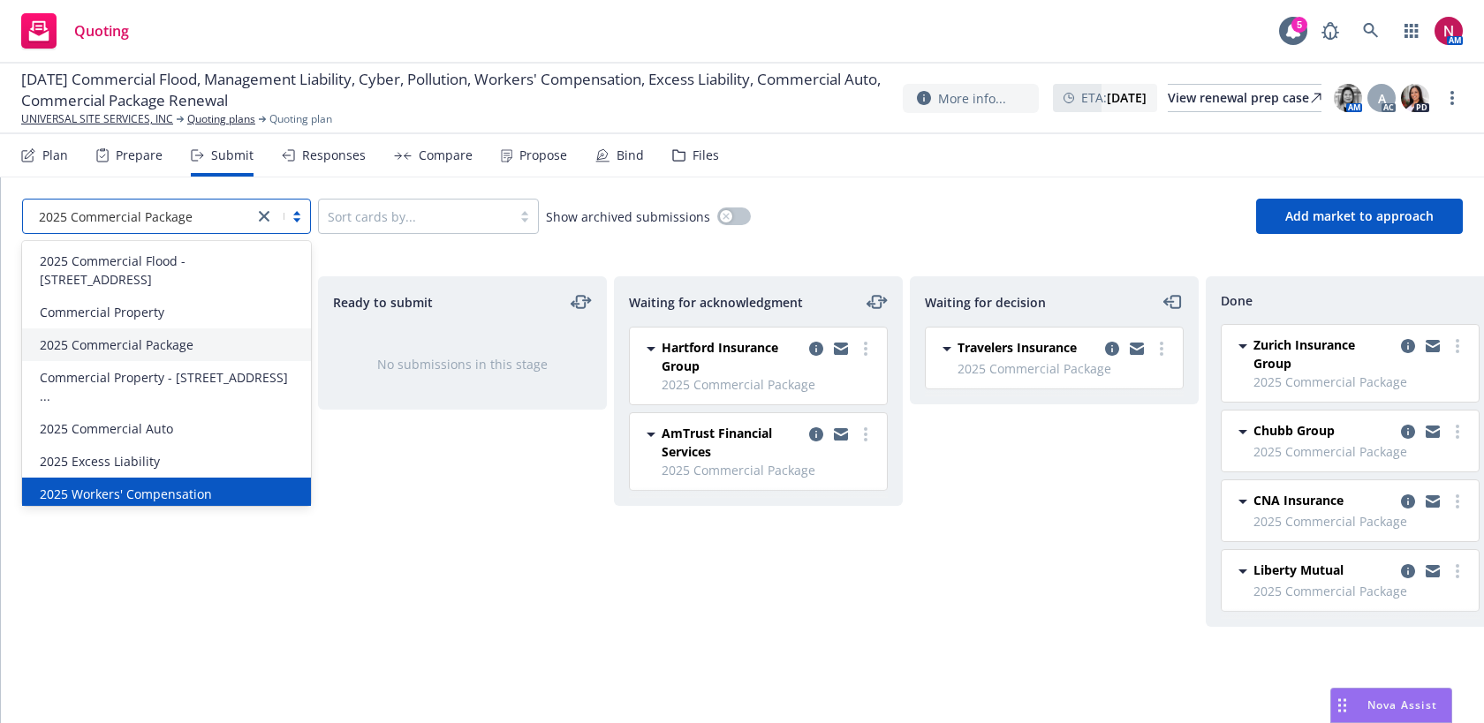
click at [164, 485] on span "2025 Workers' Compensation" at bounding box center [126, 494] width 172 height 19
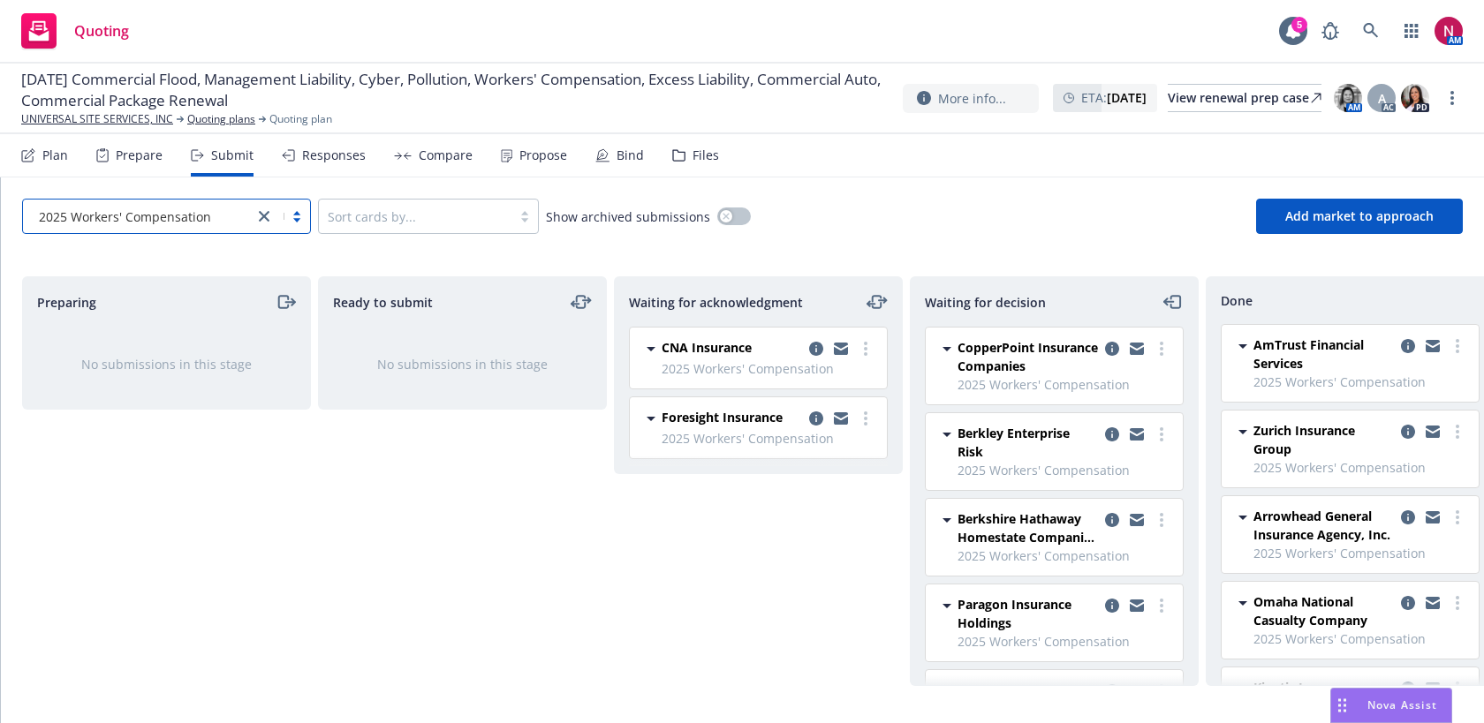
scroll to position [286, 0]
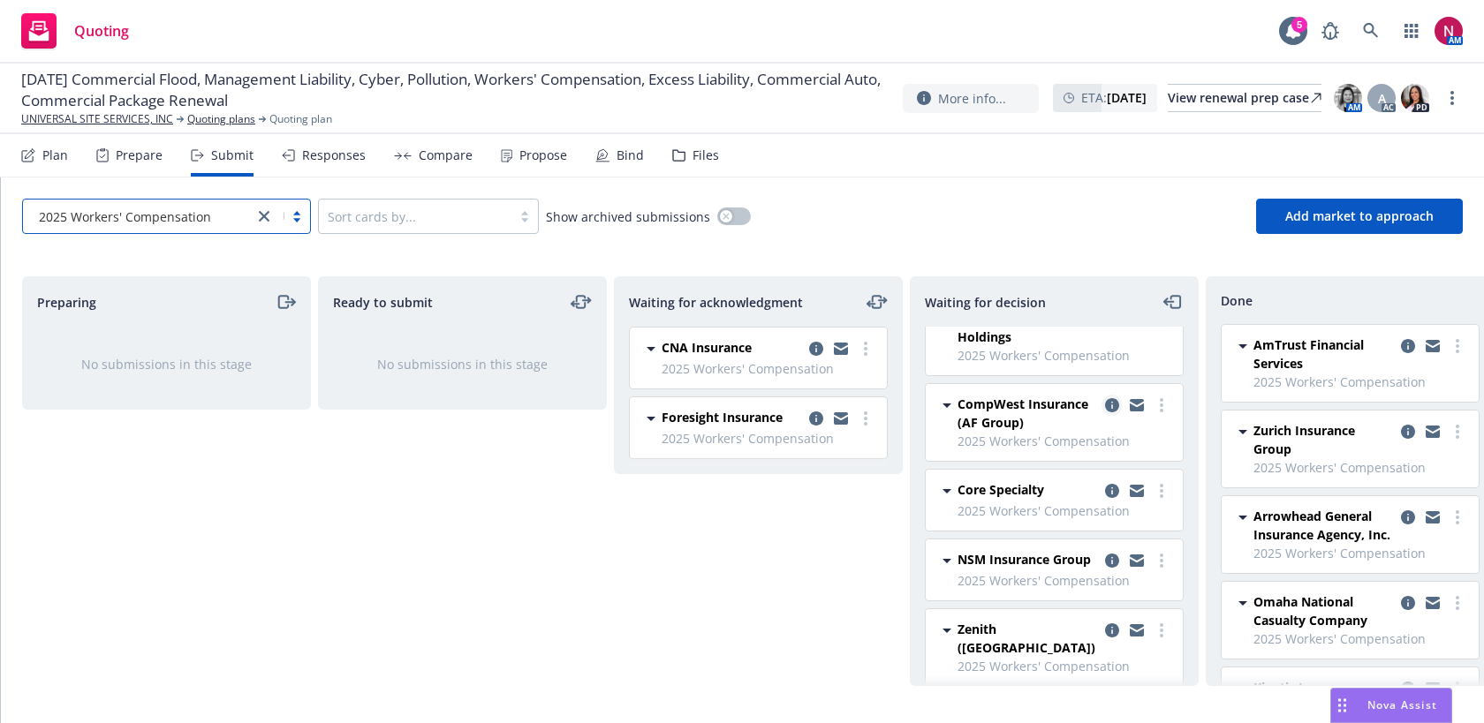
click at [1111, 404] on icon "copy logging email" at bounding box center [1112, 405] width 14 height 14
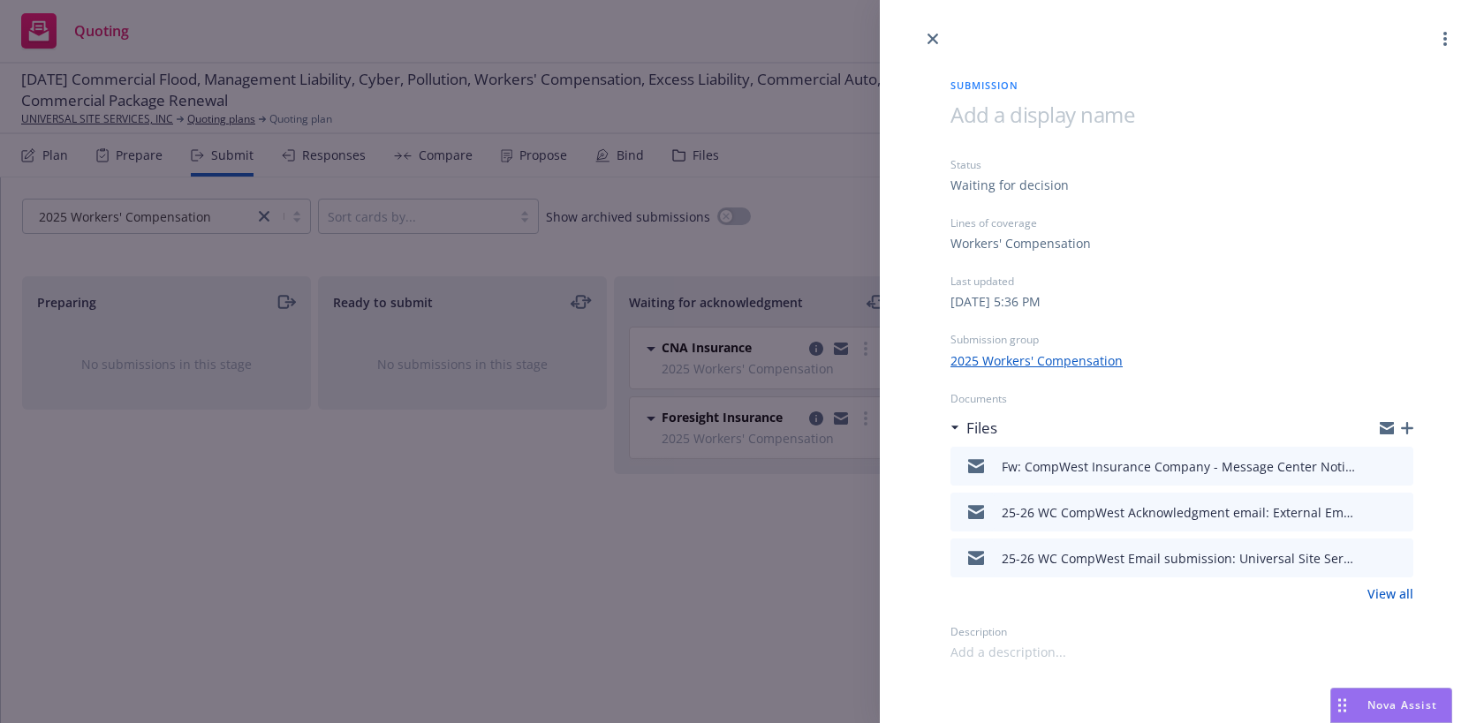
click at [1123, 654] on div at bounding box center [1181, 652] width 463 height 19
paste span
click at [1447, 31] on link "more" at bounding box center [1444, 38] width 21 height 21
click at [1388, 160] on span "Copy logging email" at bounding box center [1373, 152] width 155 height 17
click at [931, 40] on icon "close" at bounding box center [932, 39] width 11 height 11
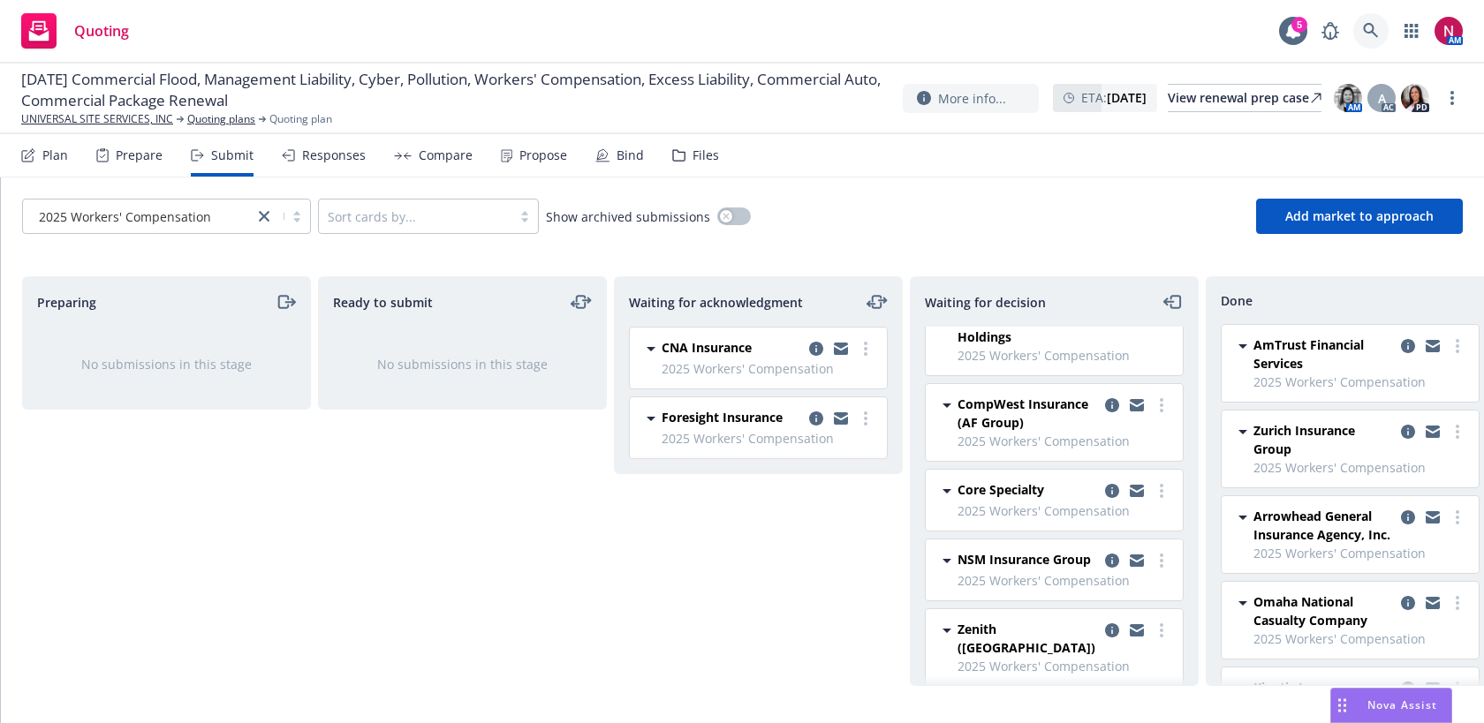
click at [1376, 24] on icon at bounding box center [1371, 31] width 16 height 16
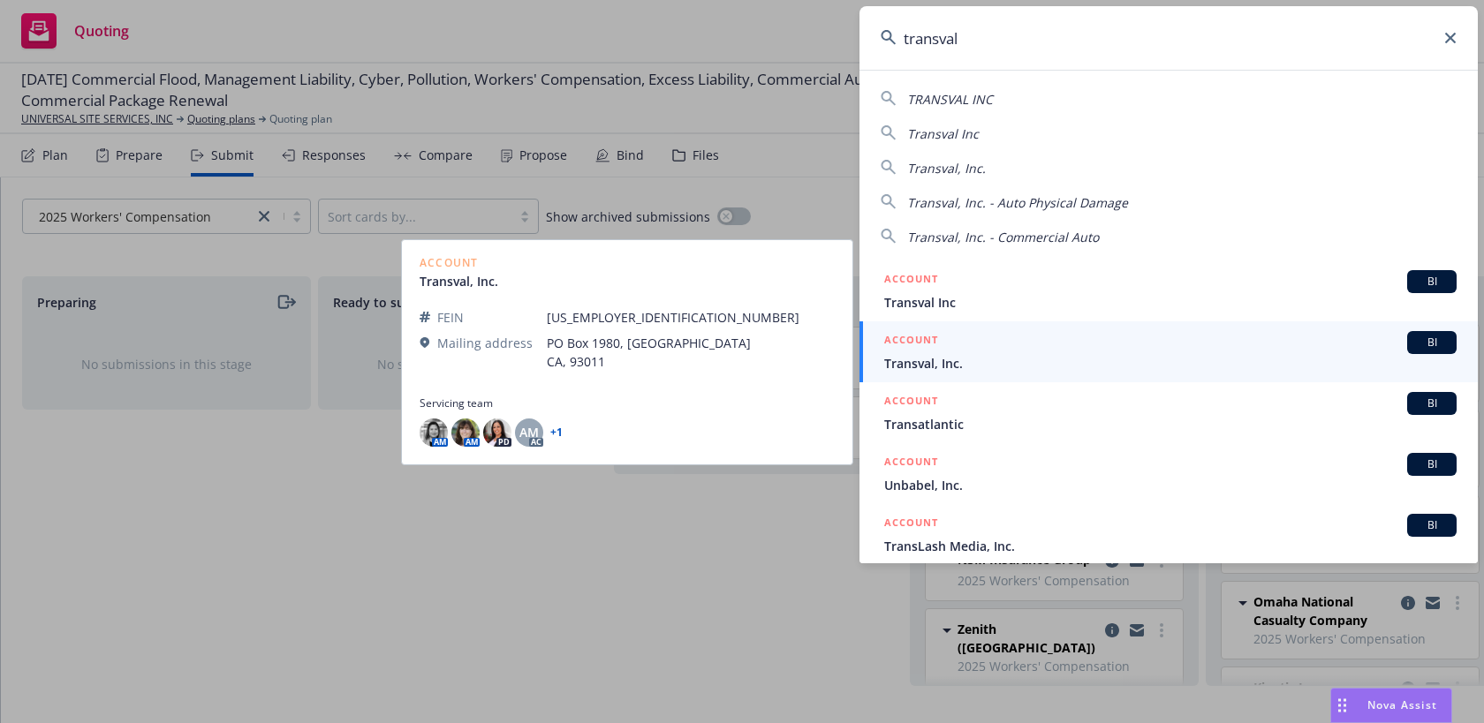
type input "transval"
click at [1030, 373] on link "ACCOUNT BI Transval, Inc." at bounding box center [1168, 351] width 618 height 61
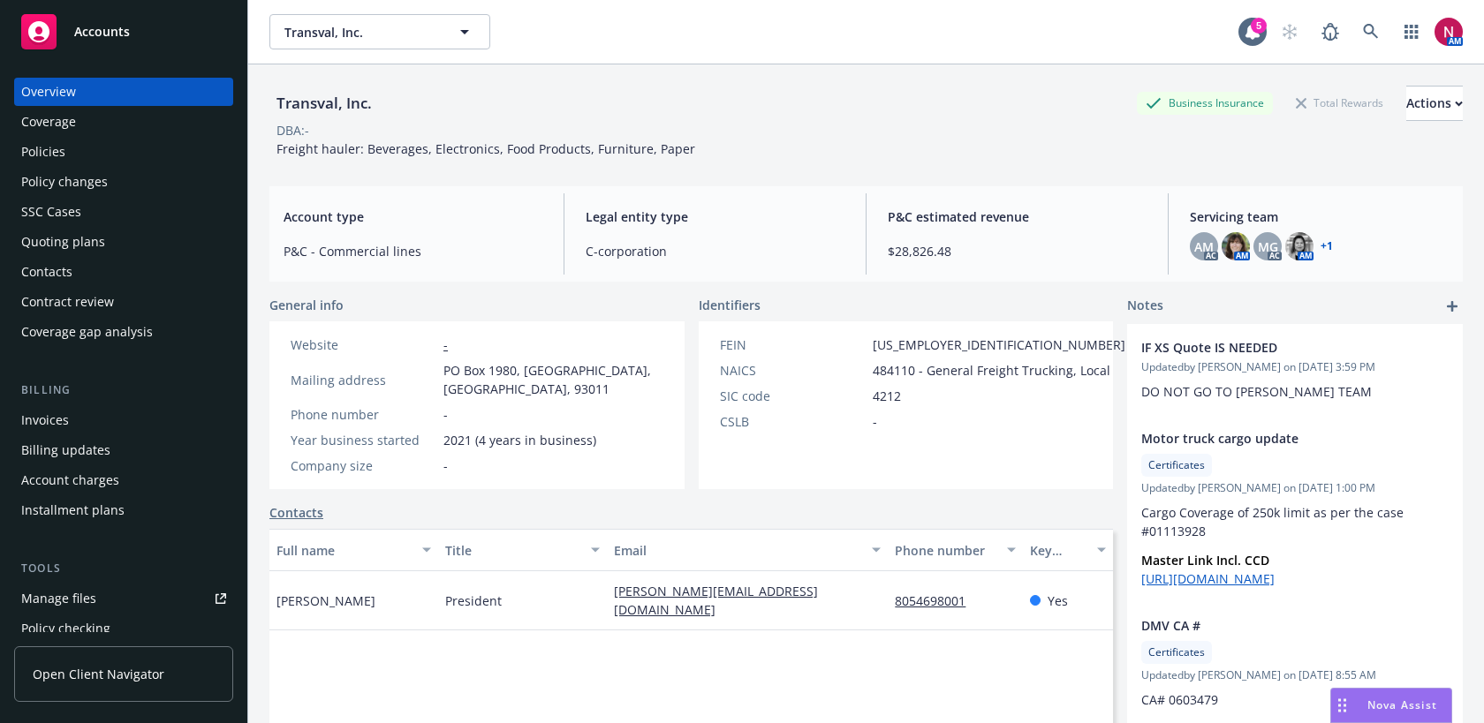
click at [52, 147] on div "Policies" at bounding box center [43, 152] width 44 height 28
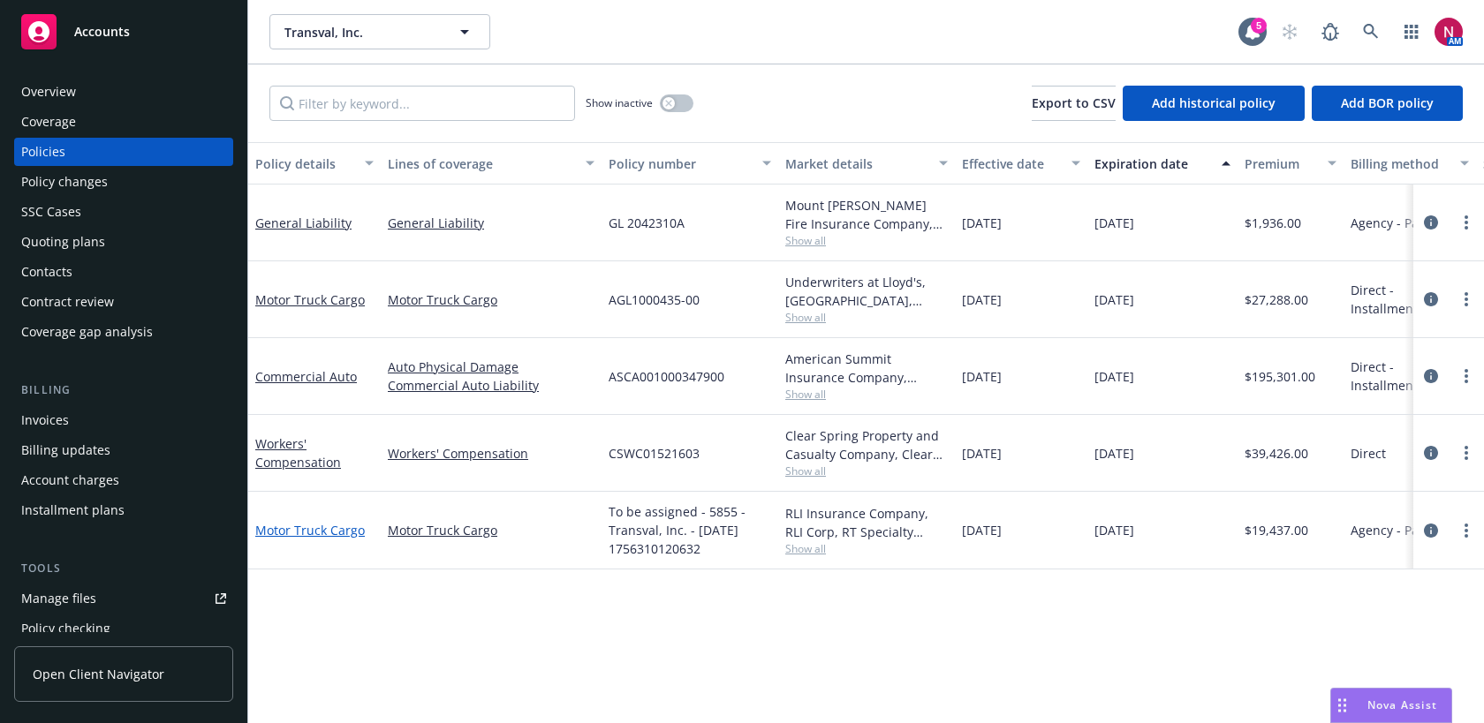
click at [336, 530] on link "Motor Truck Cargo" at bounding box center [310, 530] width 110 height 17
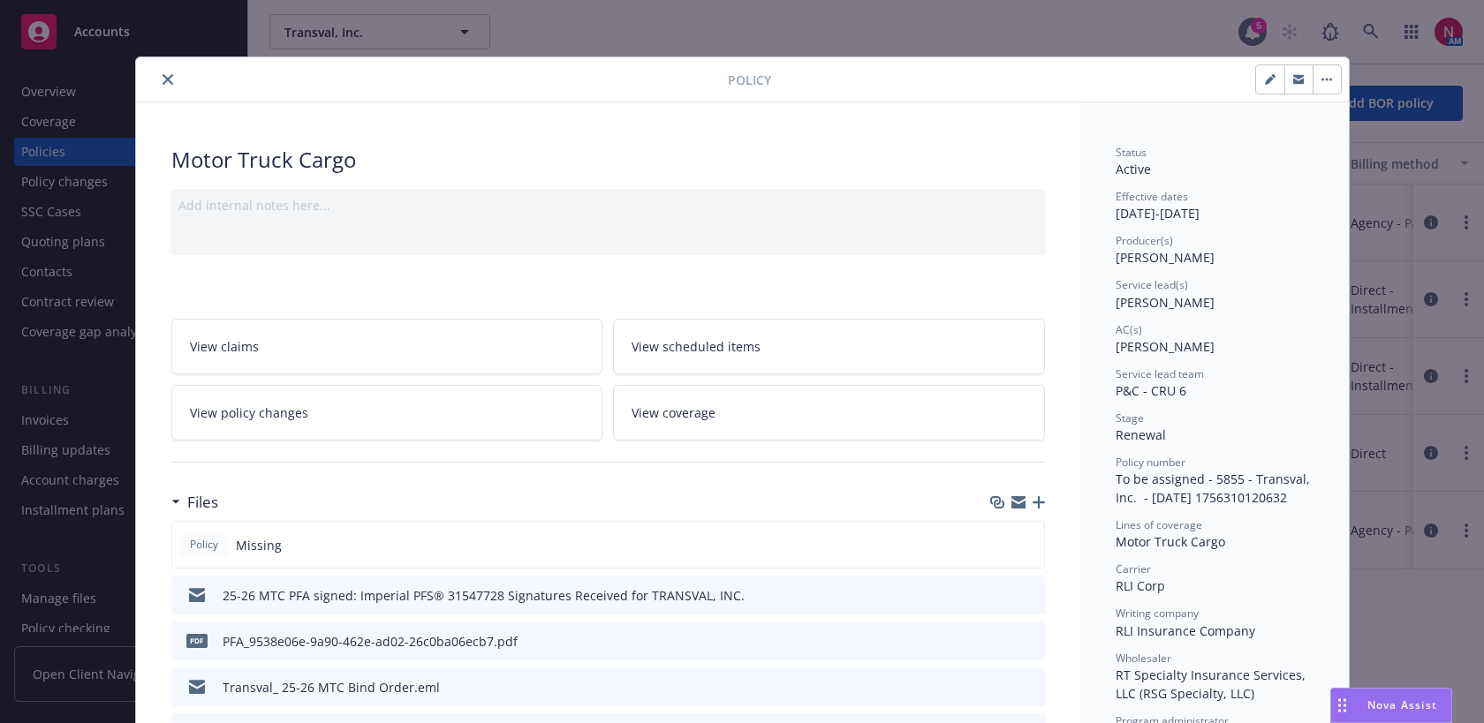
click at [1261, 77] on button "button" at bounding box center [1270, 79] width 28 height 28
select select "RENEWAL"
select select "12"
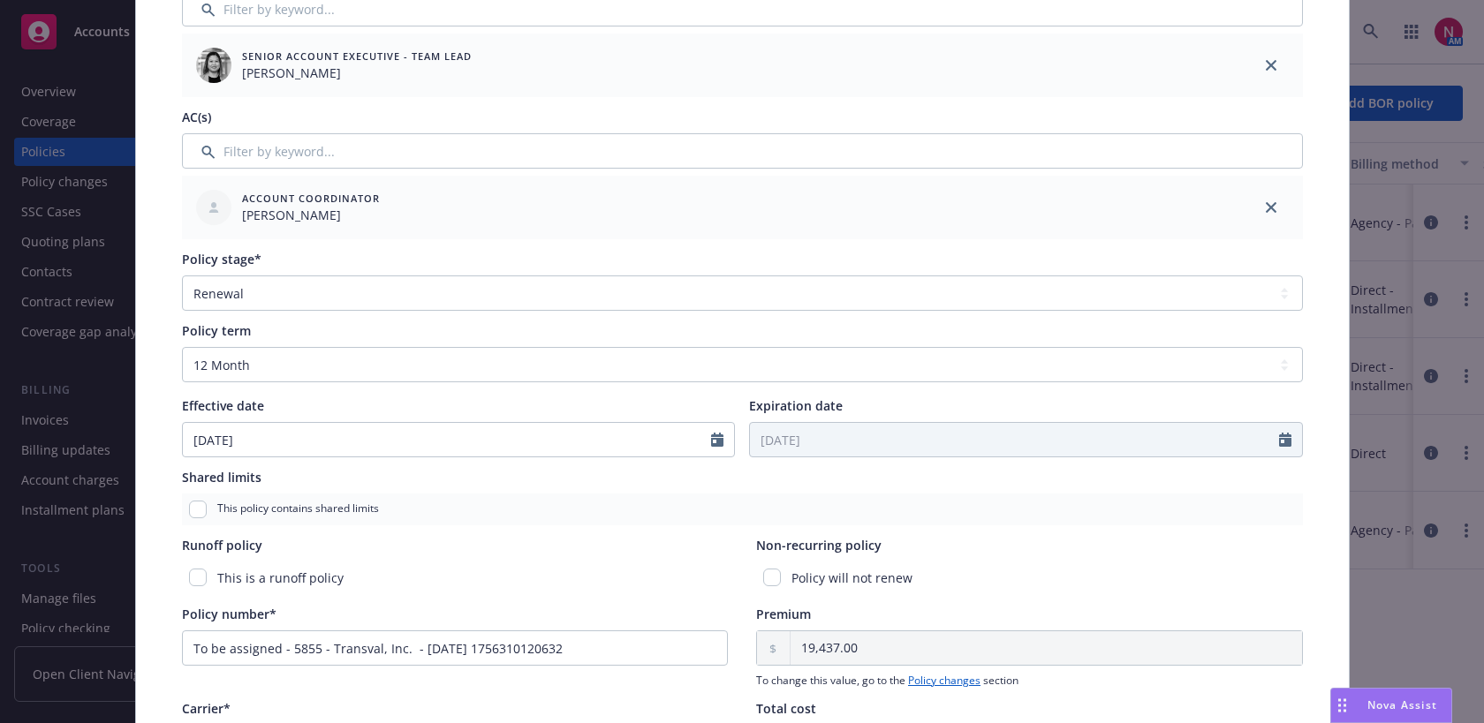
scroll to position [425, 0]
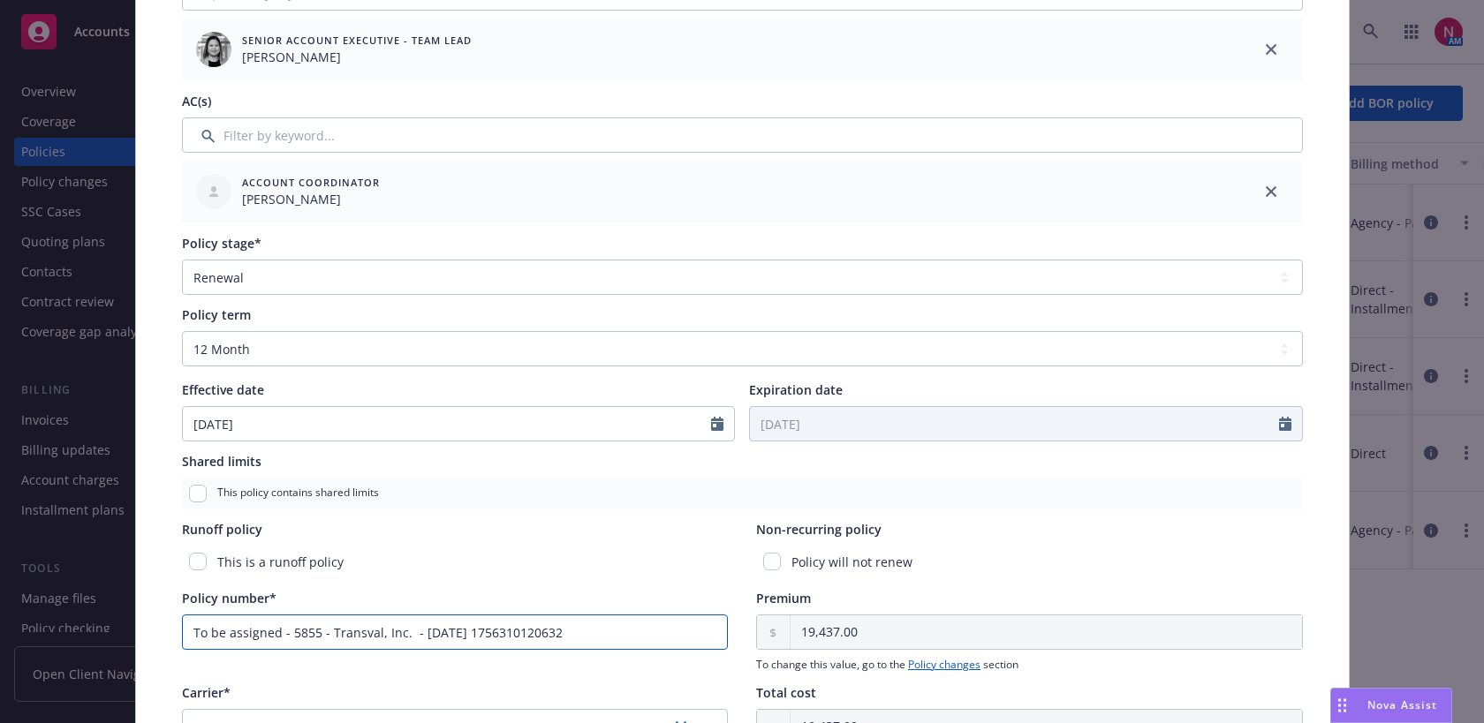
drag, startPoint x: 616, startPoint y: 625, endPoint x: 156, endPoint y: 617, distance: 460.2
click at [155, 617] on div "Policy type* Motor Truck Cargo Display name Producer(s)* SVP, Principal Produce…" at bounding box center [742, 359] width 1213 height 1352
paste input "ILM0717960"
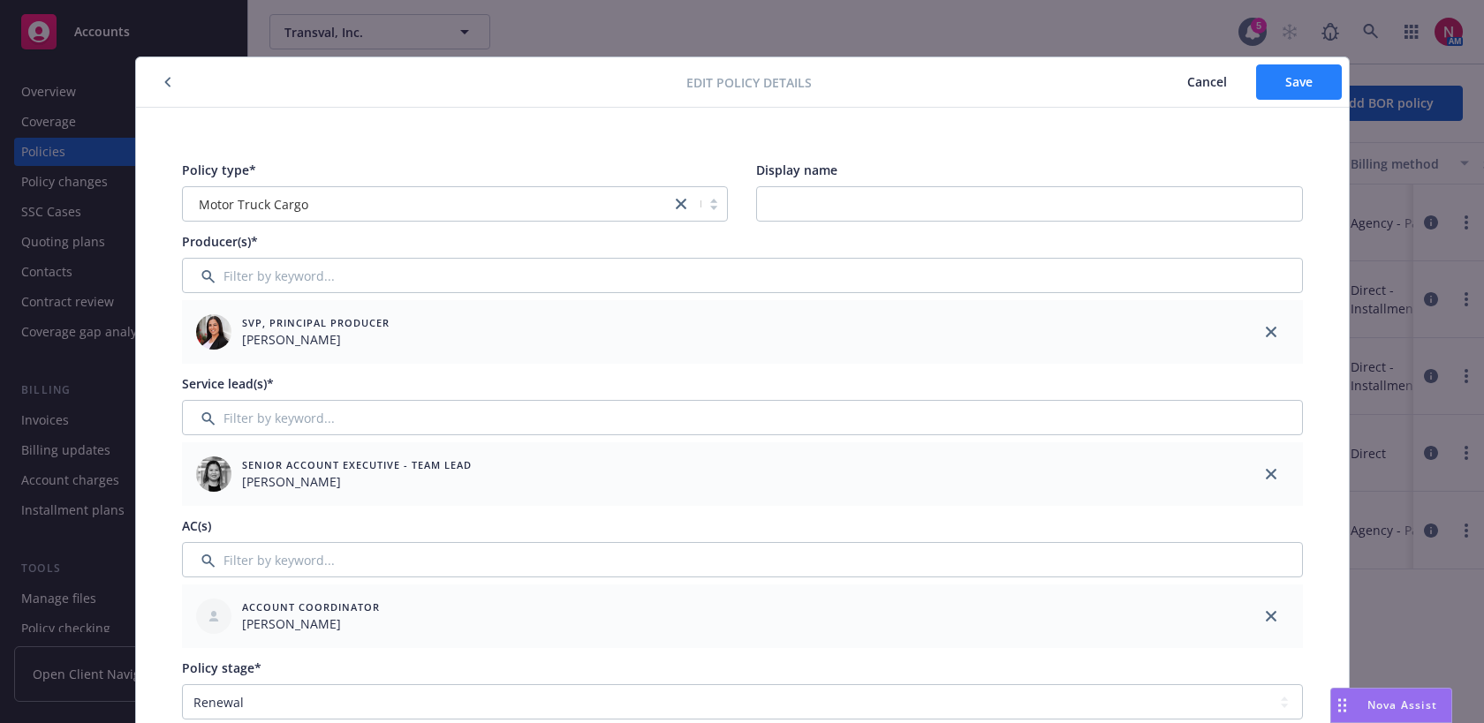
type input "ILM0717960"
click at [1288, 79] on span "Save" at bounding box center [1298, 81] width 27 height 17
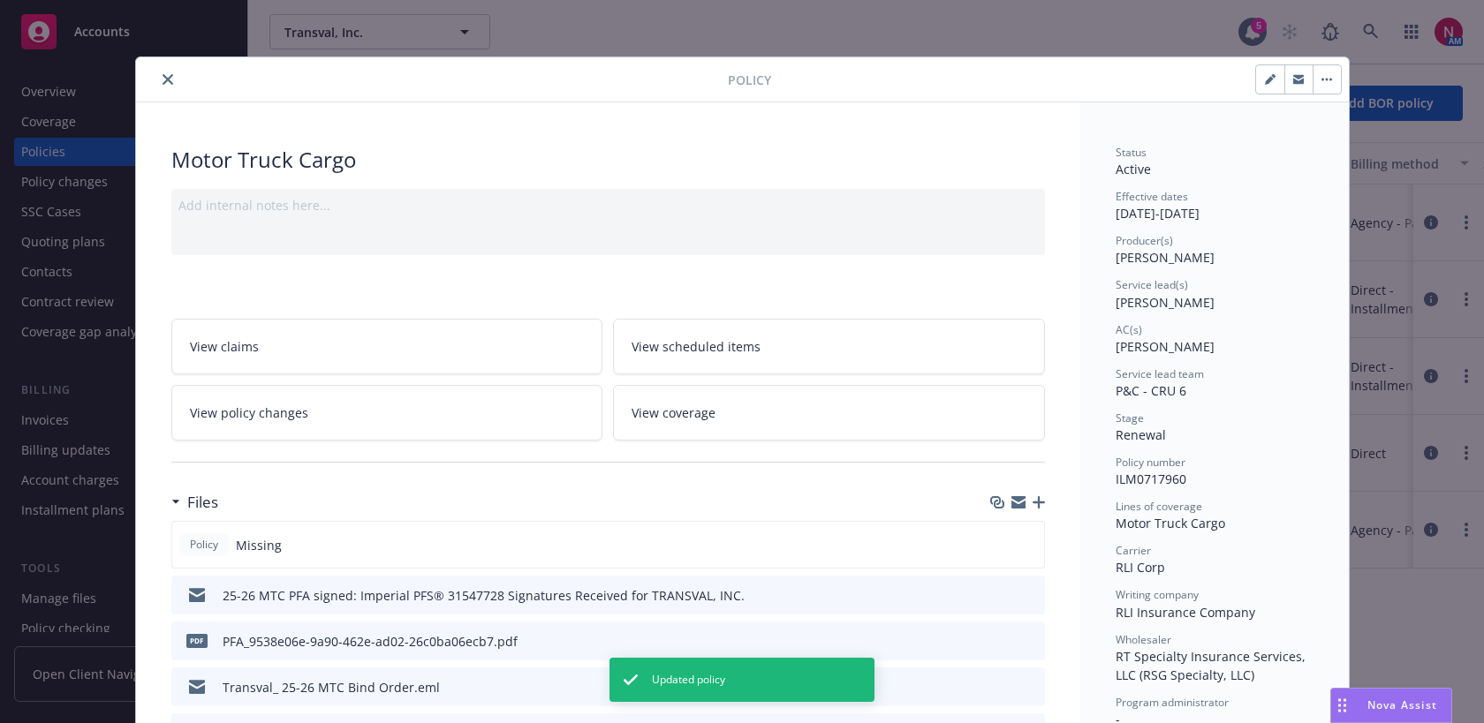
click at [1269, 81] on icon "button" at bounding box center [1269, 80] width 9 height 9
select select "RENEWAL"
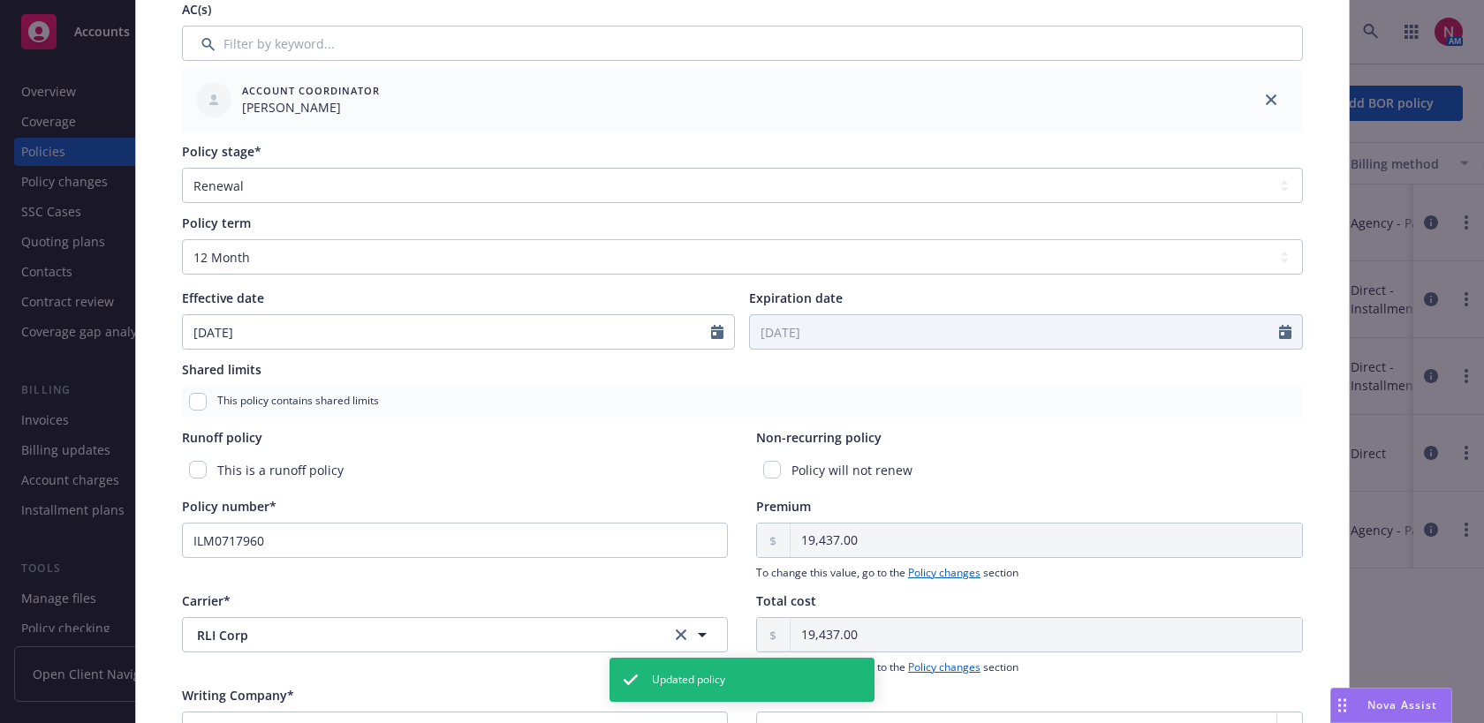
scroll to position [541, 0]
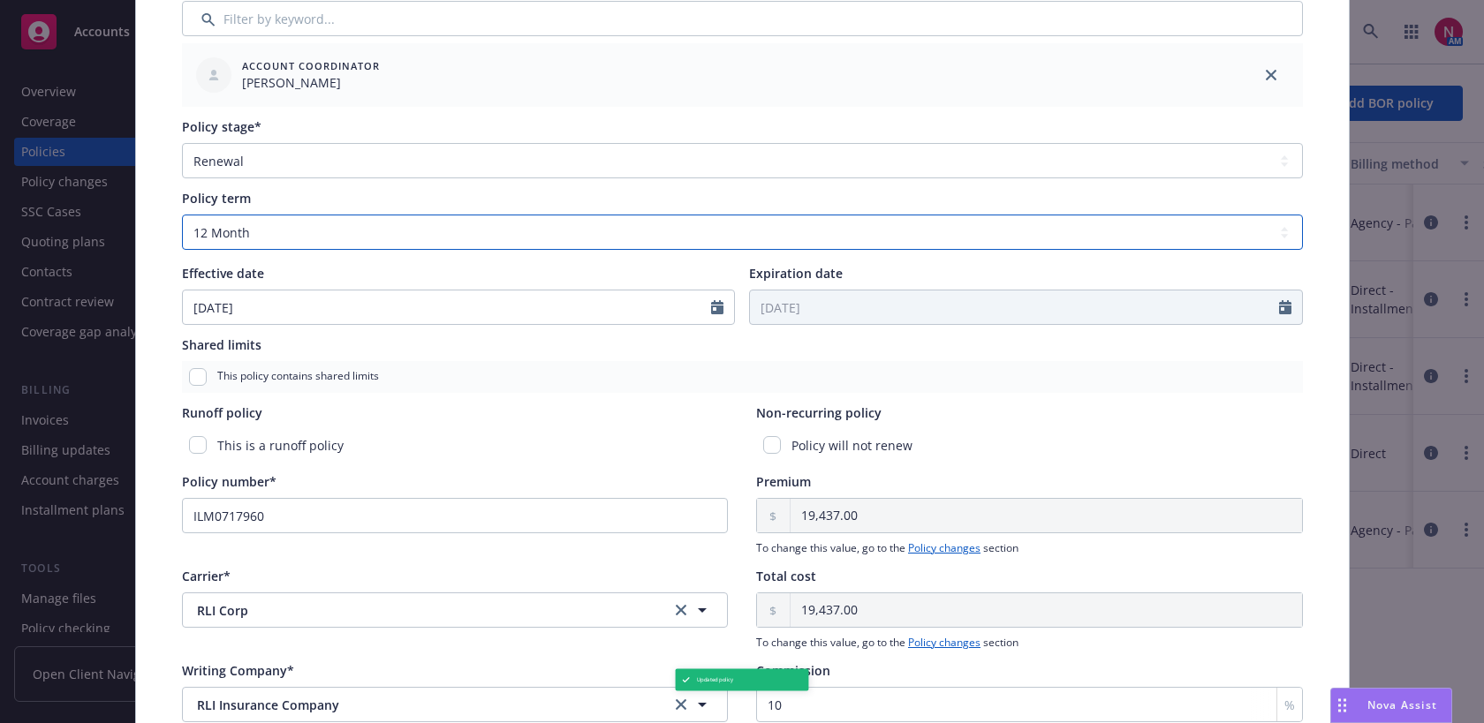
click at [515, 234] on select "Select policy term 12 Month 6 Month 4 Month 3 Month 2 Month 1 Month 36 Month (3…" at bounding box center [742, 232] width 1121 height 35
select select "other"
click at [182, 215] on select "Select policy term 12 Month 6 Month 4 Month 3 Month 2 Month 1 Month 36 Month (3…" at bounding box center [742, 232] width 1121 height 35
select select "8"
click at [842, 310] on input "Expiration date" at bounding box center [1014, 308] width 529 height 34
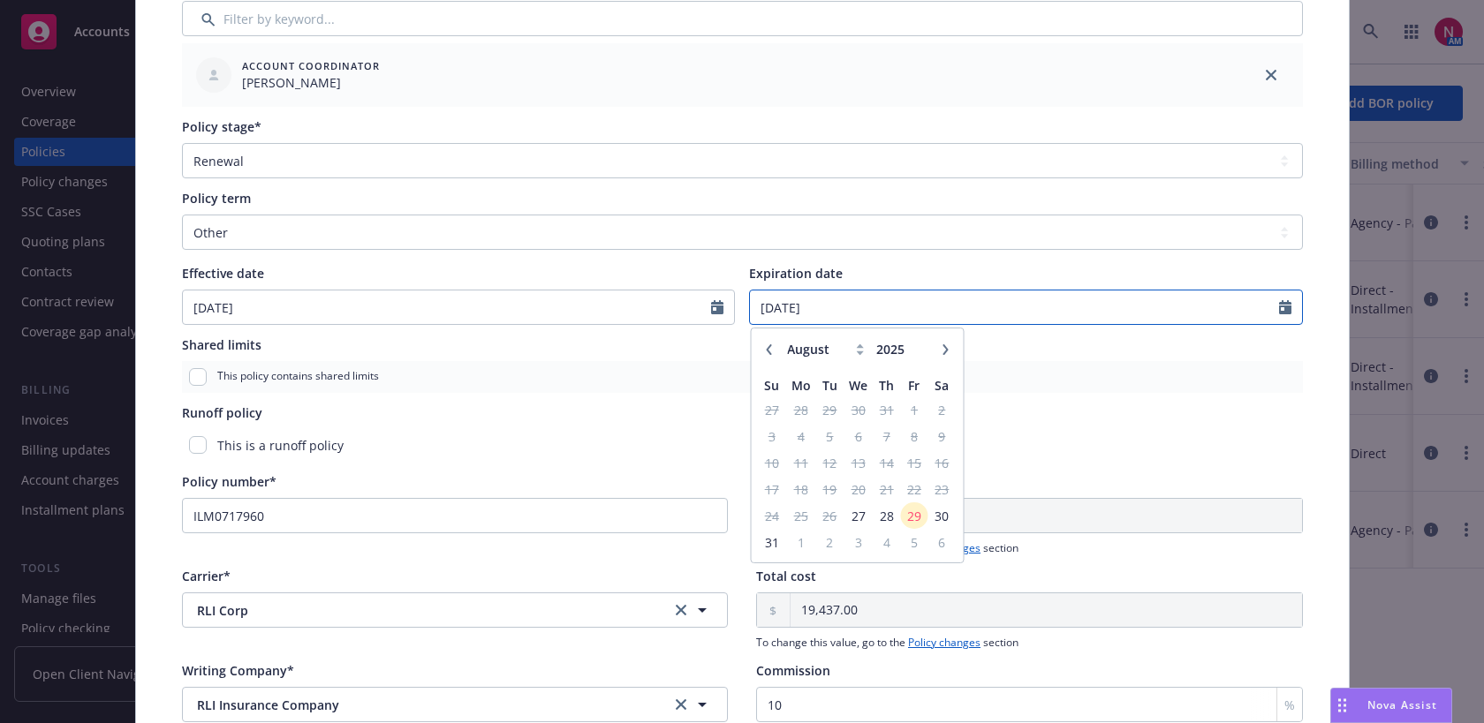
type input "[DATE]"
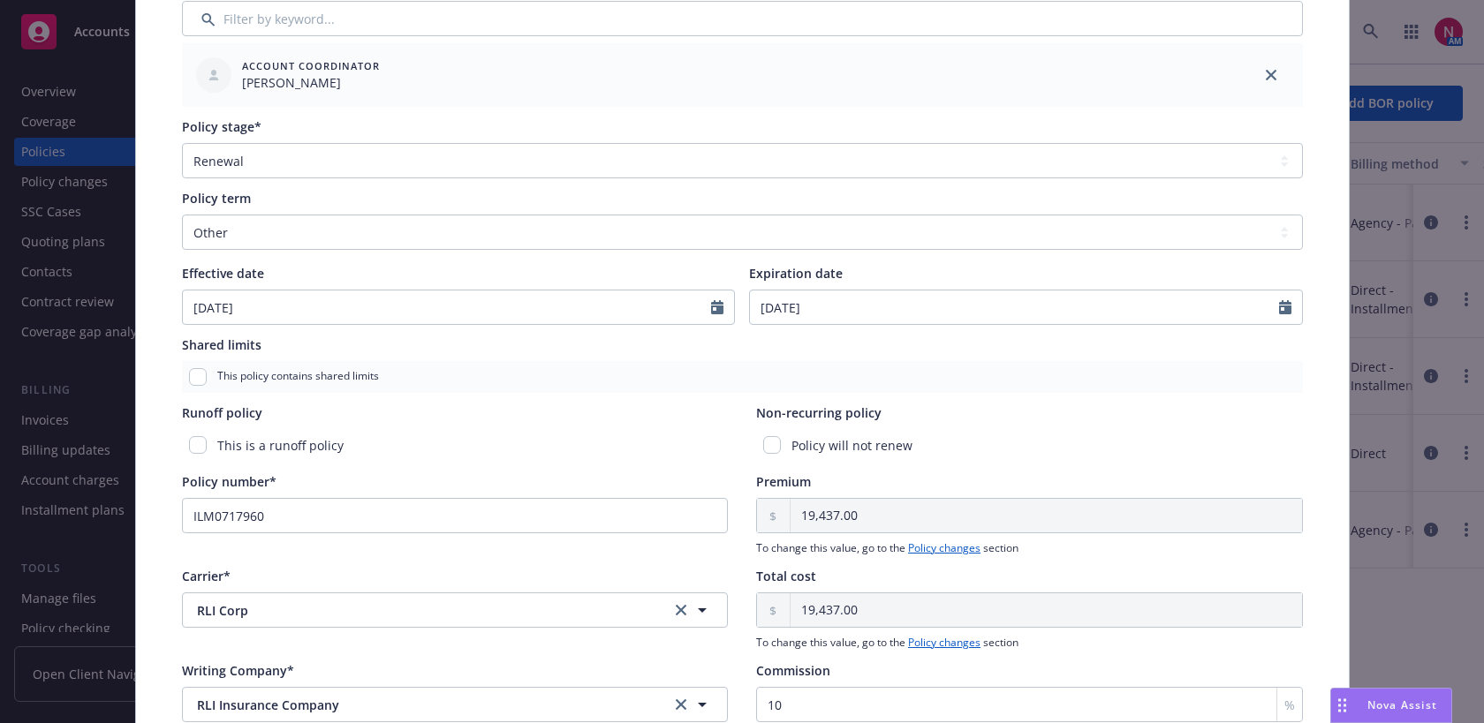
click at [1295, 422] on div "Non-recurring policy Policy will not renew" at bounding box center [1029, 433] width 547 height 58
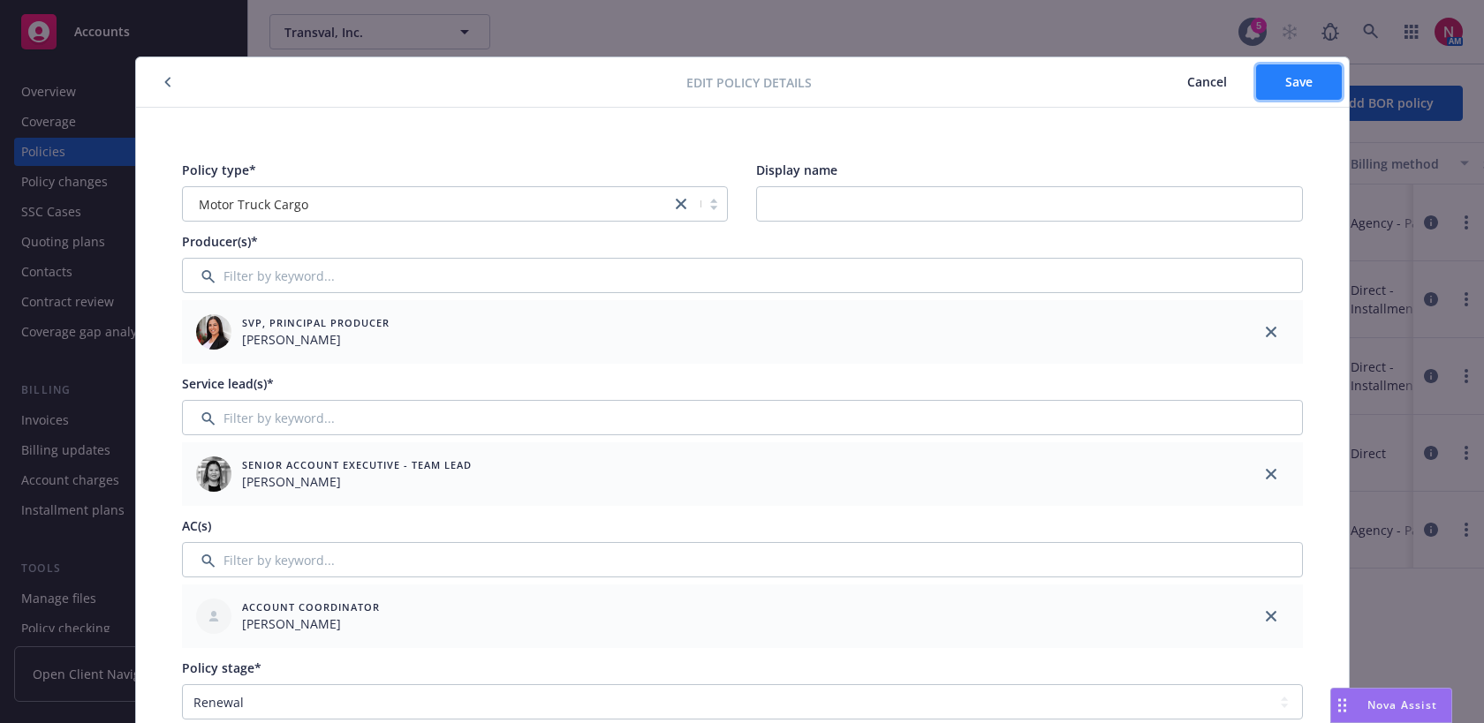
click at [1288, 74] on span "Save" at bounding box center [1298, 81] width 27 height 17
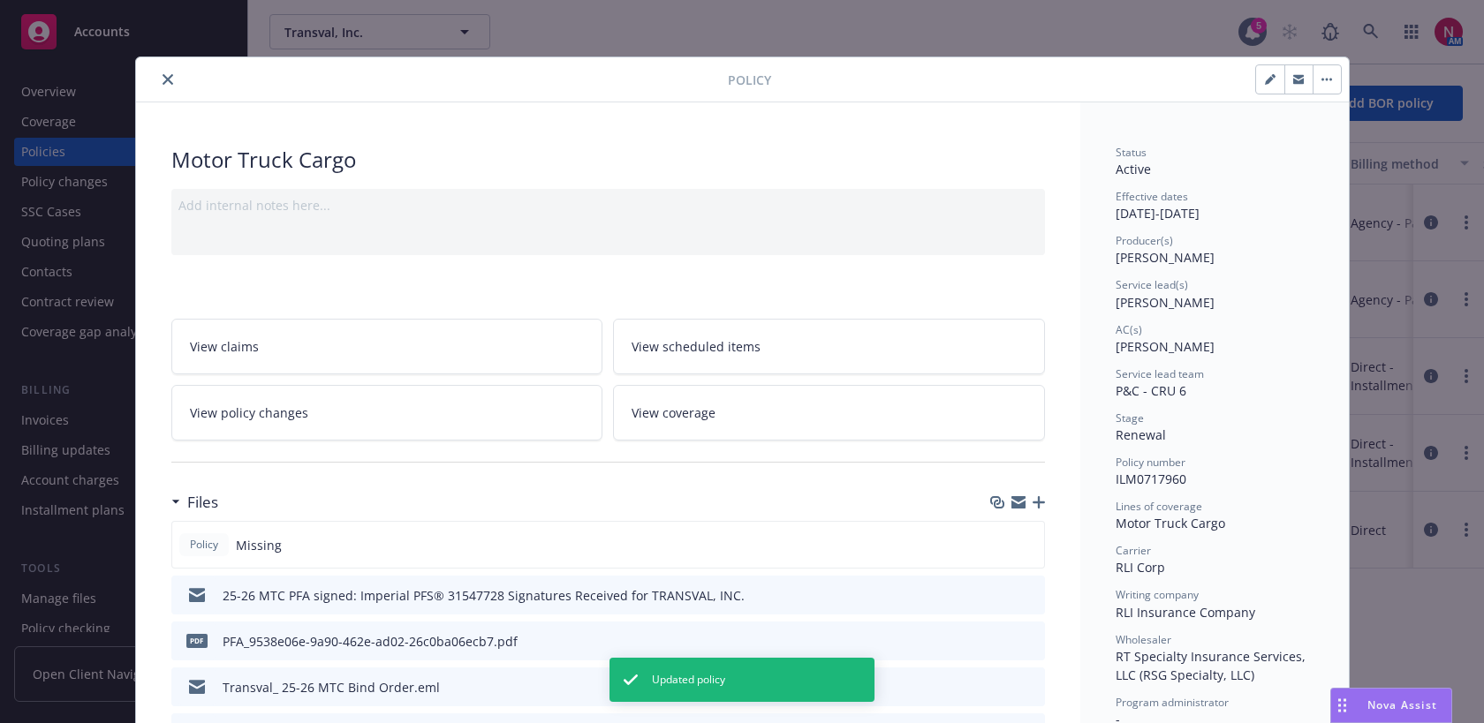
click at [164, 75] on icon "close" at bounding box center [168, 79] width 11 height 11
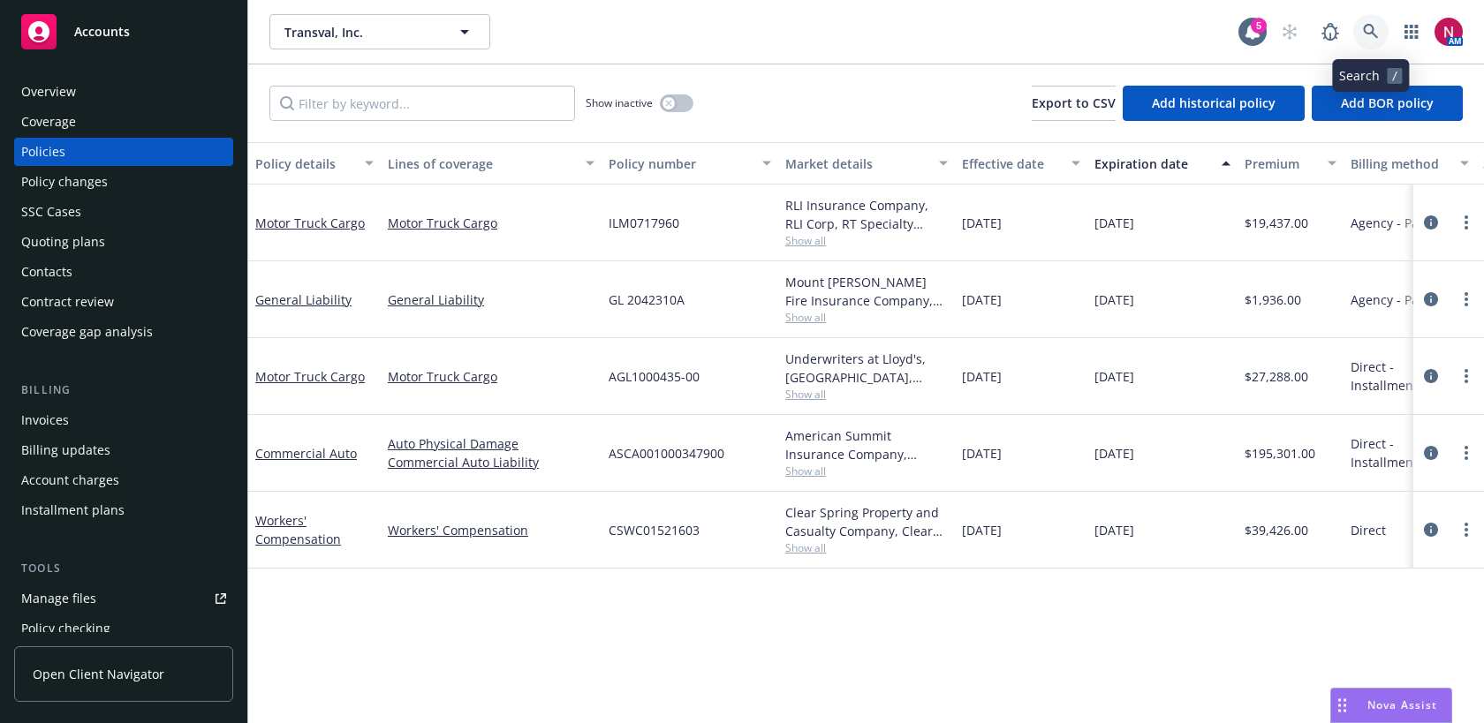
click at [1368, 32] on icon at bounding box center [1371, 32] width 16 height 16
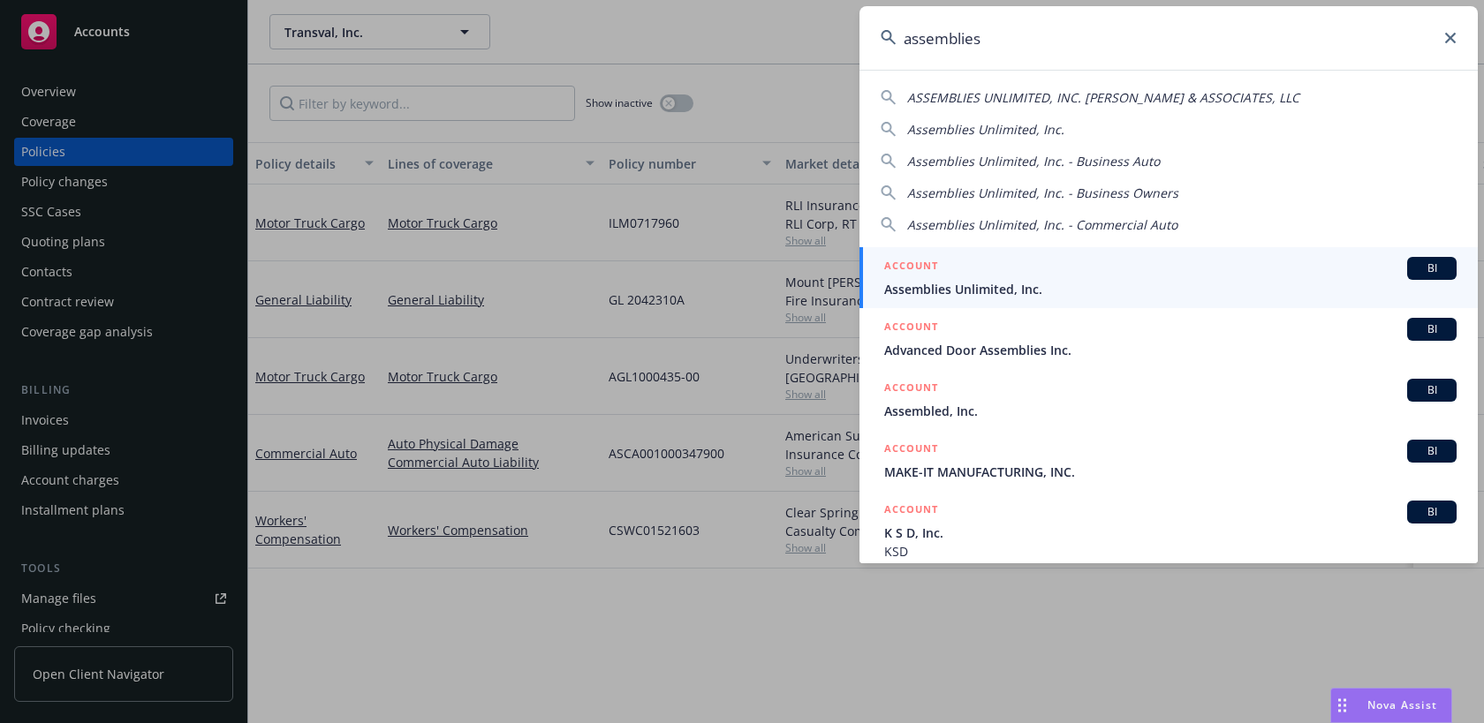
type input "assemblies"
